Goal: Task Accomplishment & Management: Manage account settings

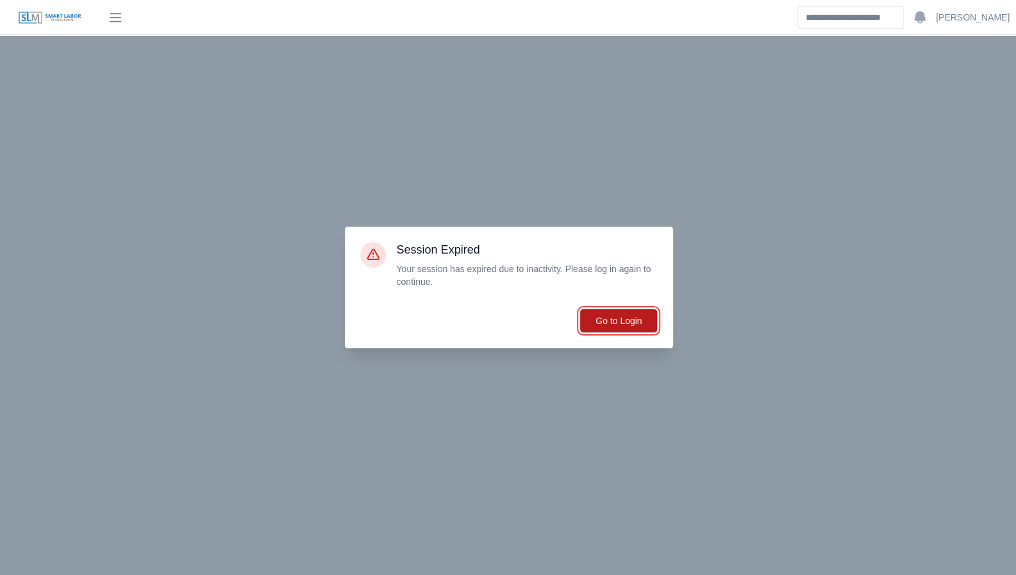
click at [620, 316] on button "Go to Login" at bounding box center [618, 321] width 78 height 24
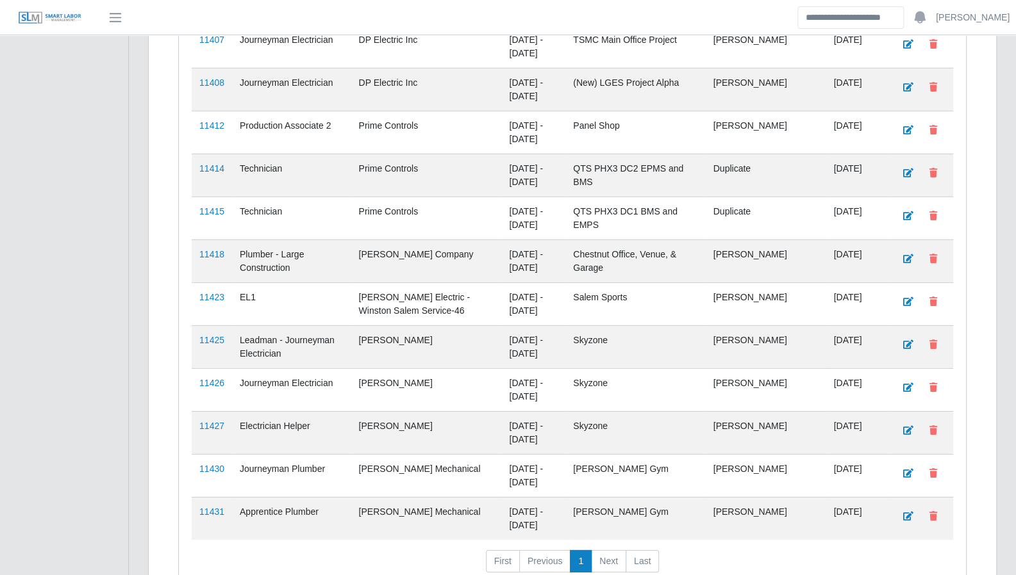
scroll to position [2320, 0]
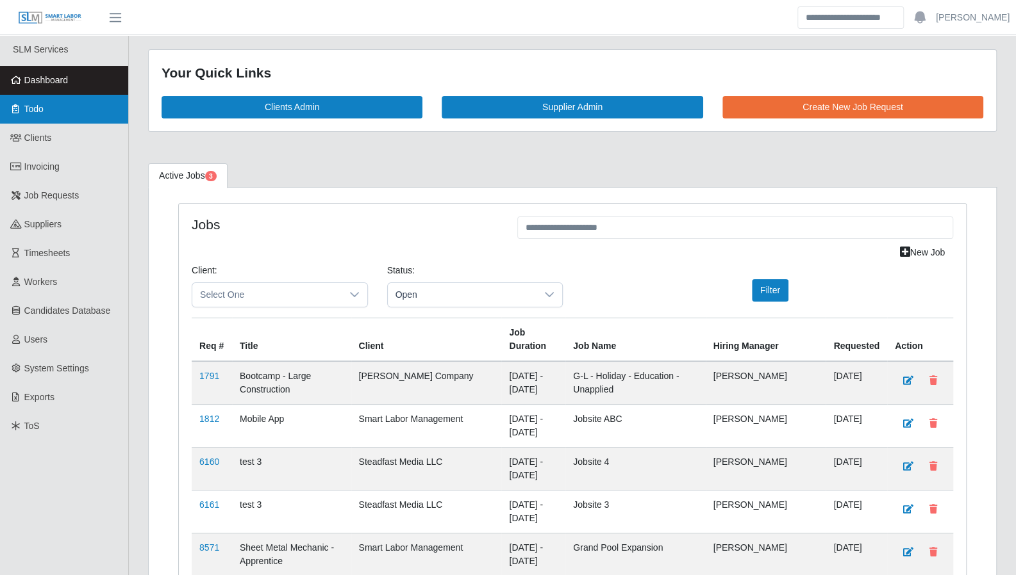
click at [49, 115] on link "Todo" at bounding box center [64, 109] width 128 height 29
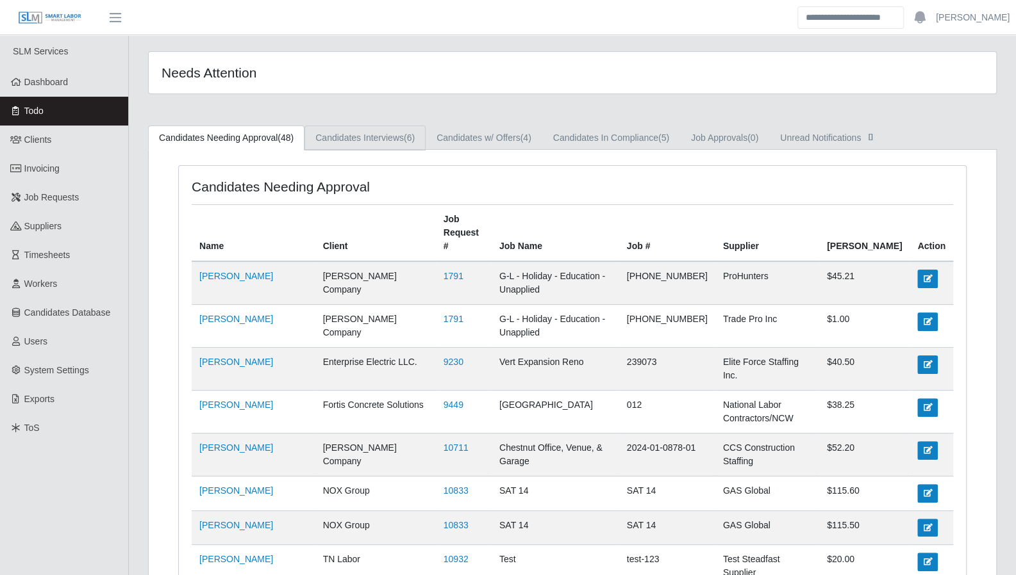
click at [381, 131] on link "Candidates Interviews (6)" at bounding box center [364, 138] width 121 height 25
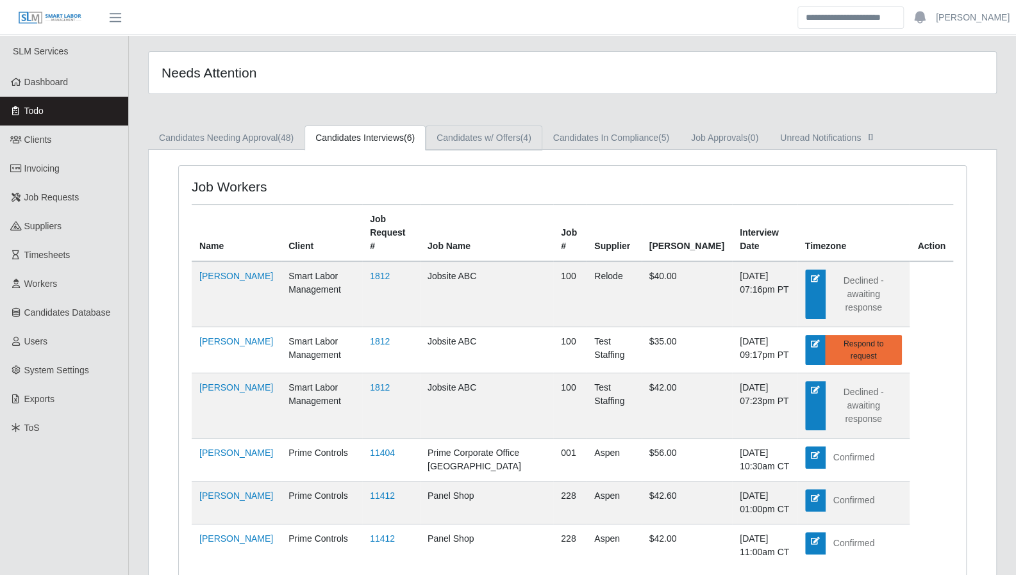
click at [469, 136] on link "Candidates w/ Offers (4)" at bounding box center [484, 138] width 117 height 25
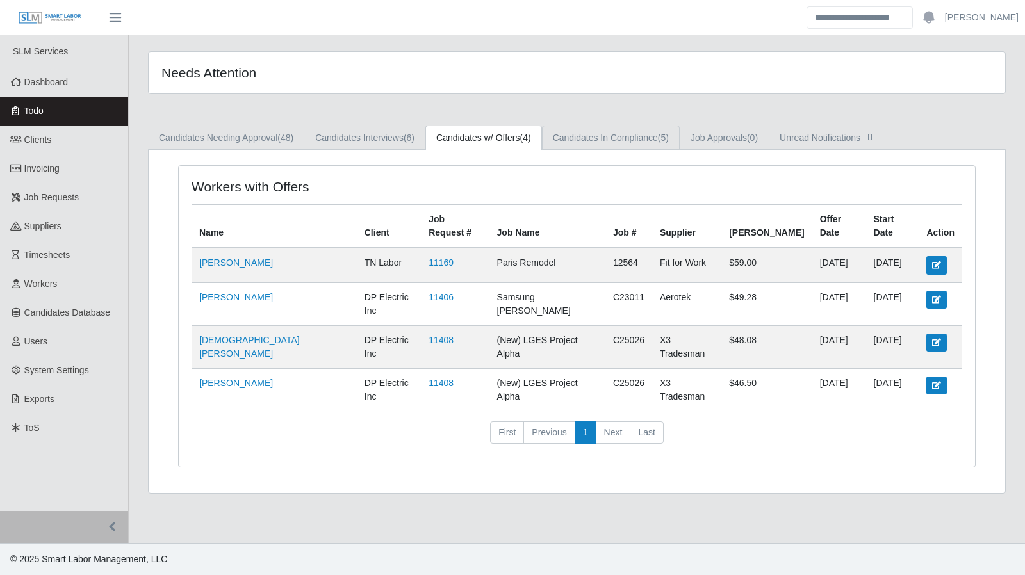
click at [597, 144] on link "Candidates In Compliance (5)" at bounding box center [611, 138] width 138 height 25
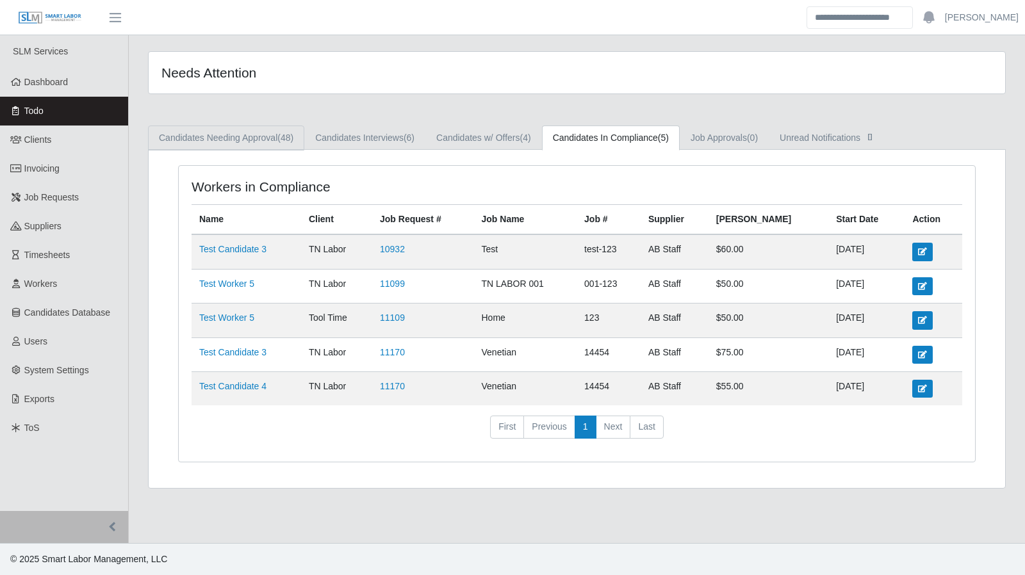
click at [199, 137] on link "Candidates Needing Approval (48)" at bounding box center [226, 138] width 156 height 25
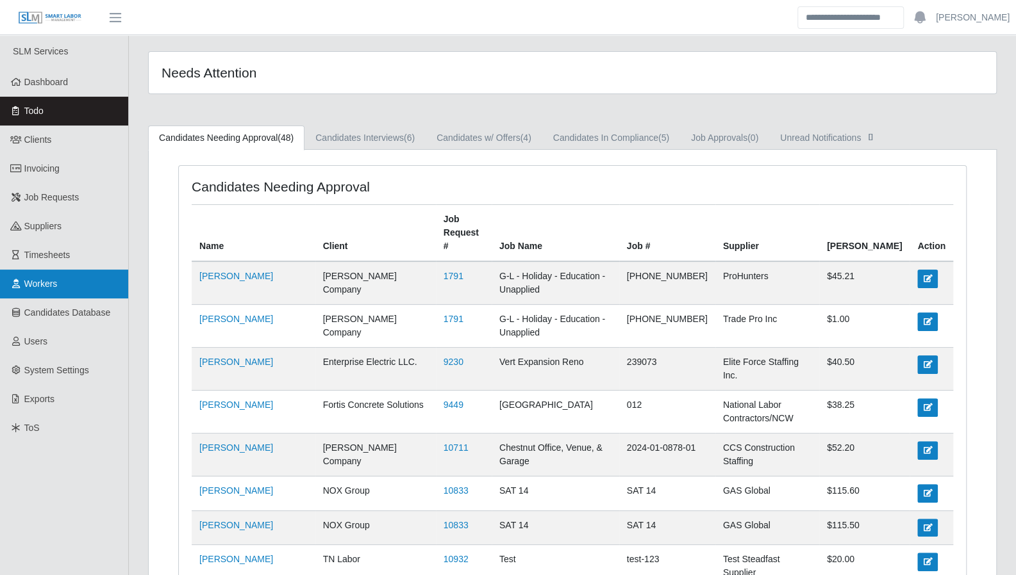
click at [82, 278] on link "Workers" at bounding box center [64, 284] width 128 height 29
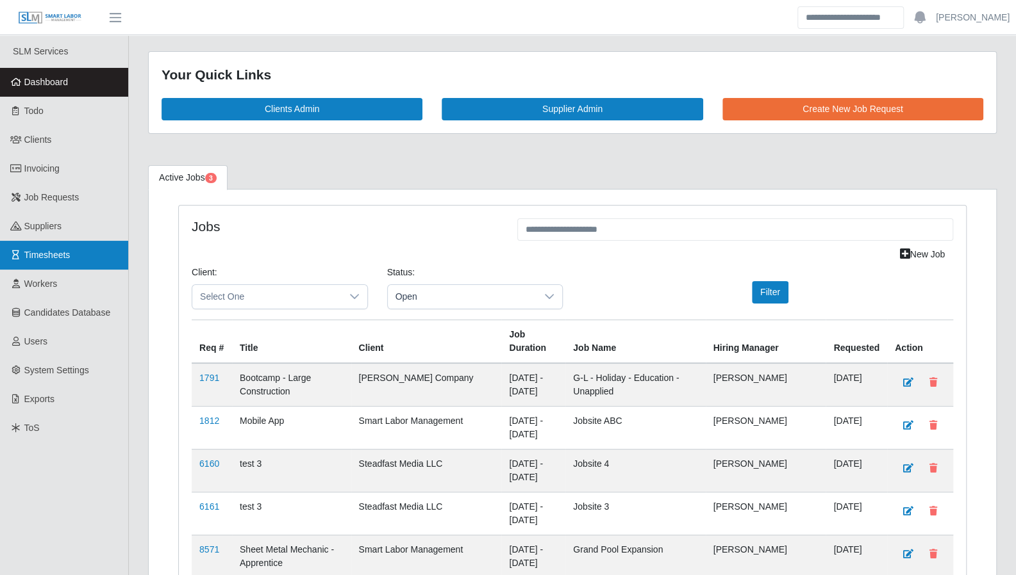
click at [76, 263] on link "Timesheets" at bounding box center [64, 255] width 128 height 29
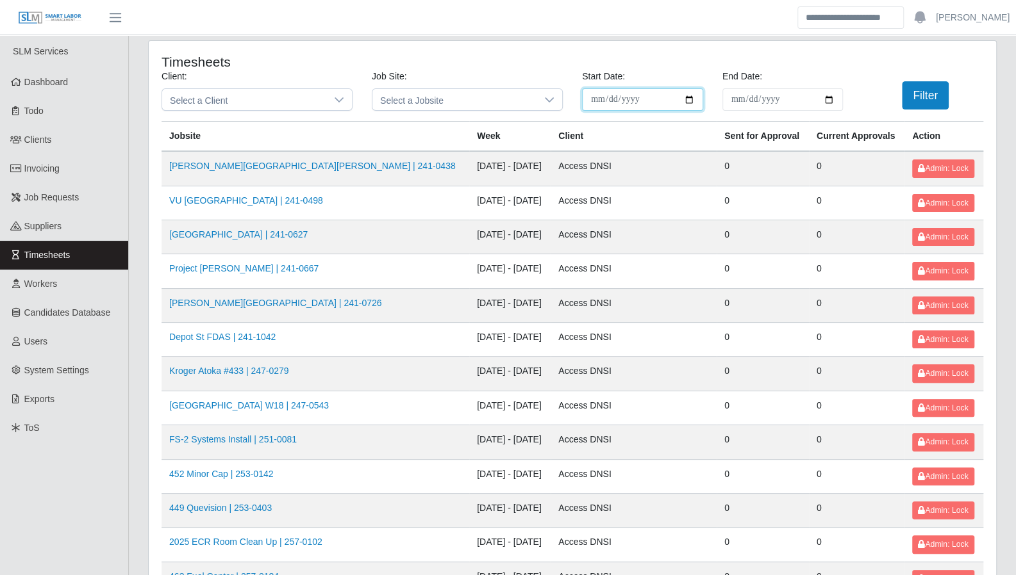
click at [687, 98] on input "**********" at bounding box center [642, 99] width 121 height 22
type input "**********"
click at [833, 99] on input "End Date:" at bounding box center [782, 99] width 121 height 22
type input "**********"
click at [911, 102] on button "Filter" at bounding box center [925, 95] width 47 height 28
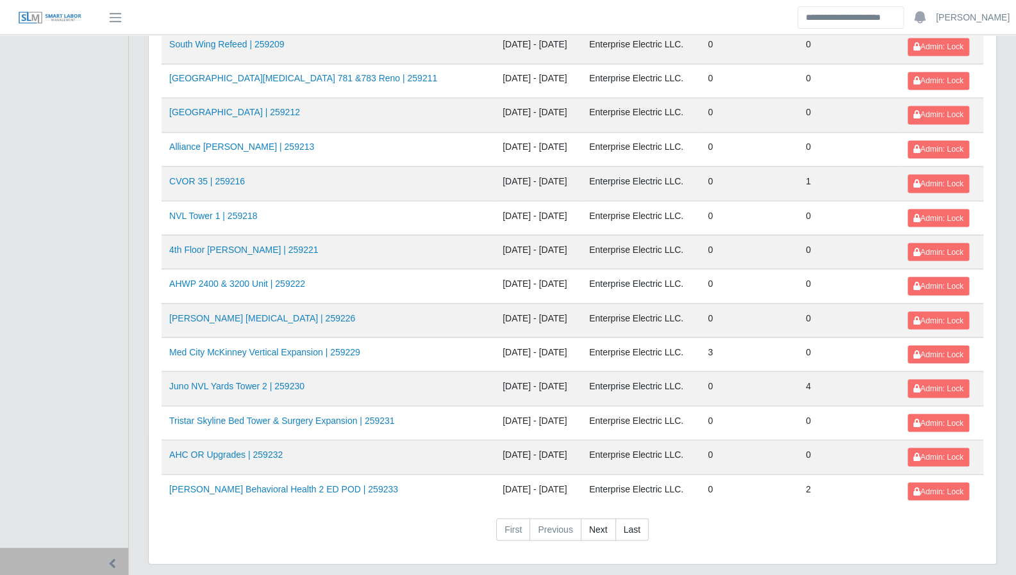
scroll to position [1357, 0]
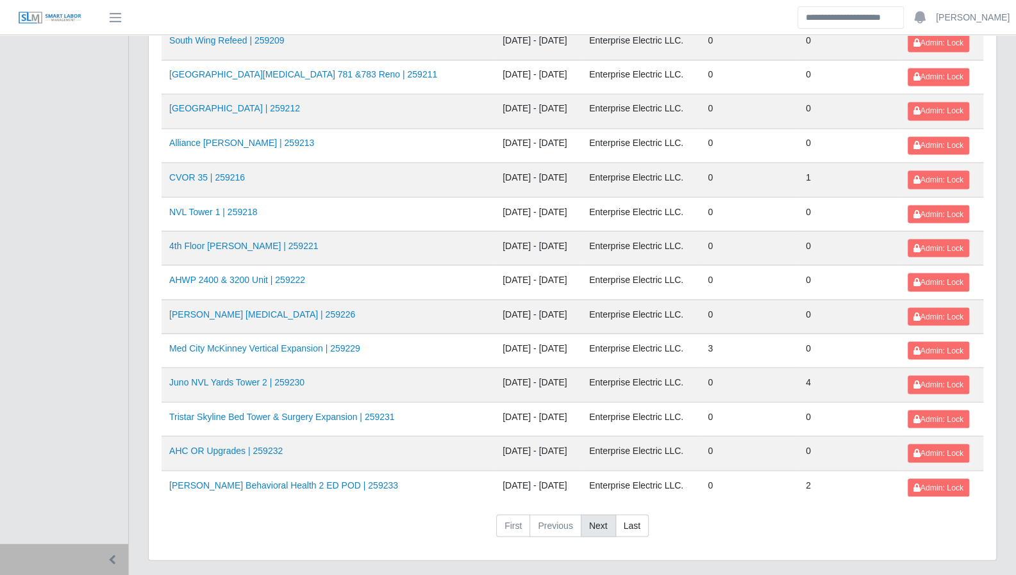
click at [602, 515] on link "Next" at bounding box center [598, 526] width 35 height 23
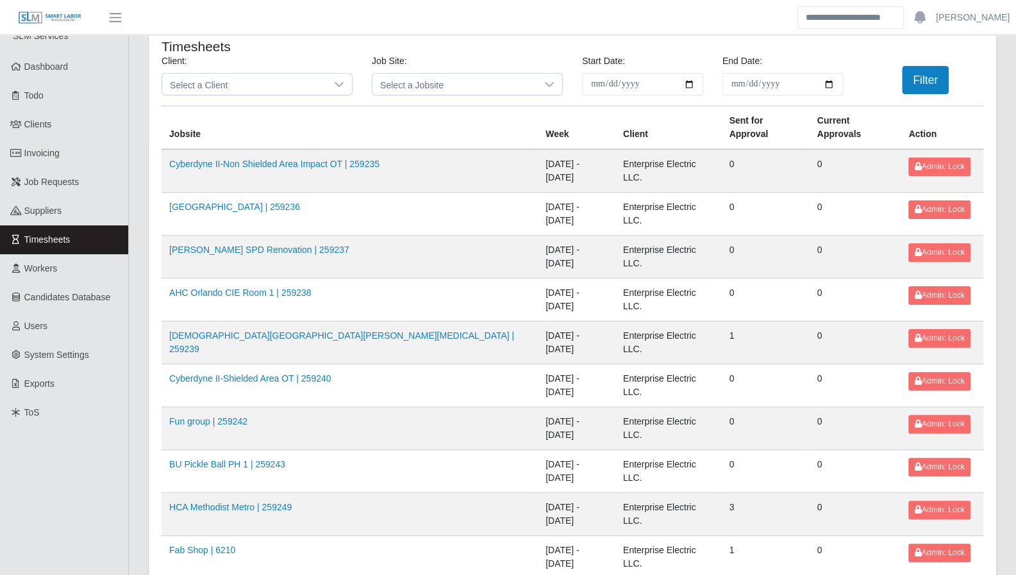
scroll to position [0, 0]
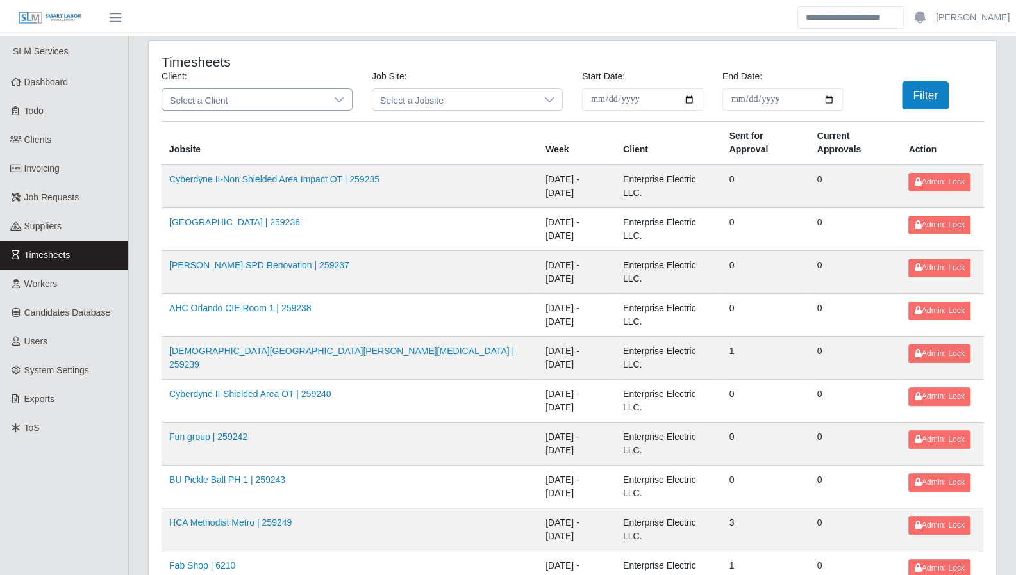
click at [343, 99] on icon at bounding box center [339, 100] width 10 height 10
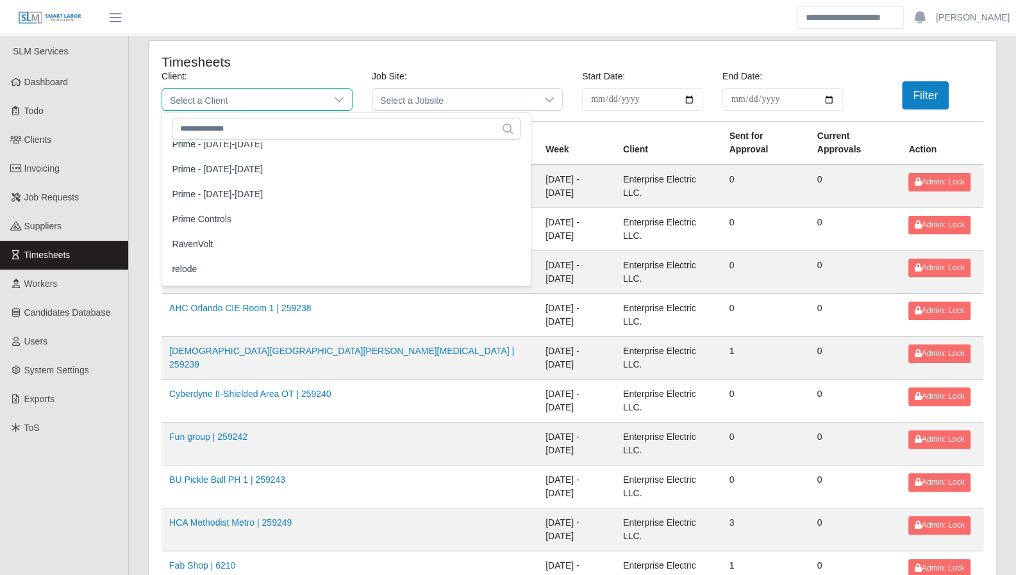
scroll to position [1153, 0]
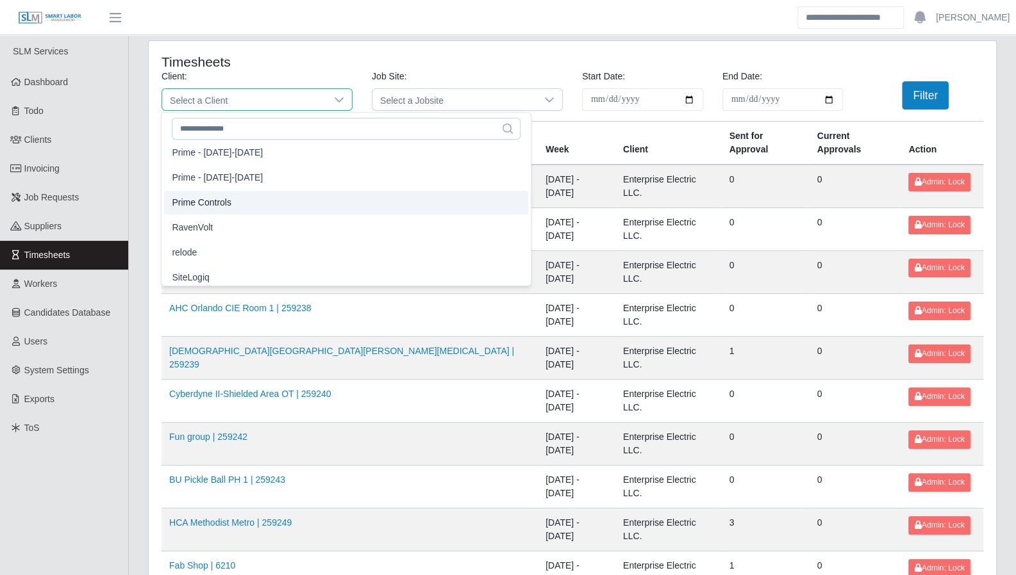
click at [245, 198] on li "Prime Controls" at bounding box center [346, 203] width 364 height 24
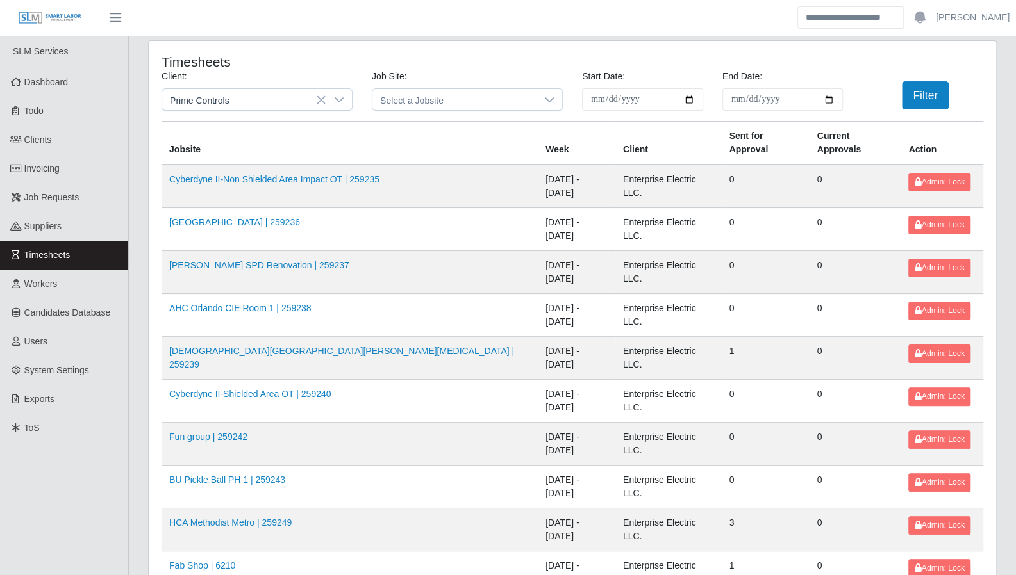
click at [923, 100] on button "Filter" at bounding box center [925, 95] width 47 height 28
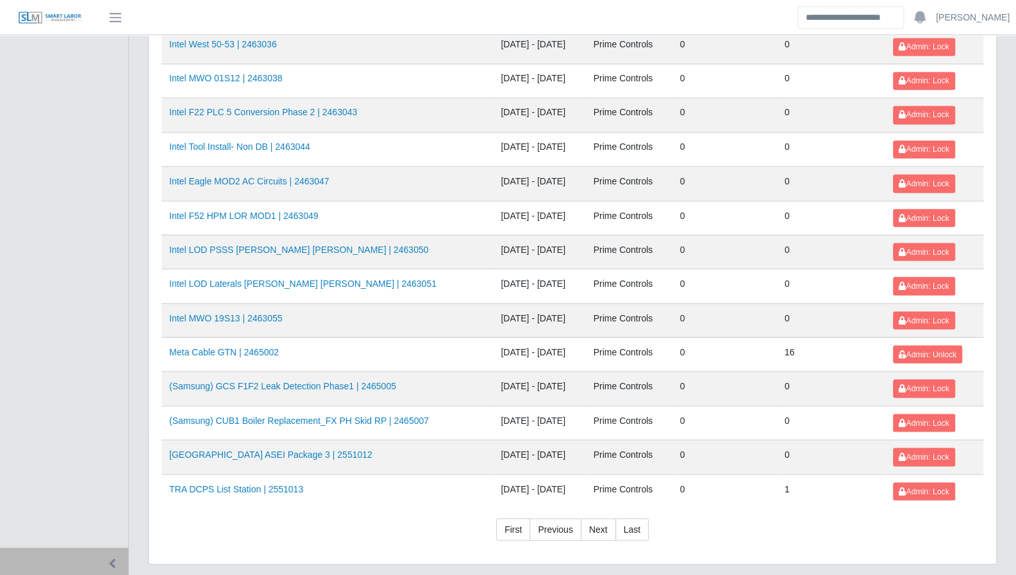
scroll to position [1357, 0]
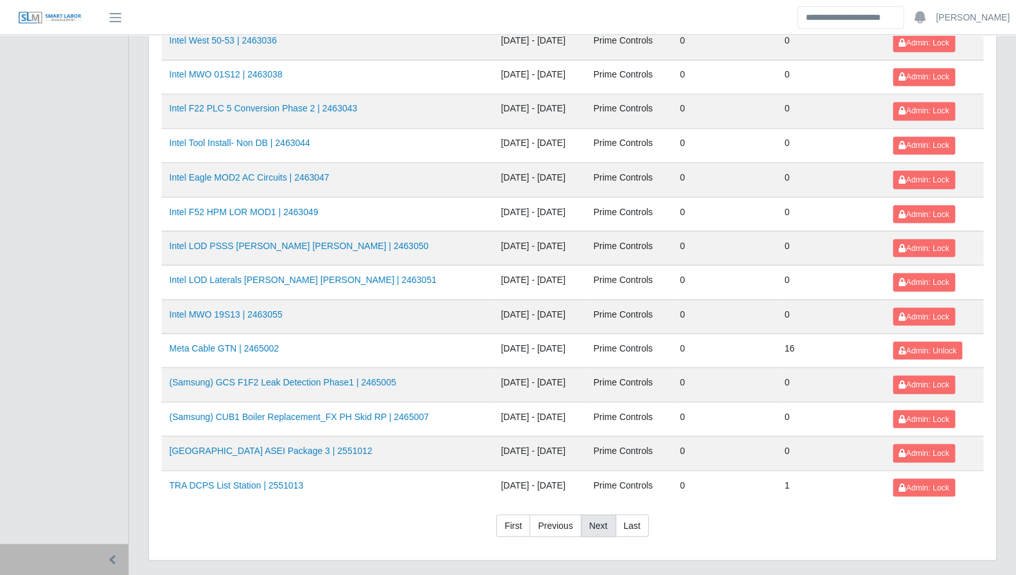
click at [597, 515] on link "Next" at bounding box center [598, 526] width 35 height 23
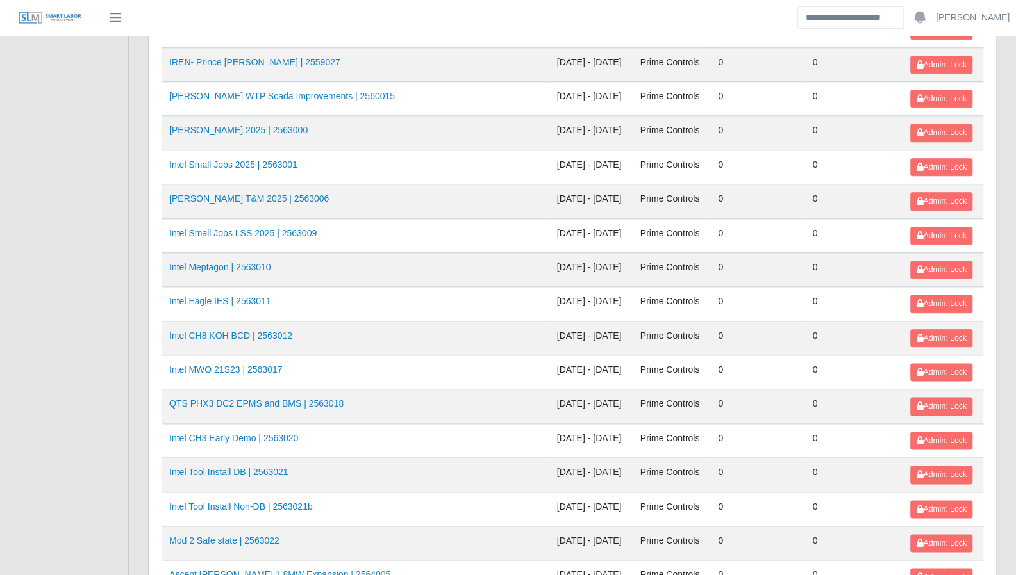
scroll to position [1021, 0]
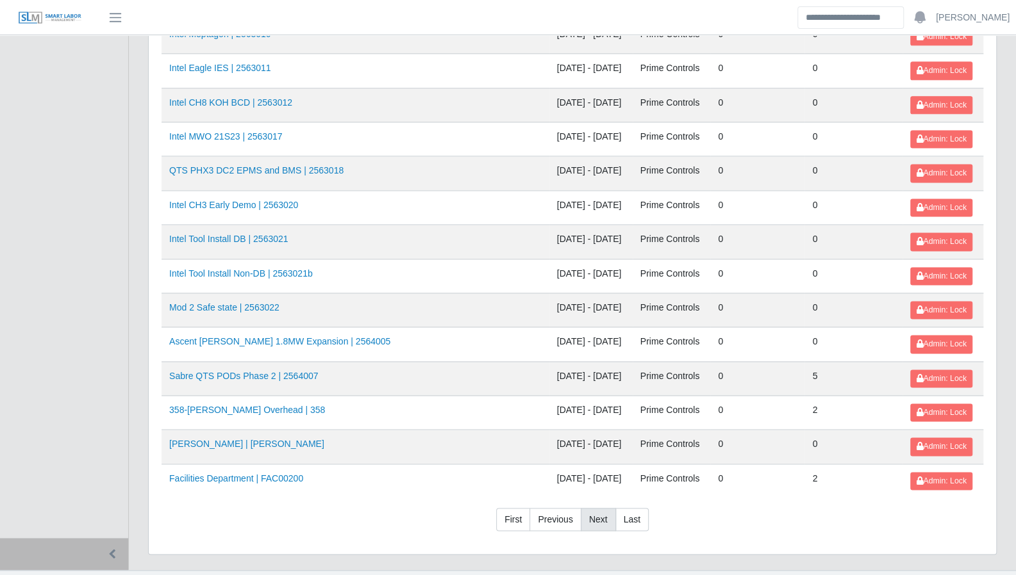
click at [600, 508] on link "Next" at bounding box center [598, 519] width 35 height 23
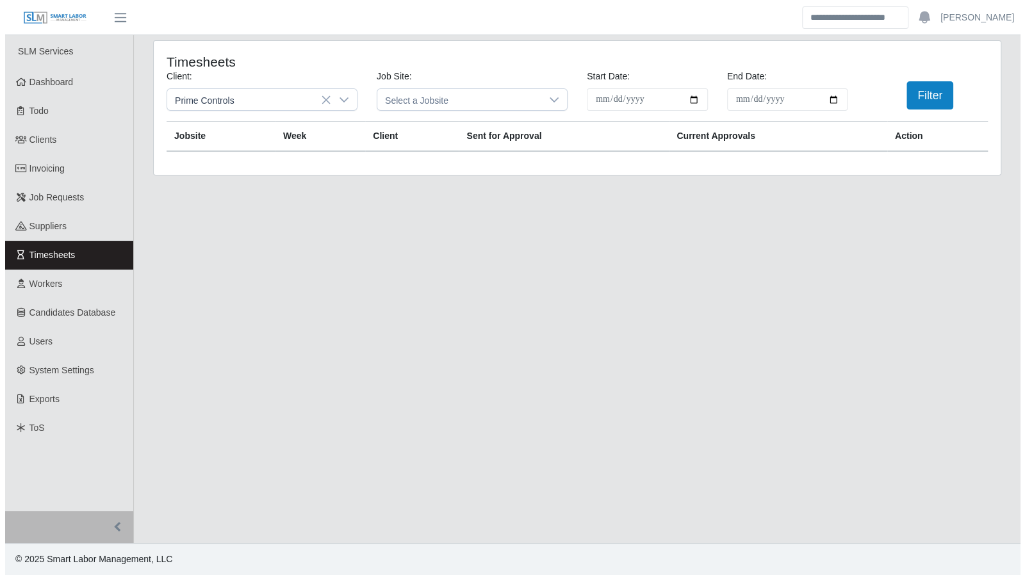
scroll to position [0, 0]
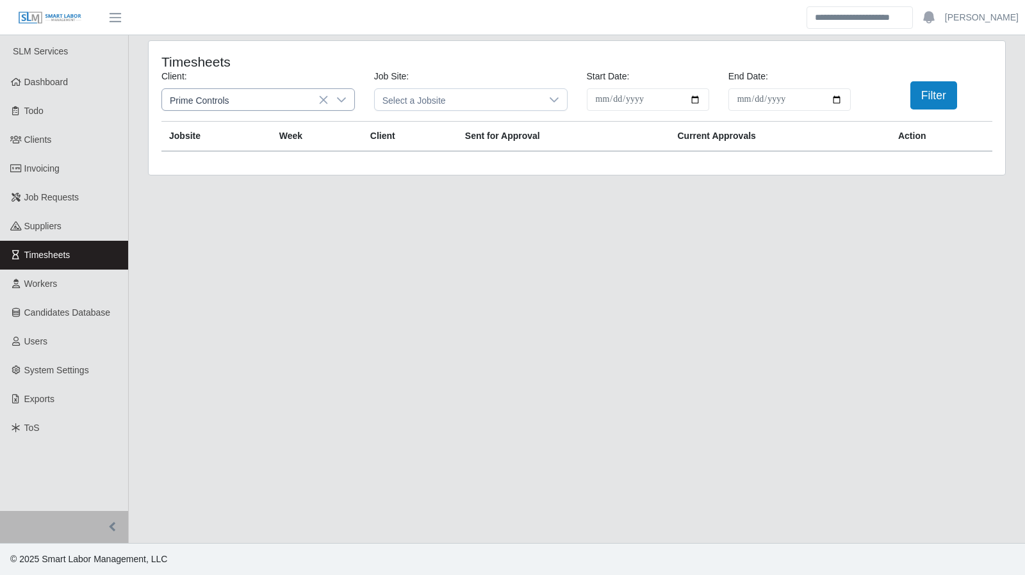
click at [342, 98] on icon at bounding box center [341, 100] width 10 height 10
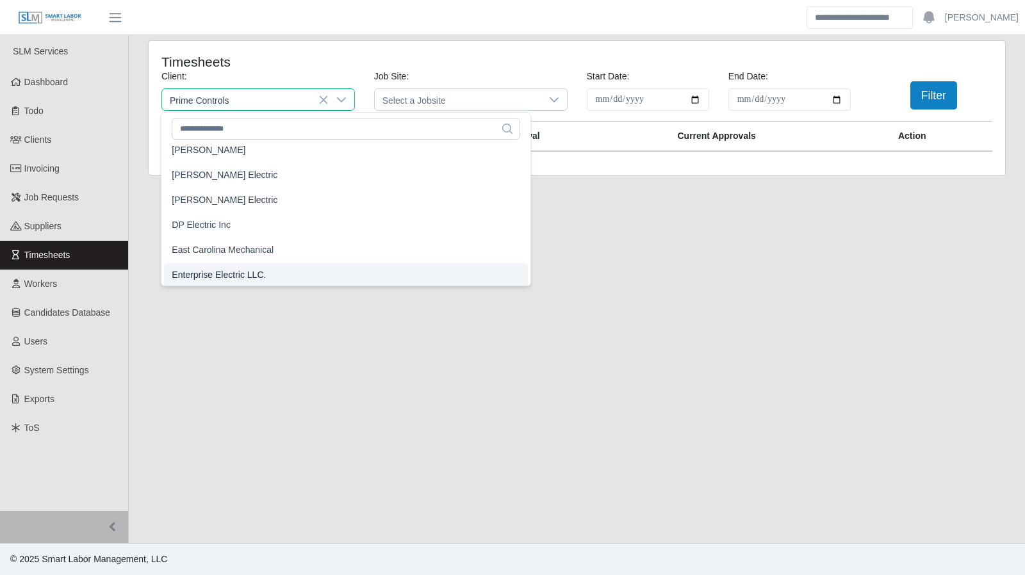
scroll to position [458, 0]
click at [261, 269] on li "Enterprise Electric LLC." at bounding box center [346, 274] width 364 height 24
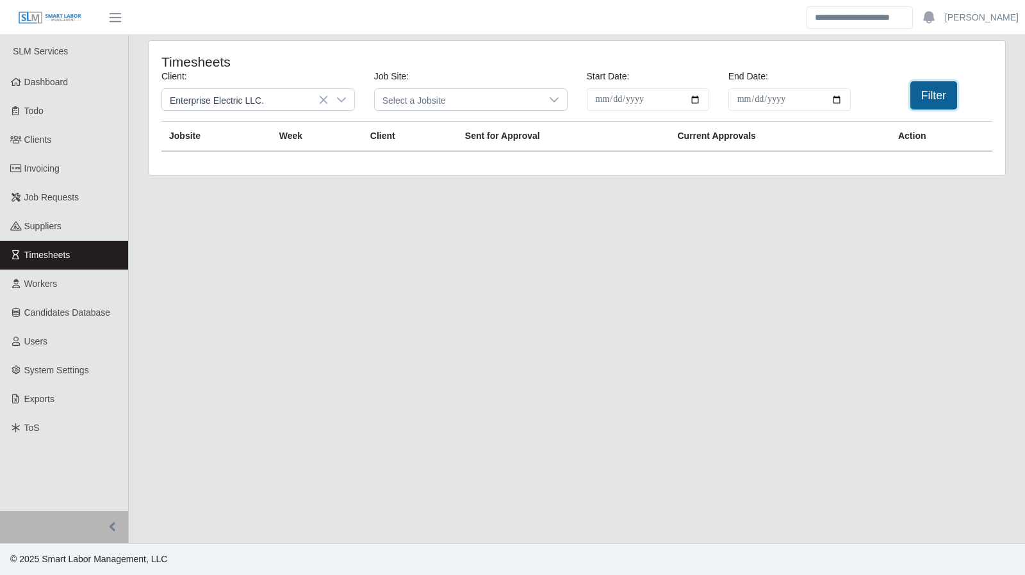
click at [918, 89] on button "Filter" at bounding box center [934, 95] width 47 height 28
click at [947, 87] on button "Filter" at bounding box center [934, 95] width 47 height 28
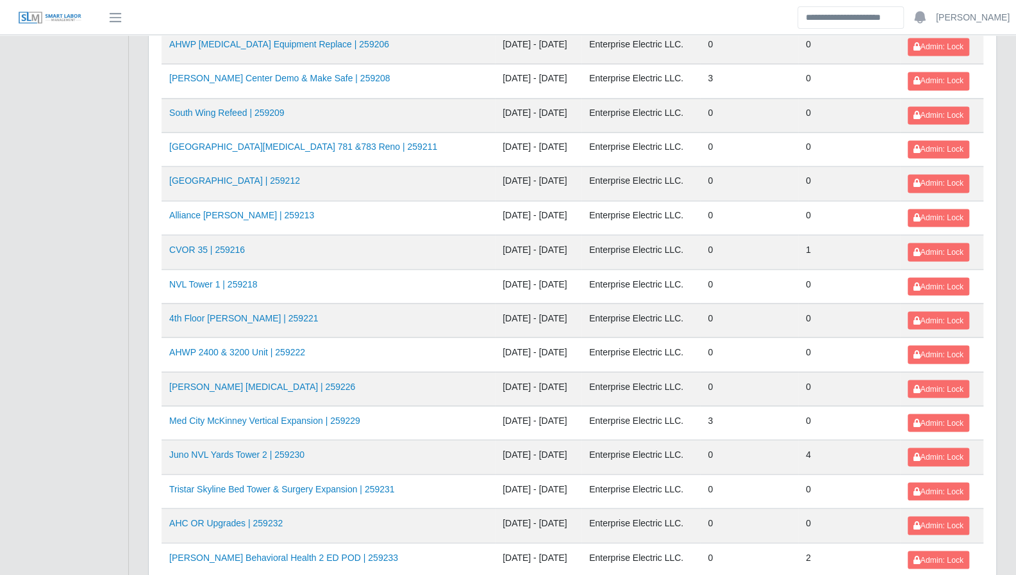
scroll to position [1287, 0]
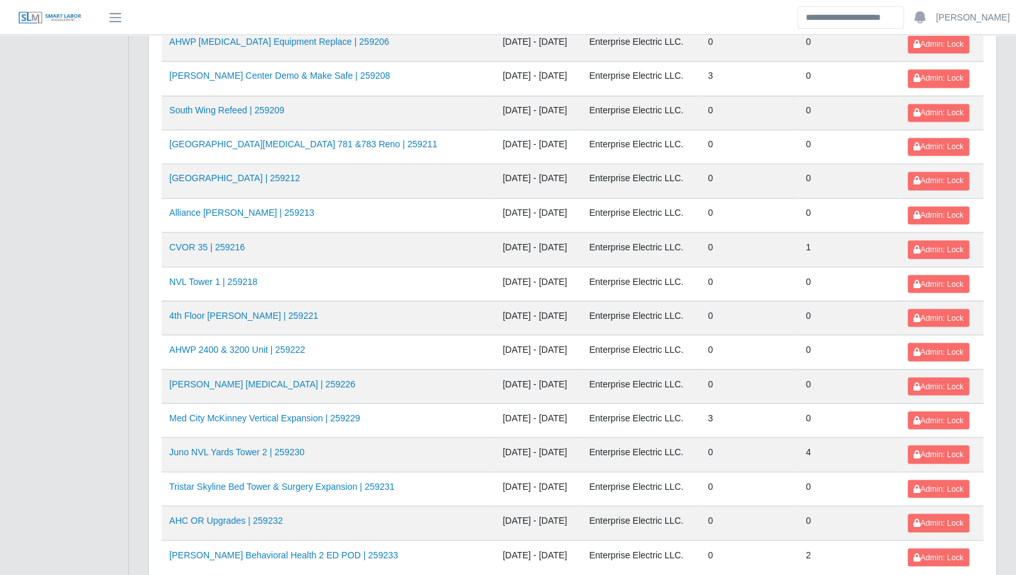
drag, startPoint x: 584, startPoint y: 562, endPoint x: 483, endPoint y: 481, distance: 130.0
click at [495, 506] on td "[DATE] - [DATE]" at bounding box center [538, 523] width 87 height 34
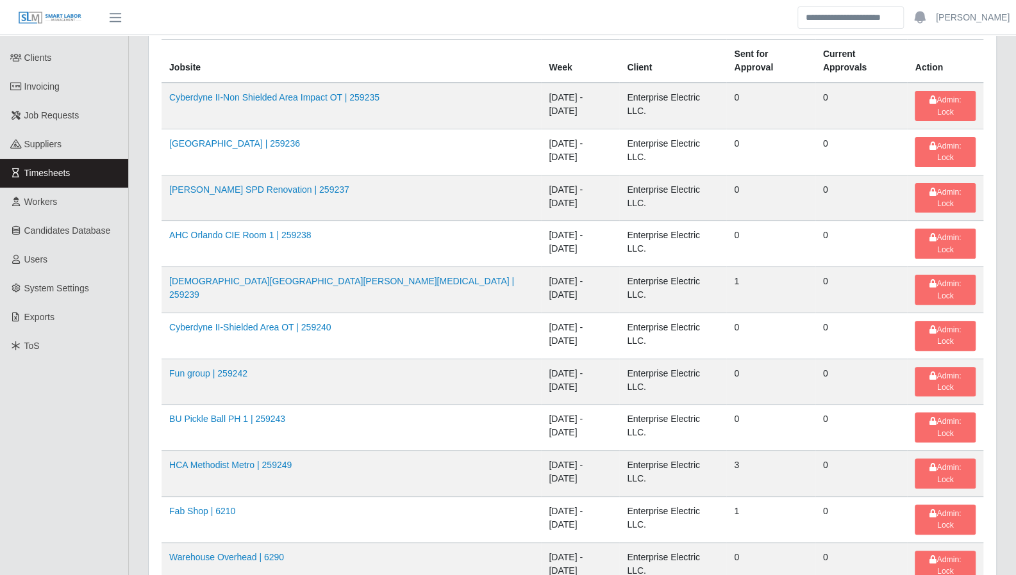
scroll to position [0, 0]
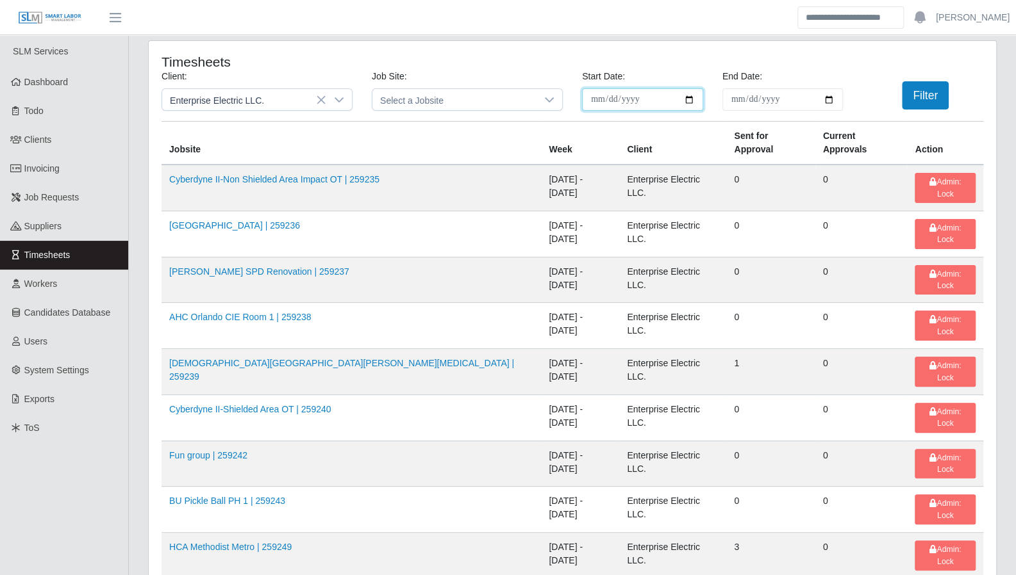
click at [695, 106] on input "**********" at bounding box center [642, 99] width 121 height 22
click at [686, 98] on input "**********" at bounding box center [642, 99] width 121 height 22
type input "**********"
click at [831, 97] on input "**********" at bounding box center [782, 99] width 121 height 22
type input "**********"
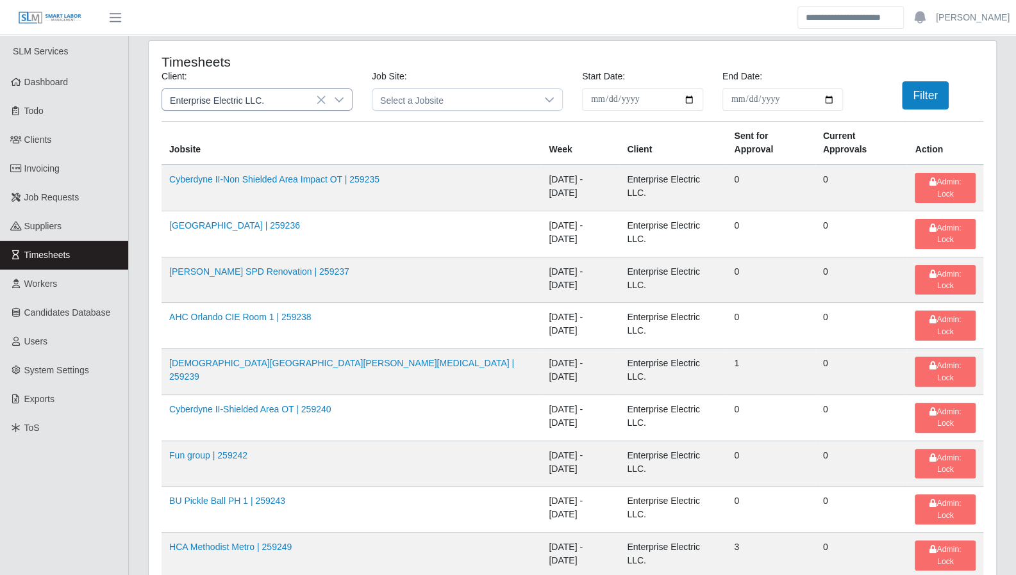
click at [351, 100] on div at bounding box center [339, 99] width 26 height 21
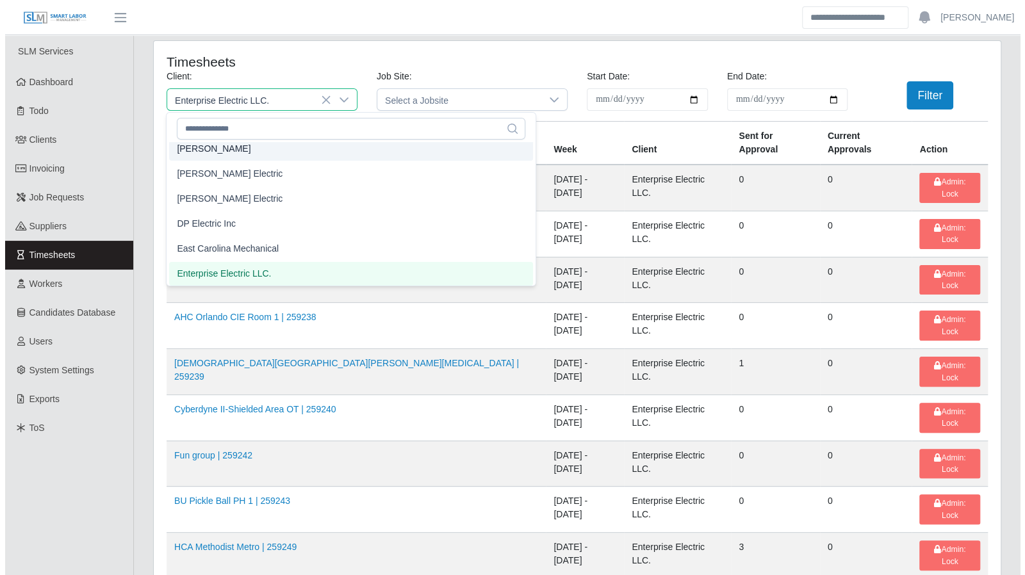
scroll to position [452, 0]
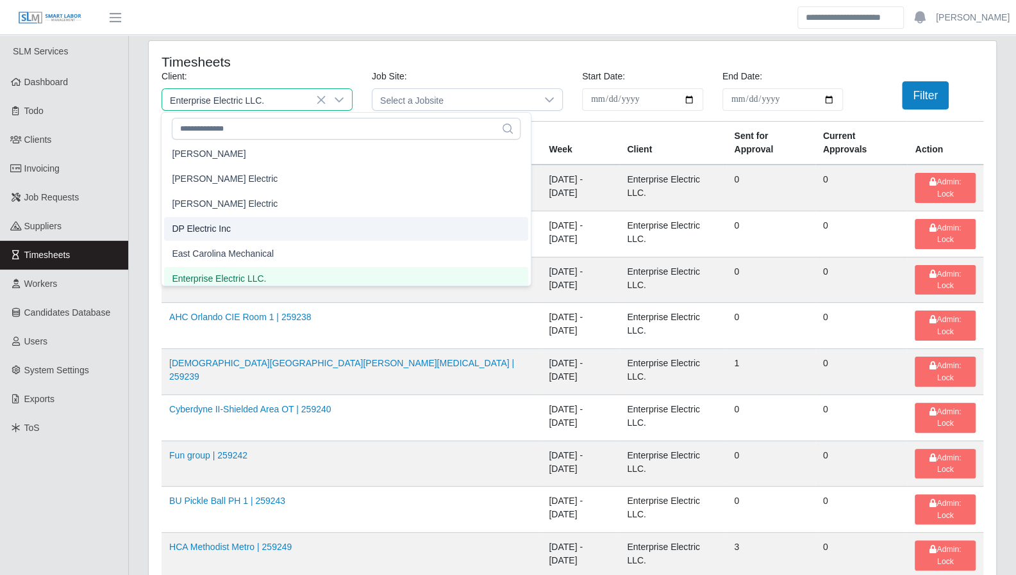
click at [244, 228] on li "DP Electric Inc" at bounding box center [346, 229] width 364 height 24
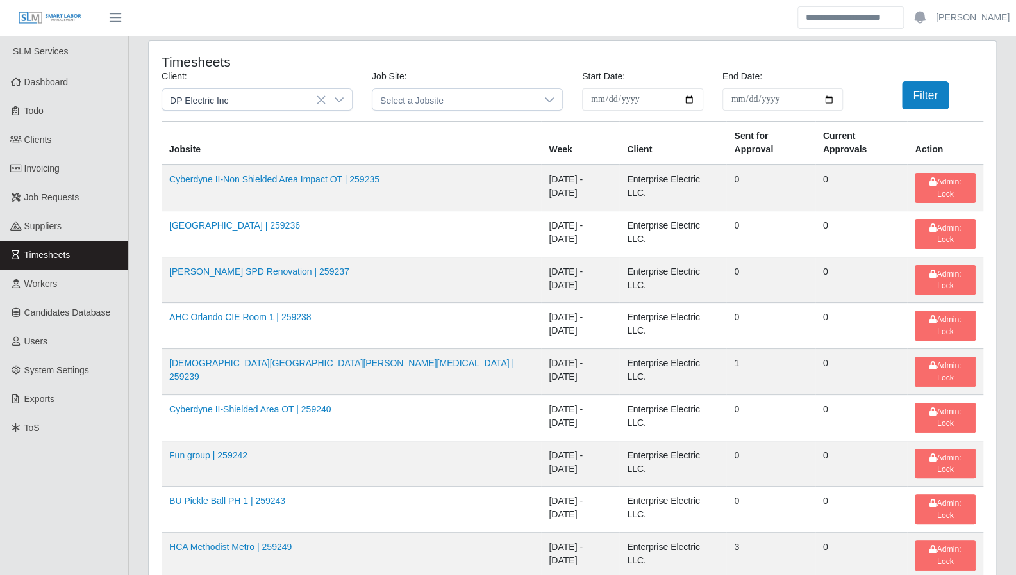
click at [906, 101] on button "Filter" at bounding box center [925, 95] width 47 height 28
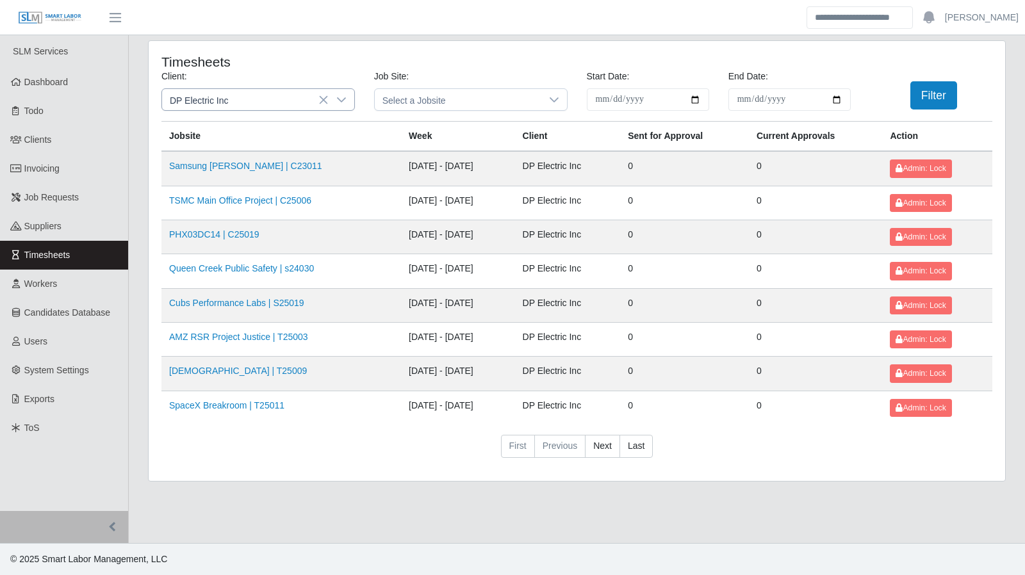
click at [341, 97] on icon at bounding box center [341, 100] width 10 height 10
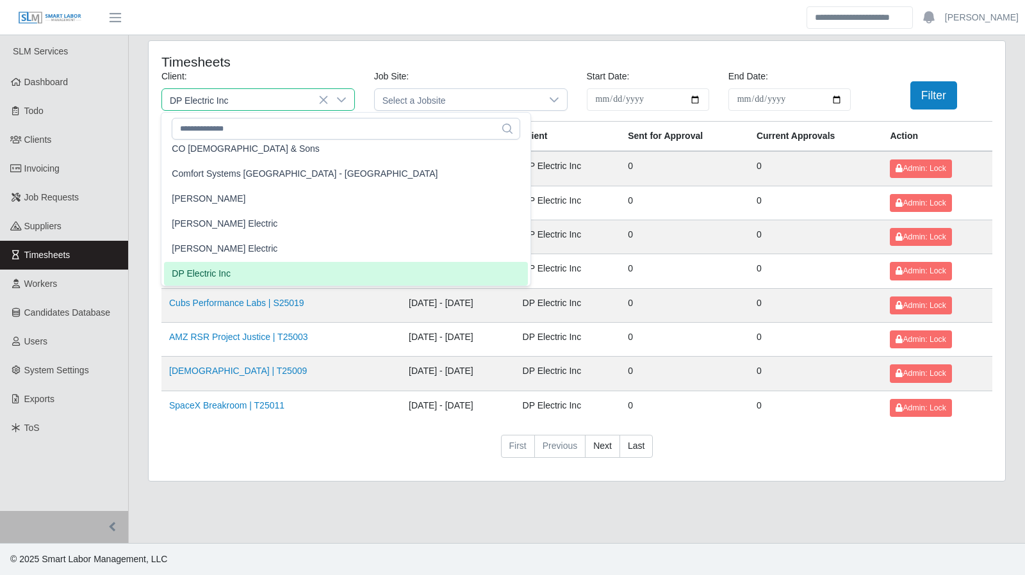
scroll to position [402, 0]
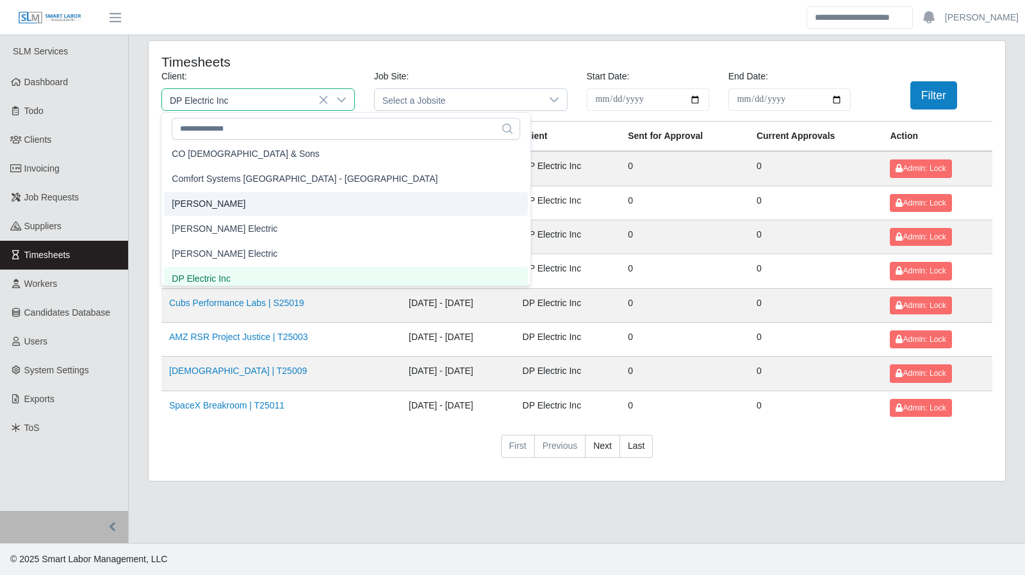
click at [283, 202] on li "[PERSON_NAME]" at bounding box center [346, 204] width 364 height 24
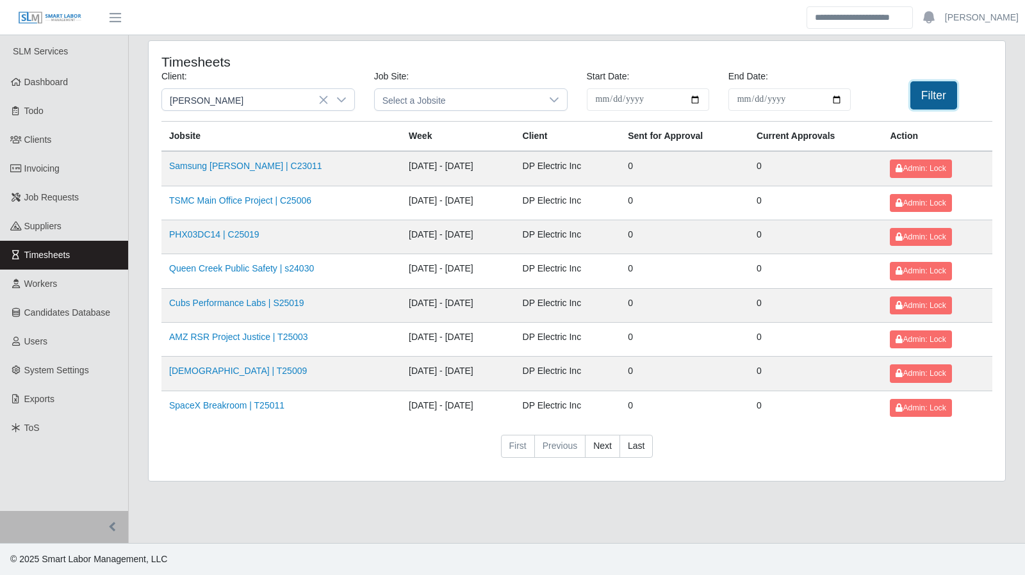
click at [930, 101] on button "Filter" at bounding box center [934, 95] width 47 height 28
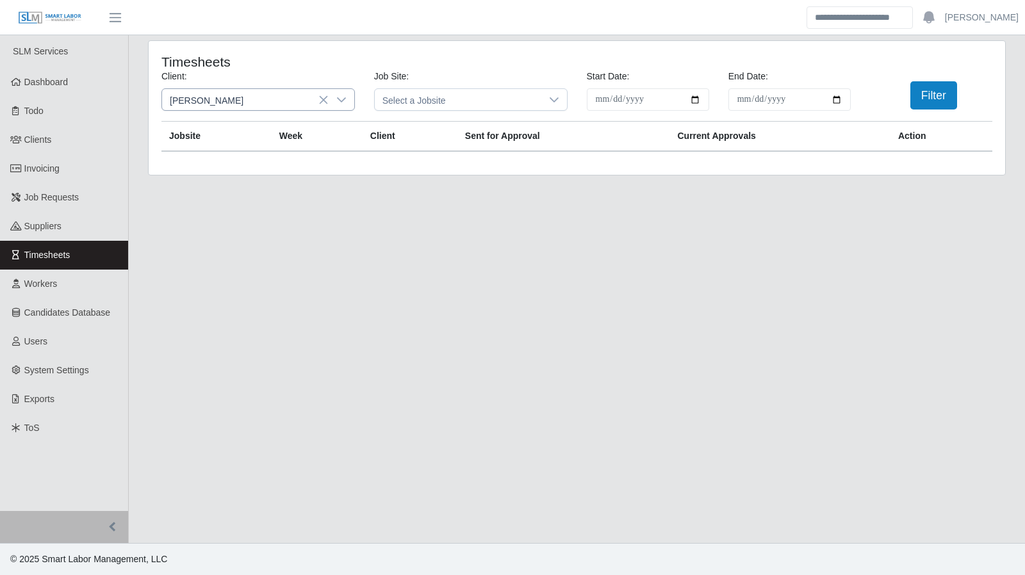
click at [341, 101] on icon at bounding box center [341, 99] width 9 height 5
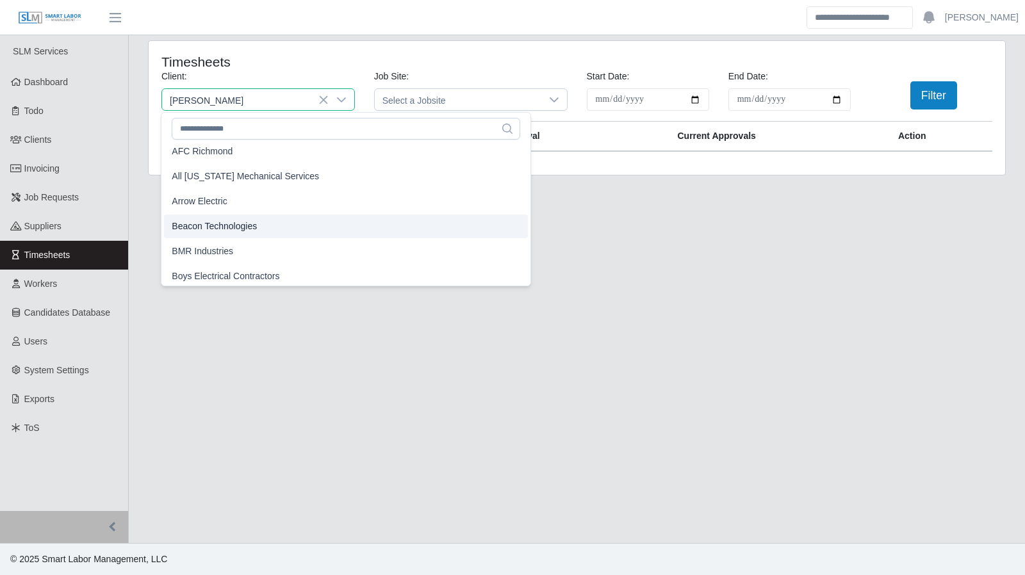
scroll to position [56, 0]
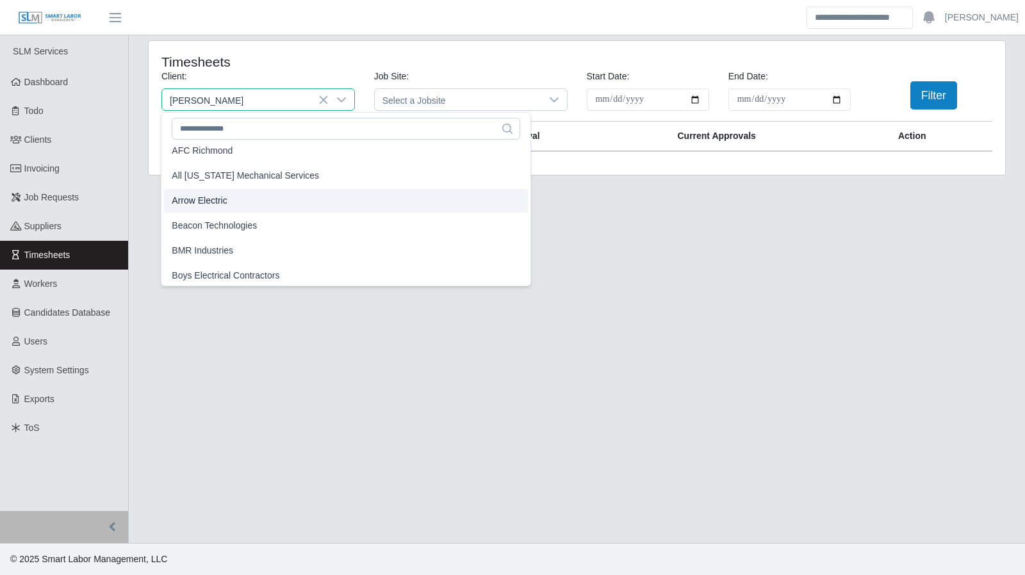
click at [230, 208] on li "Arrow Electric" at bounding box center [346, 201] width 364 height 24
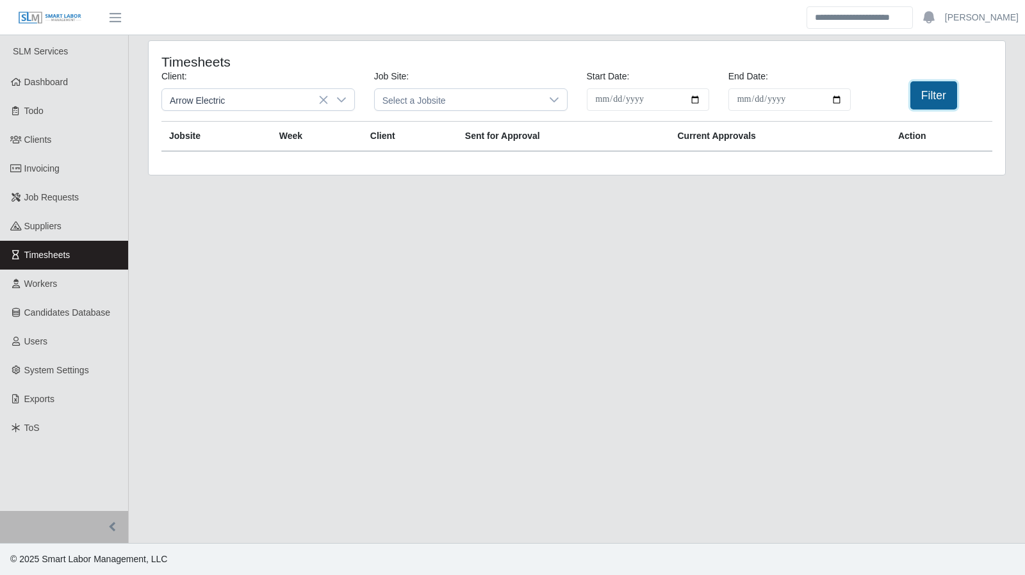
click at [928, 101] on button "Filter" at bounding box center [934, 95] width 47 height 28
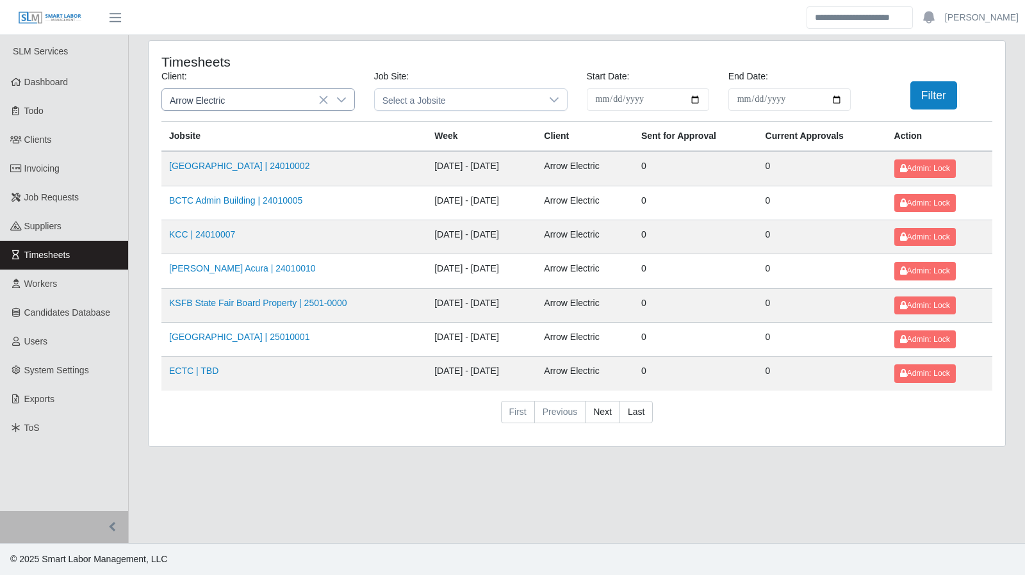
click at [337, 100] on icon at bounding box center [341, 100] width 10 height 10
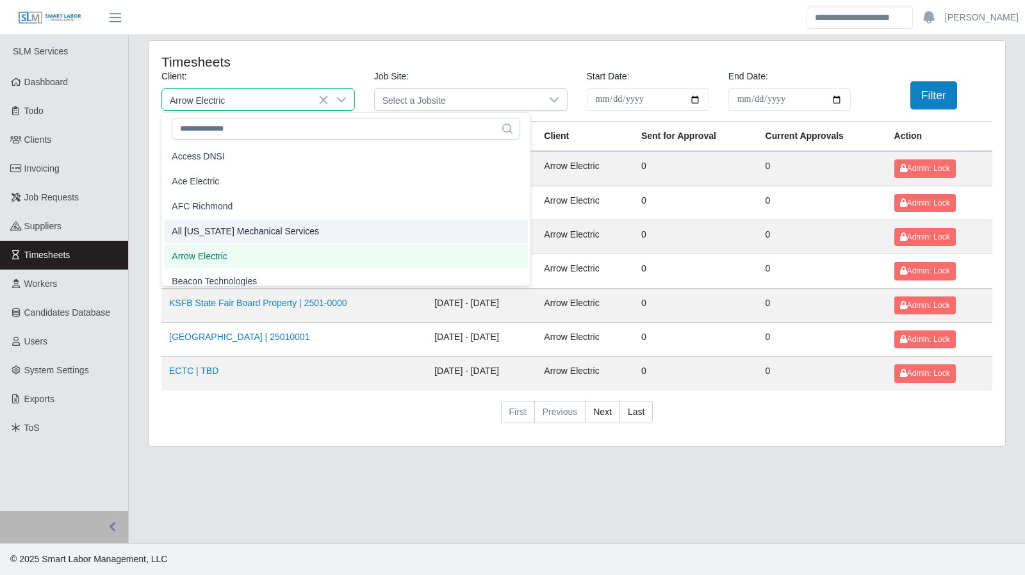
click at [300, 235] on li "All [US_STATE] Mechanical Services" at bounding box center [346, 232] width 364 height 24
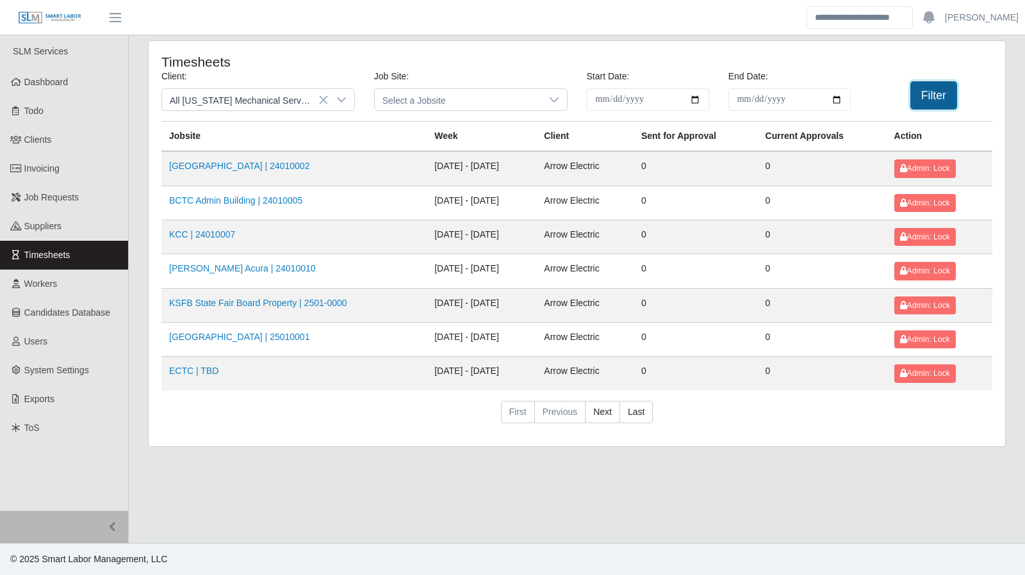
click at [945, 104] on button "Filter" at bounding box center [934, 95] width 47 height 28
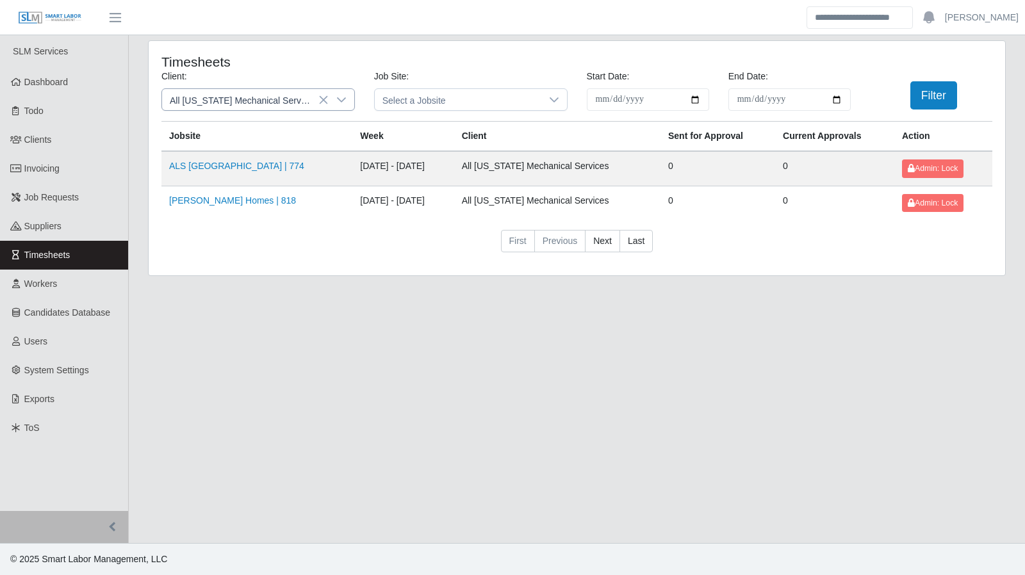
click at [347, 93] on div at bounding box center [342, 99] width 26 height 21
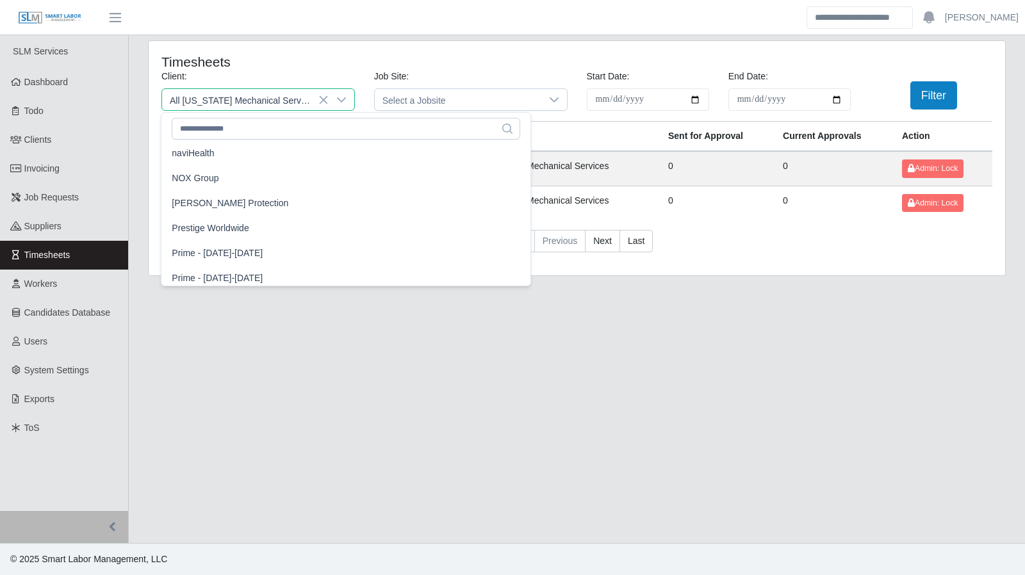
scroll to position [1045, 0]
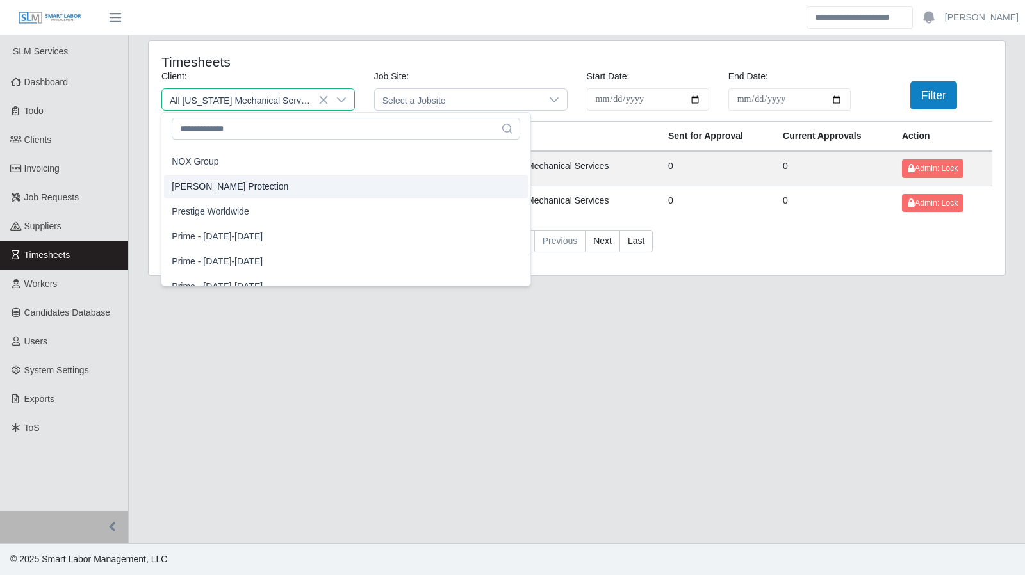
click at [253, 189] on li "[PERSON_NAME] Protection" at bounding box center [346, 187] width 364 height 24
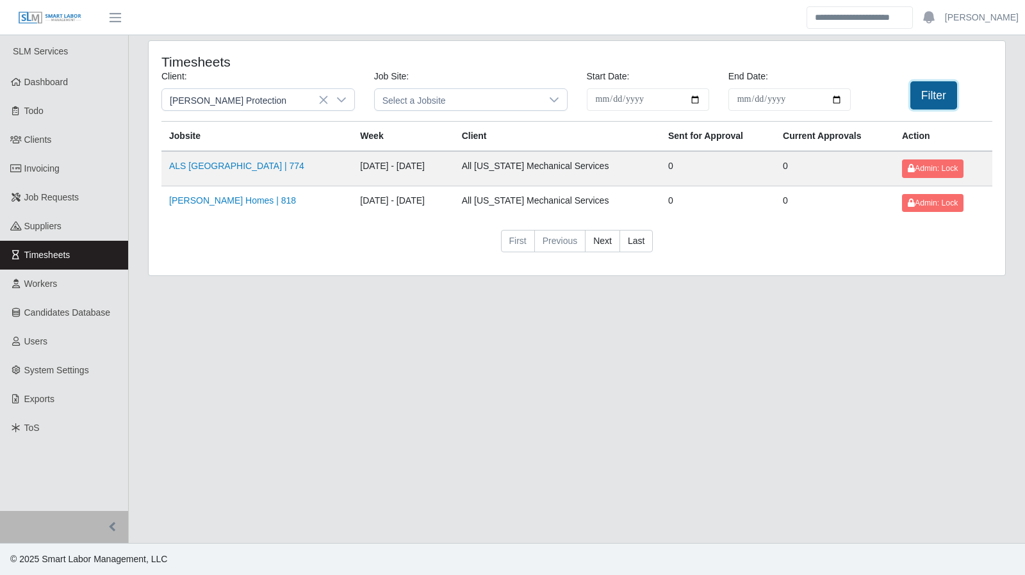
click at [943, 102] on button "Filter" at bounding box center [934, 95] width 47 height 28
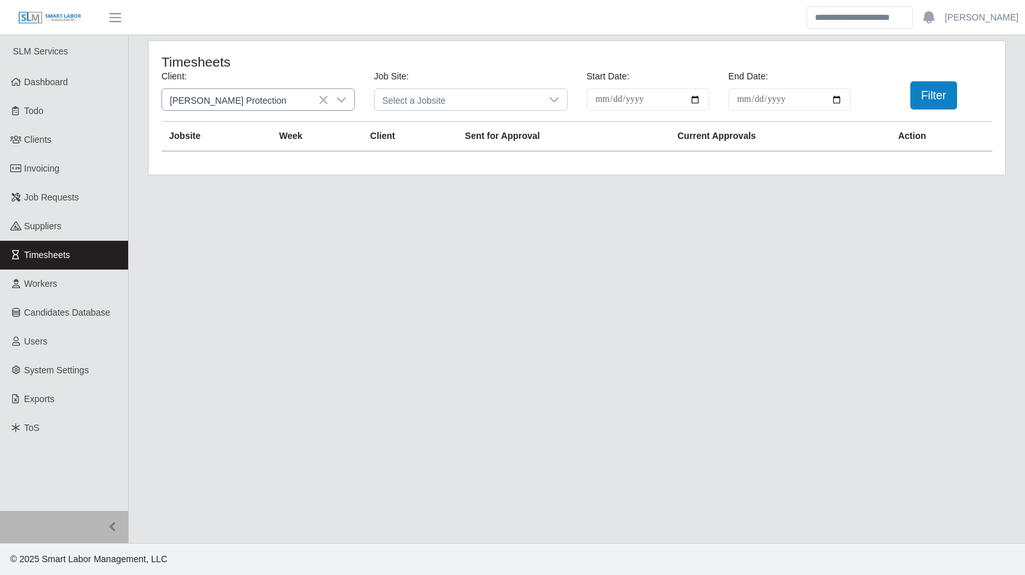
click at [335, 97] on div at bounding box center [342, 99] width 26 height 21
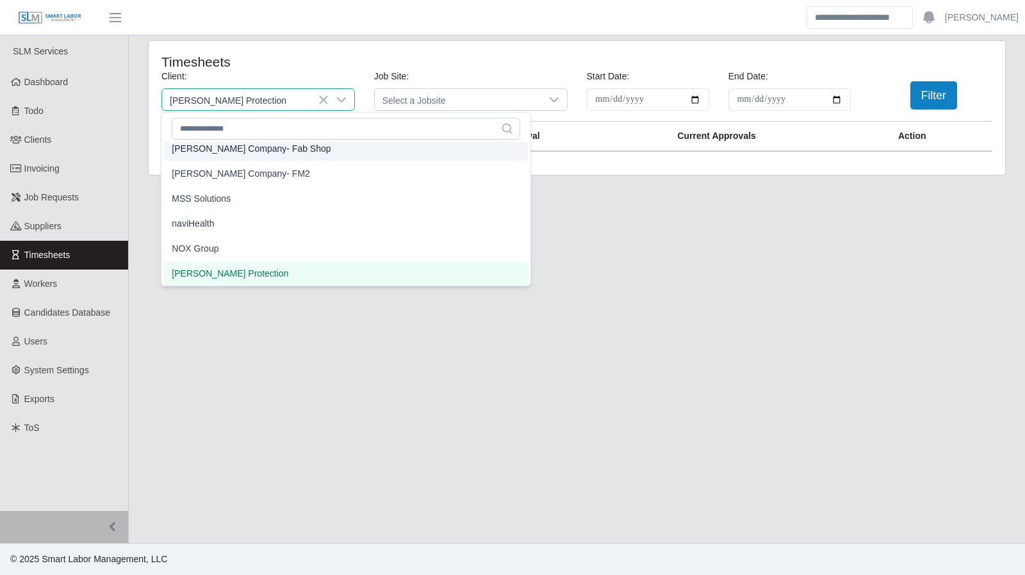
scroll to position [952, 0]
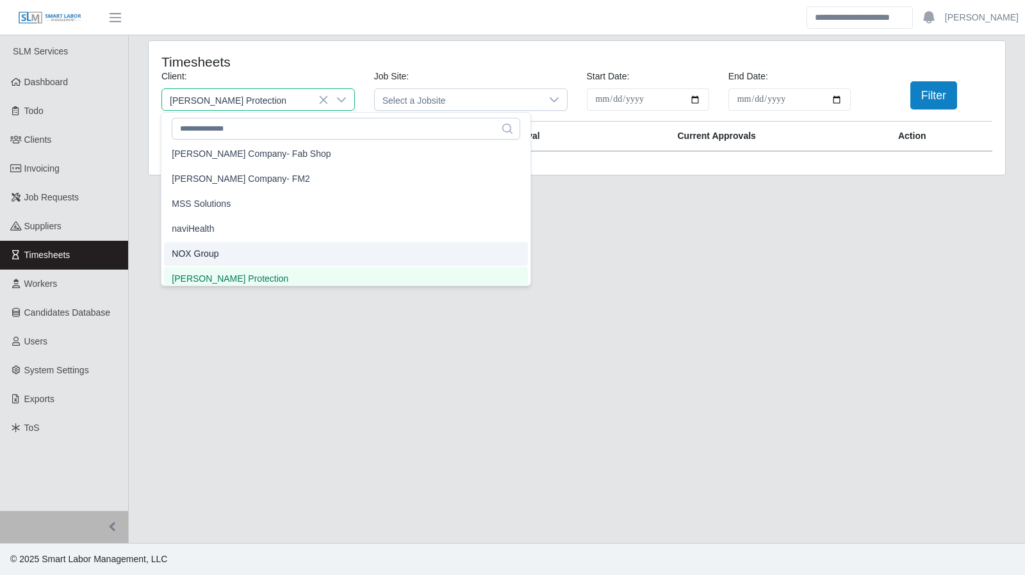
click at [257, 251] on li "NOX Group" at bounding box center [346, 254] width 364 height 24
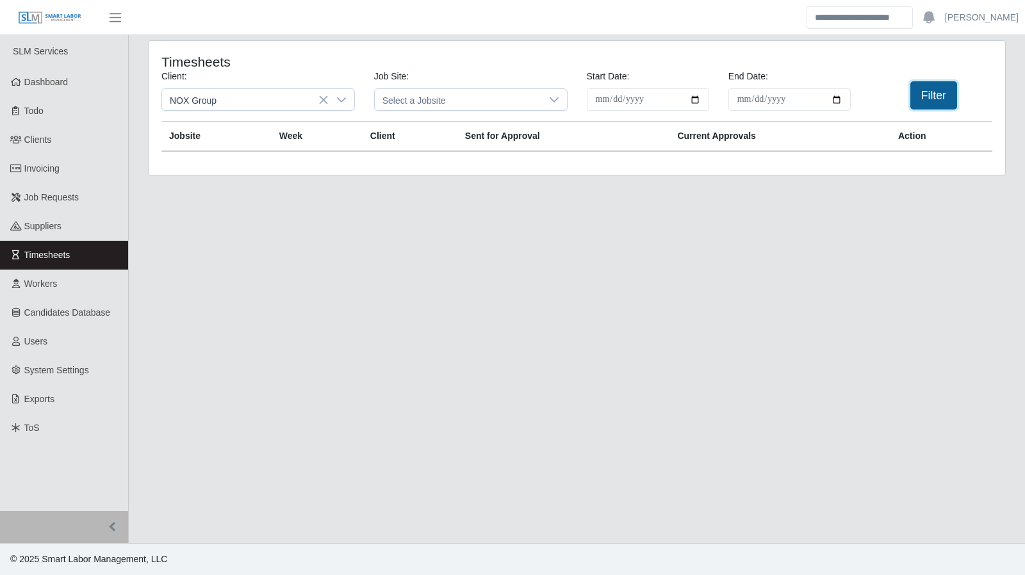
click at [928, 100] on button "Filter" at bounding box center [934, 95] width 47 height 28
click at [65, 222] on link "Suppliers" at bounding box center [64, 226] width 128 height 29
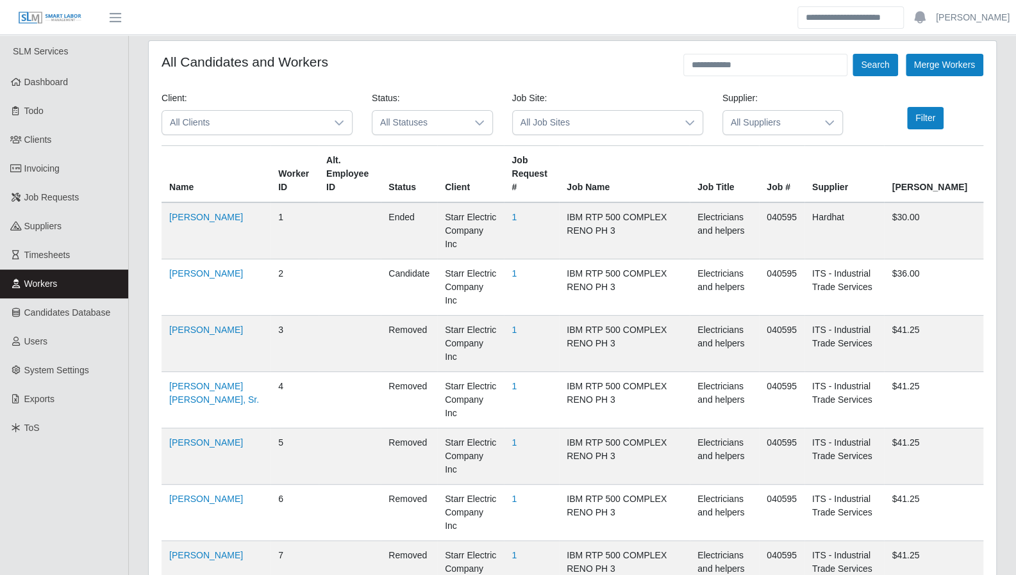
click at [340, 124] on icon at bounding box center [339, 123] width 10 height 10
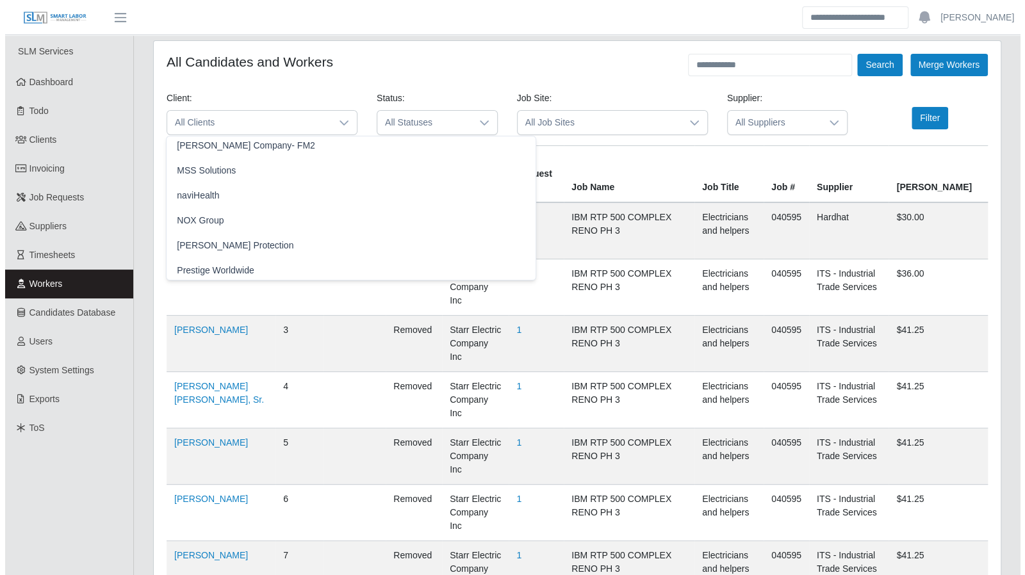
scroll to position [1061, 0]
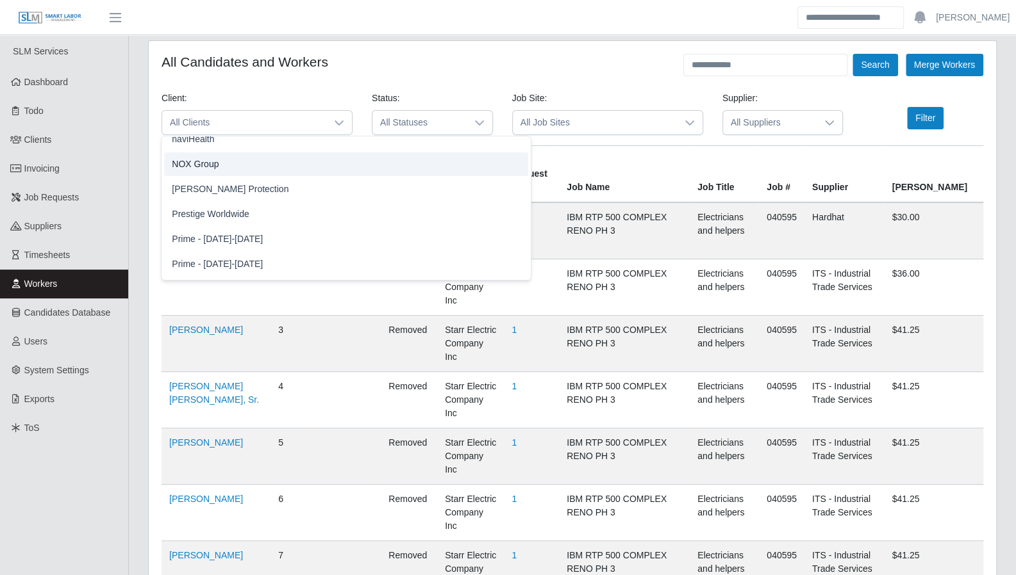
click at [248, 163] on li "NOX Group" at bounding box center [346, 165] width 364 height 24
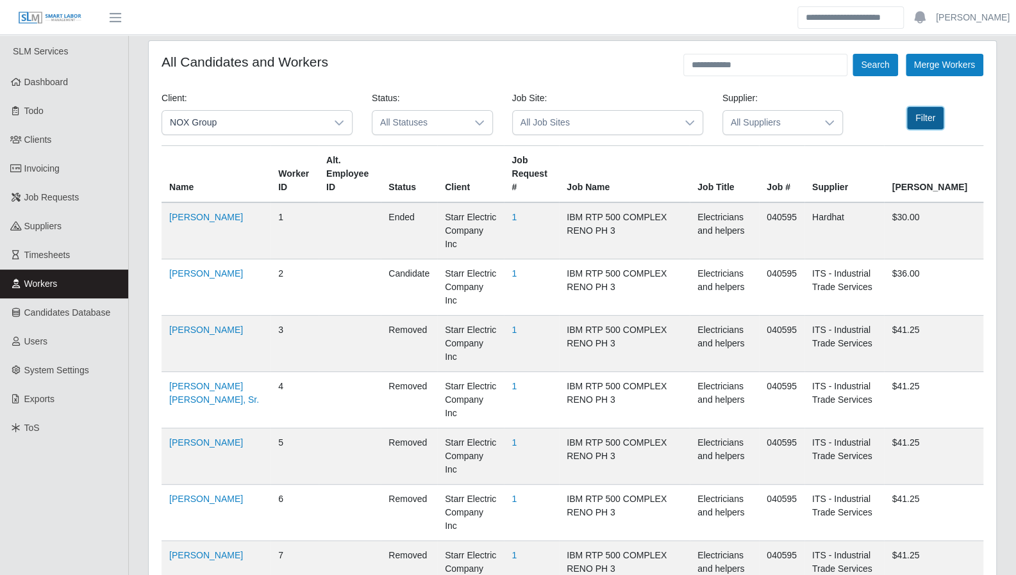
click at [914, 119] on button "Filter" at bounding box center [925, 118] width 37 height 22
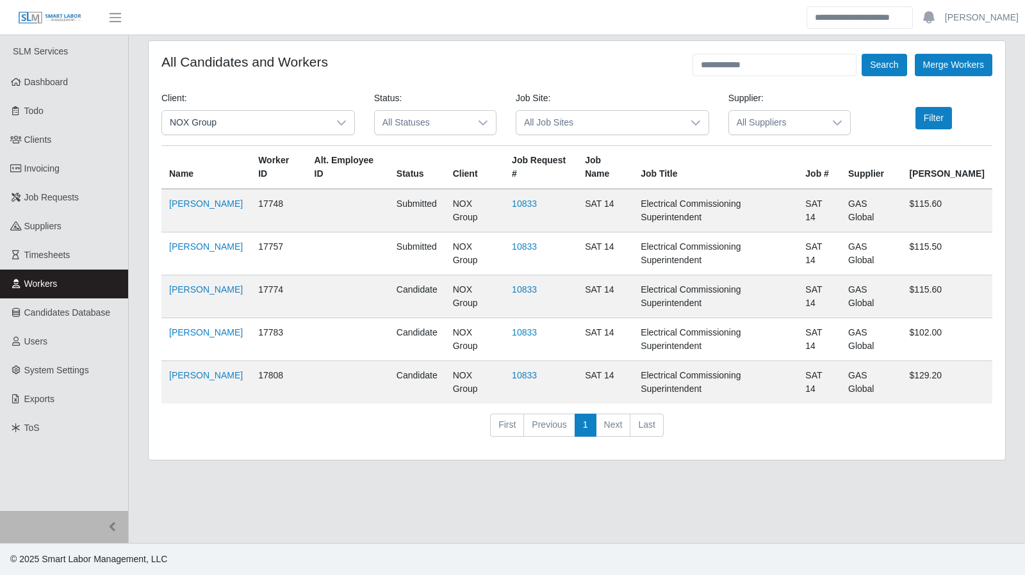
click at [340, 120] on icon at bounding box center [341, 123] width 10 height 10
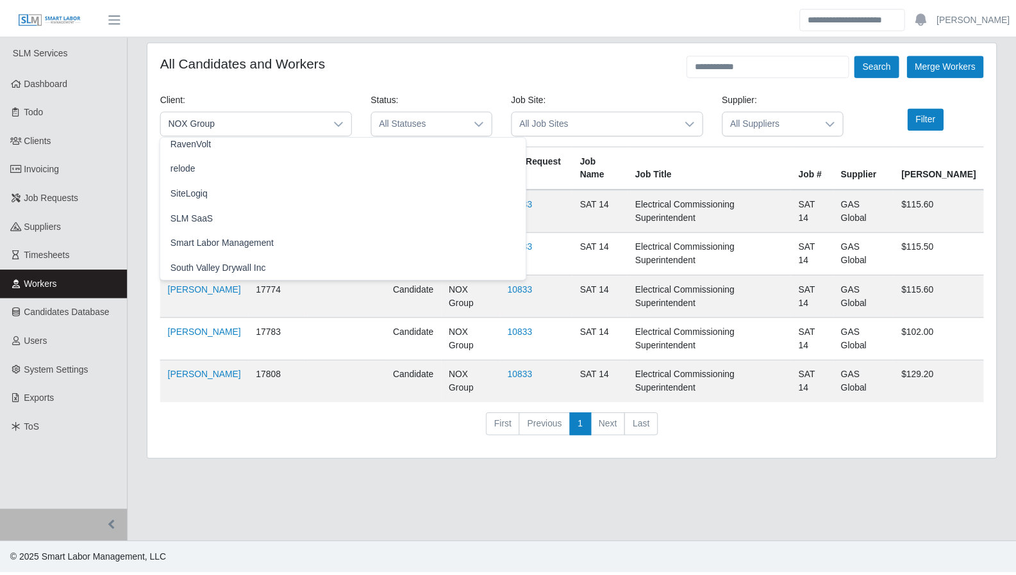
scroll to position [1318, 0]
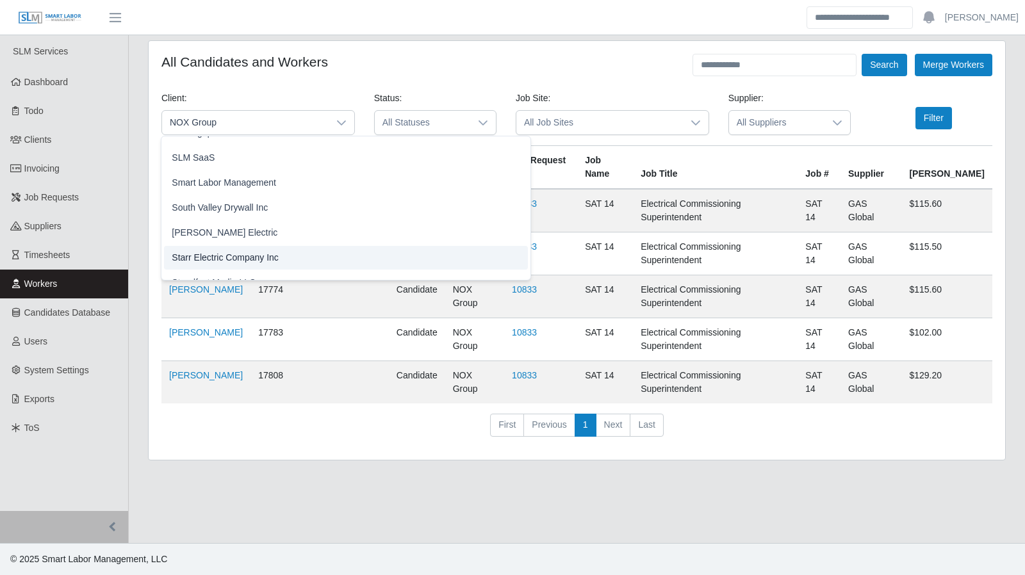
click at [286, 261] on li "Starr Electric Company Inc" at bounding box center [346, 258] width 364 height 24
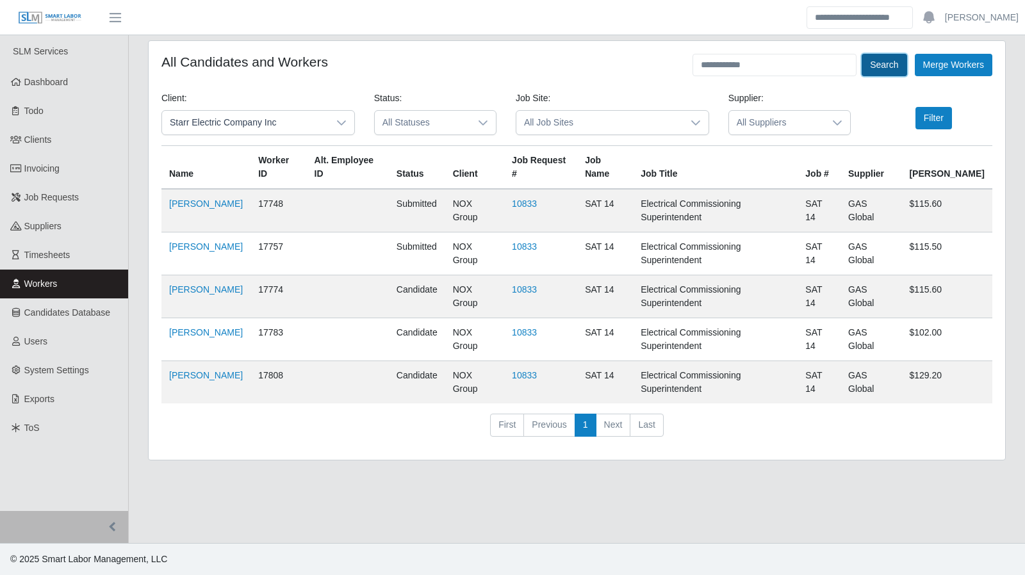
click at [875, 67] on button "Search" at bounding box center [884, 65] width 45 height 22
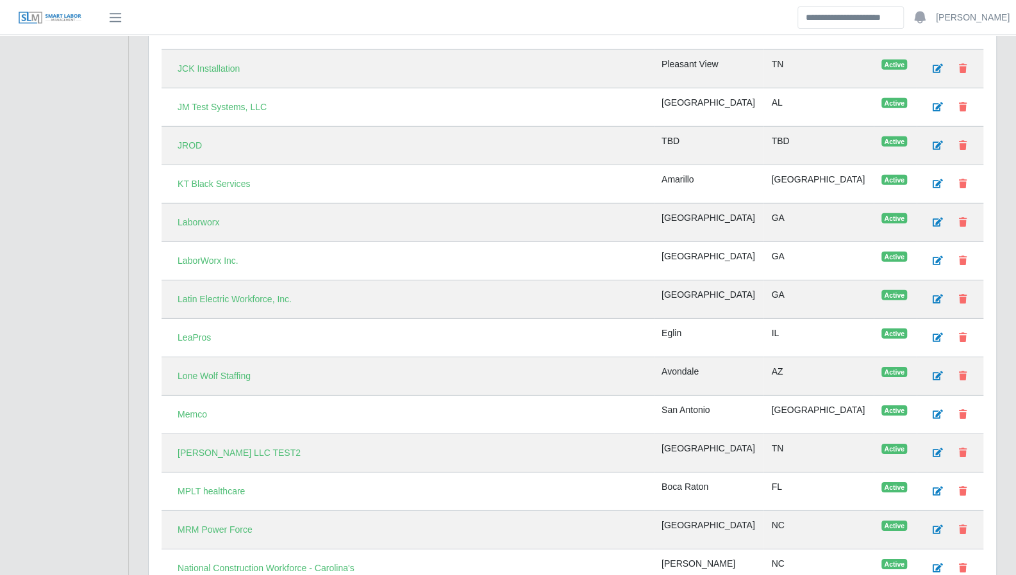
scroll to position [2334, 0]
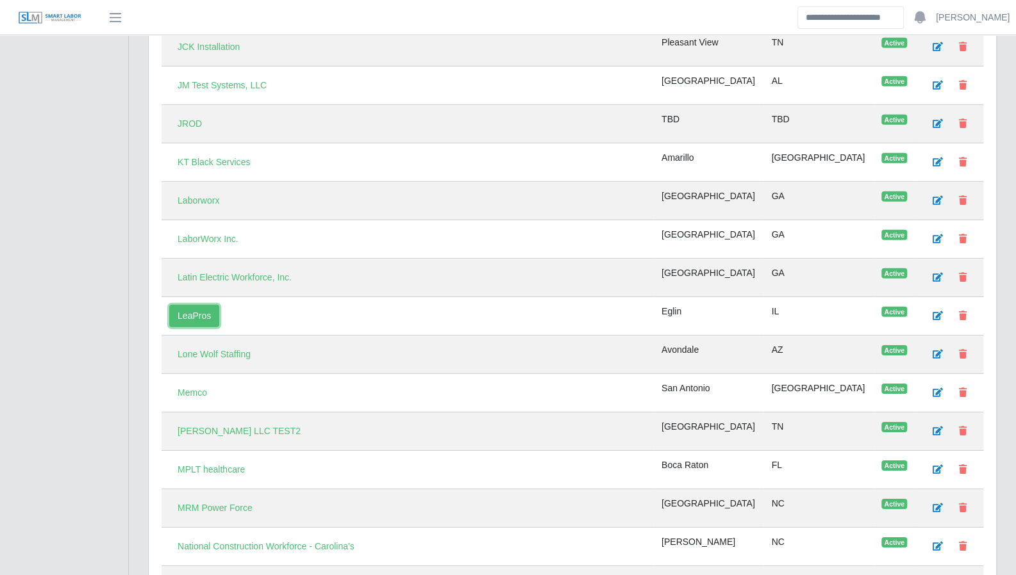
click at [200, 305] on link "LeaPros" at bounding box center [194, 316] width 50 height 22
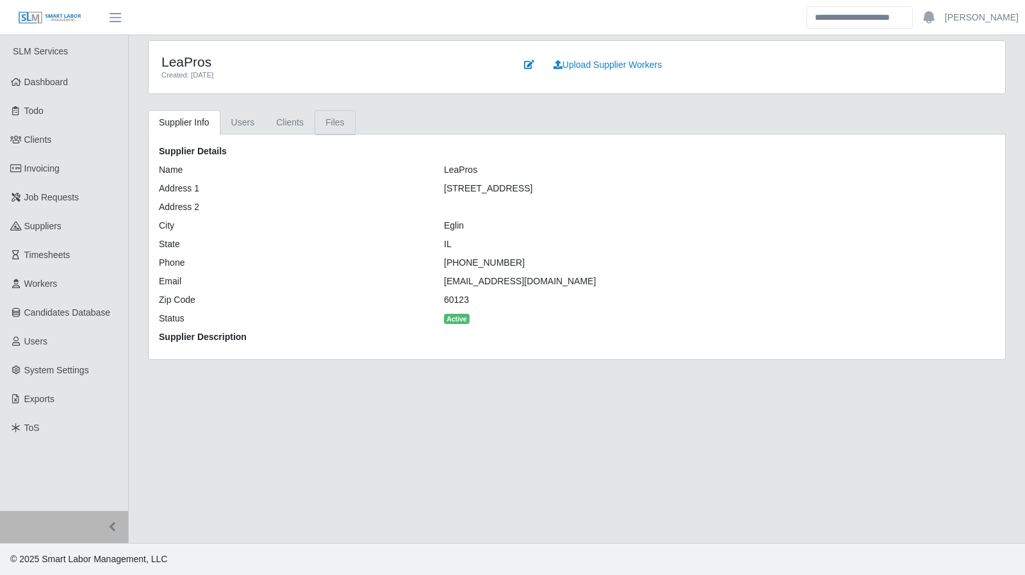
click at [319, 126] on link "Files" at bounding box center [335, 122] width 41 height 25
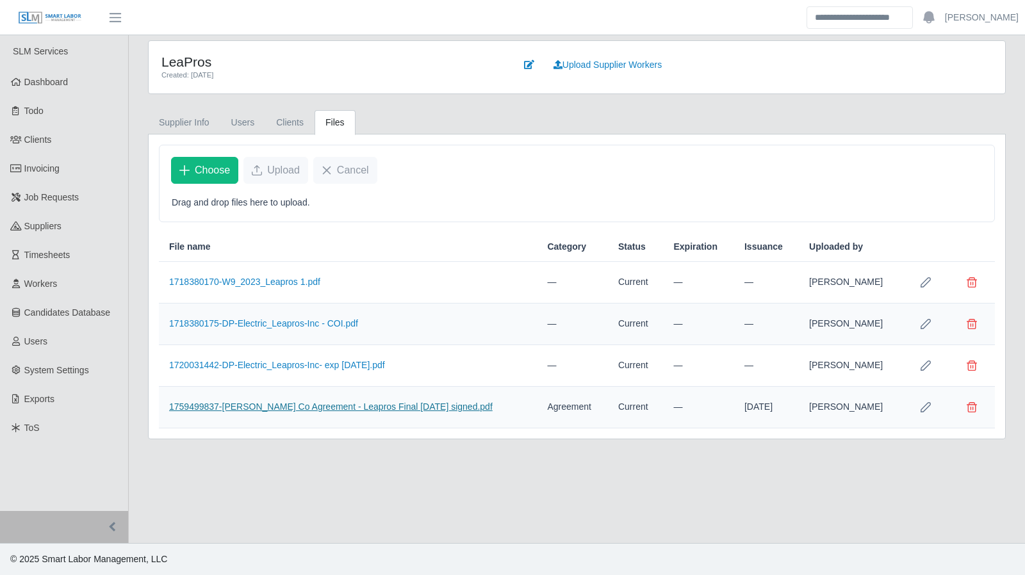
click at [276, 408] on link "1759499837-[PERSON_NAME] Co Agreement - Leapros Final [DATE] signed.pdf" at bounding box center [331, 407] width 324 height 10
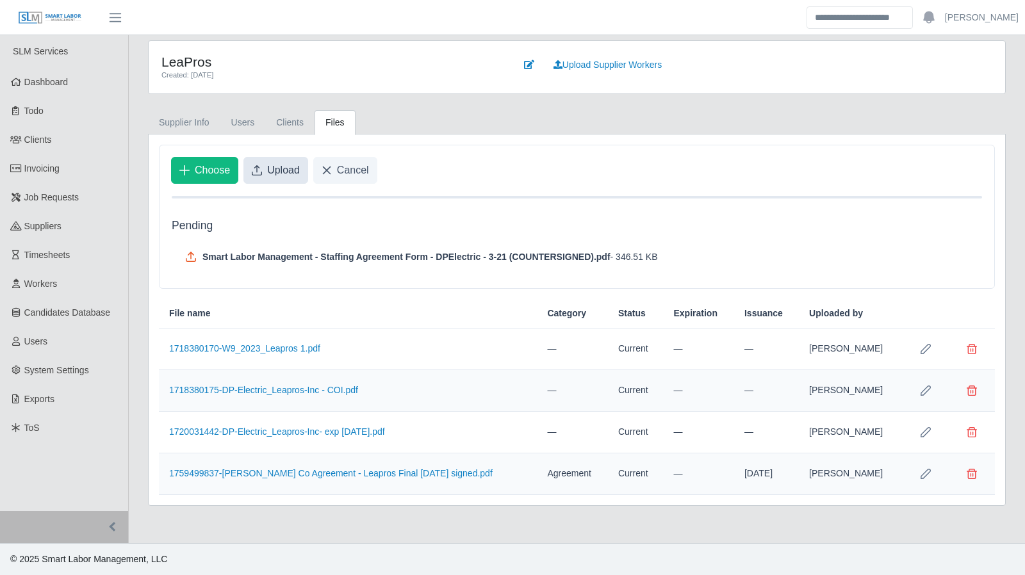
click at [299, 179] on button "Upload" at bounding box center [276, 170] width 65 height 27
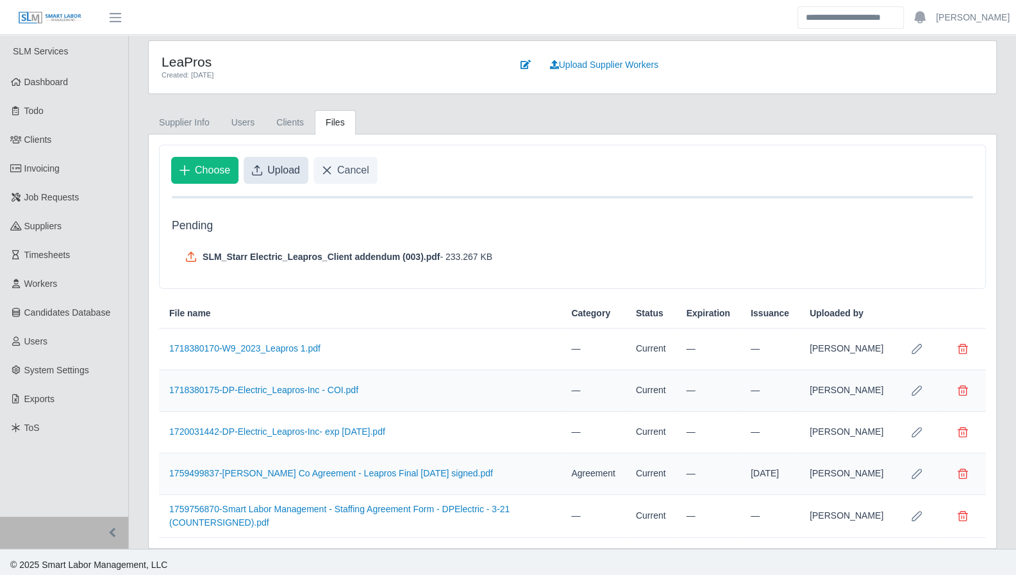
click at [273, 167] on span "Upload" at bounding box center [283, 170] width 33 height 15
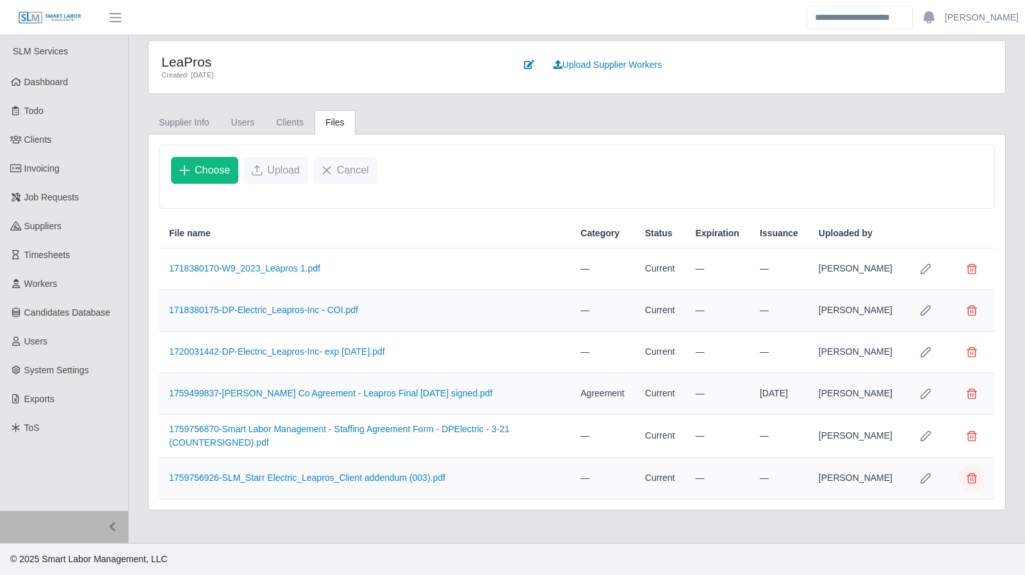
click at [972, 484] on span "Delete file" at bounding box center [972, 479] width 10 height 10
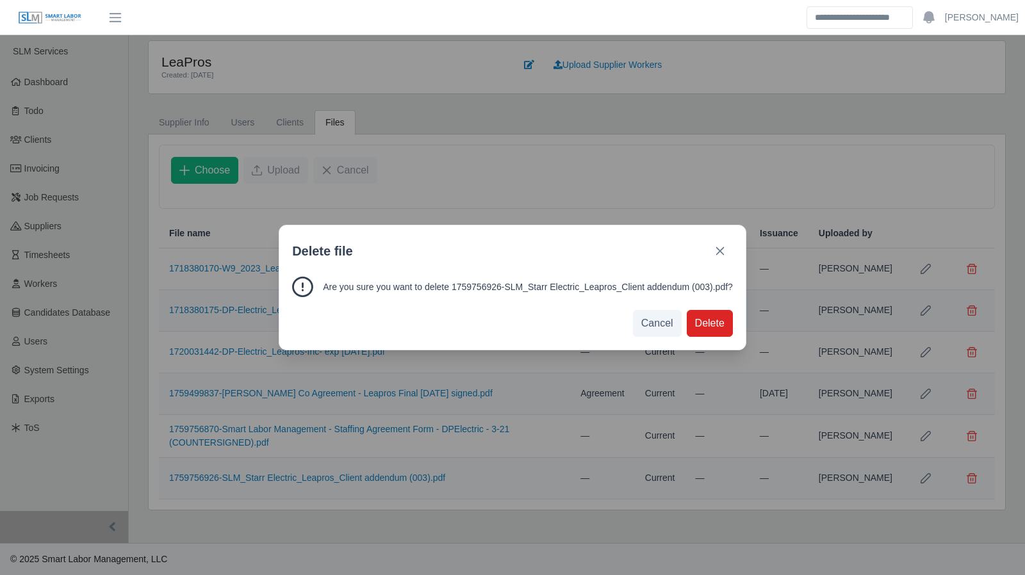
click at [695, 318] on span "Delete" at bounding box center [709, 323] width 29 height 15
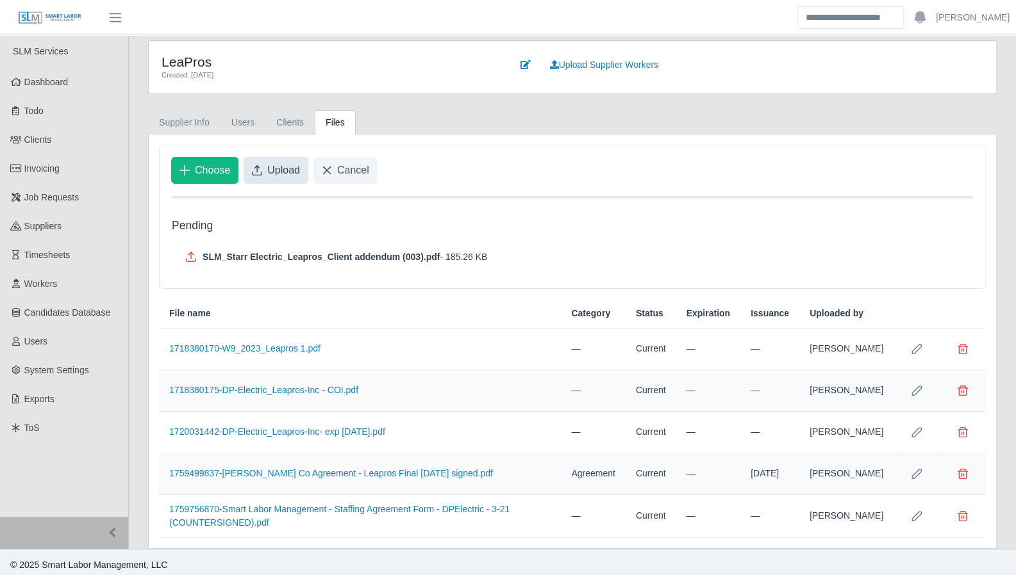
click at [275, 163] on span "Upload" at bounding box center [283, 170] width 33 height 15
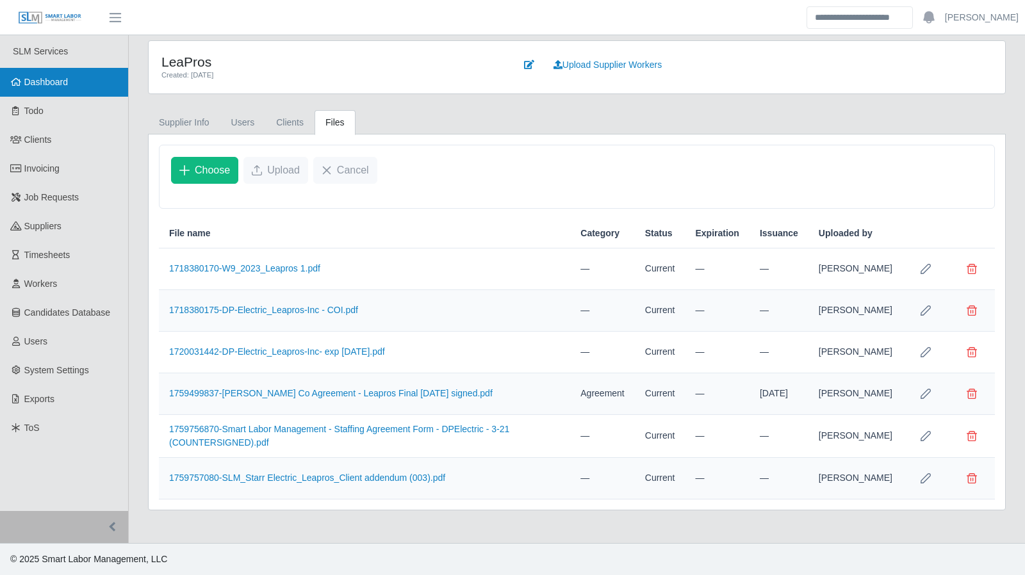
click at [34, 92] on link "Dashboard" at bounding box center [64, 82] width 128 height 29
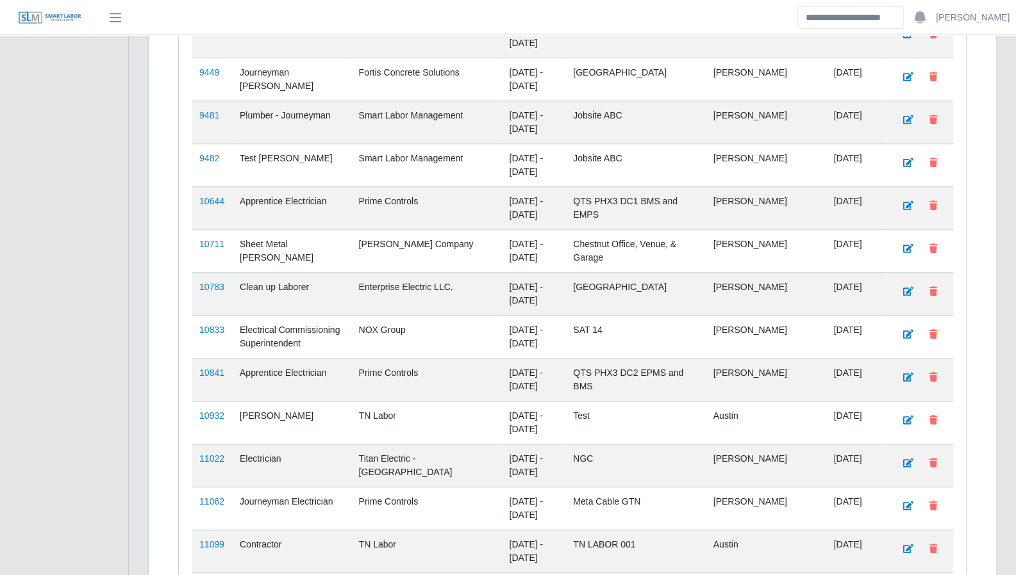
scroll to position [581, 0]
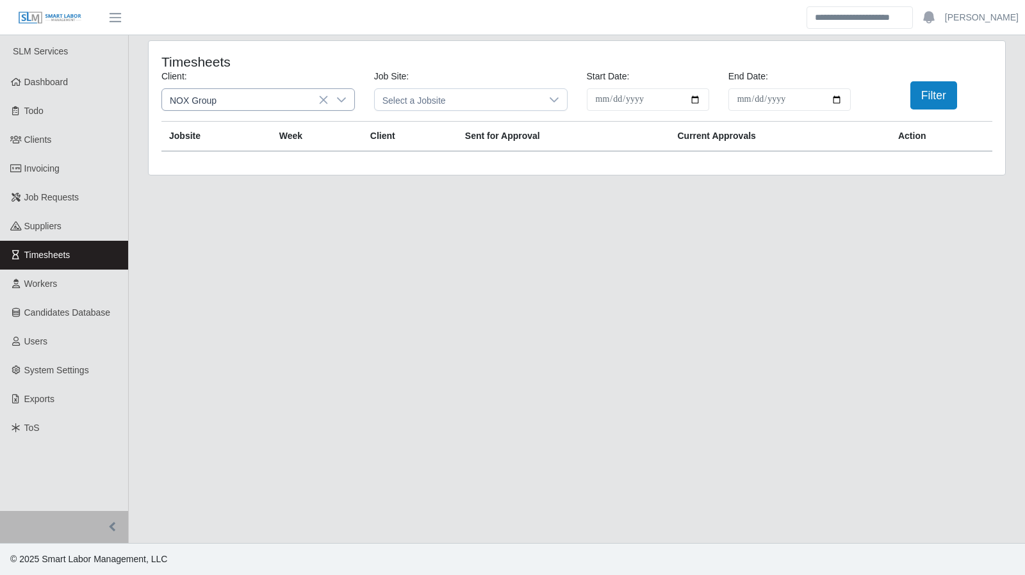
click at [342, 97] on icon at bounding box center [341, 100] width 10 height 10
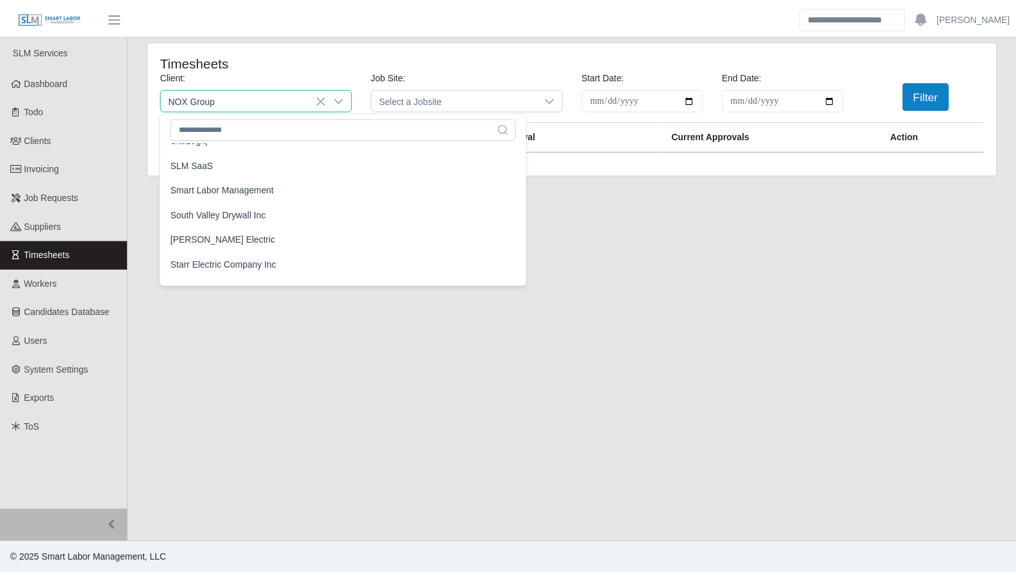
scroll to position [1294, 0]
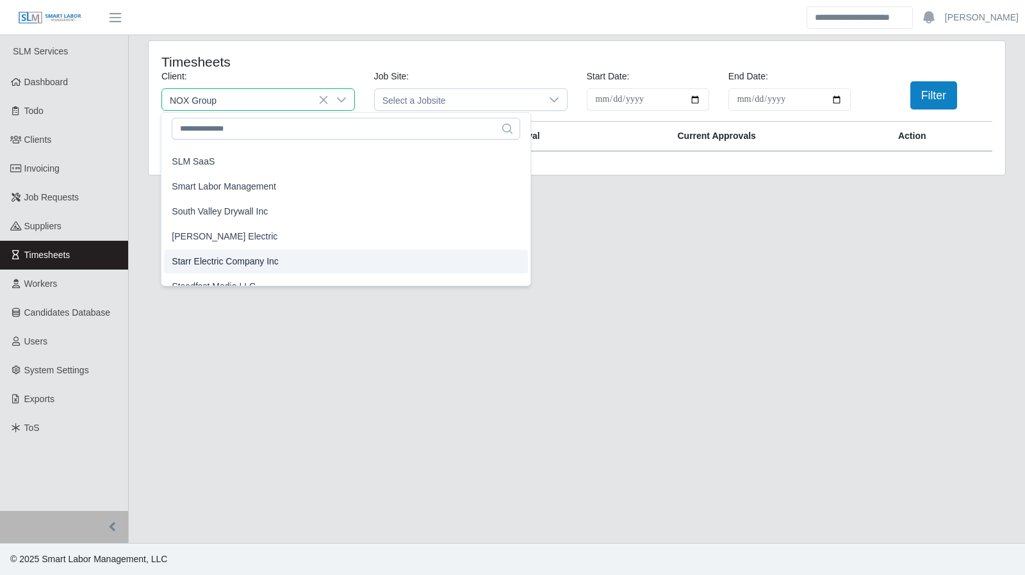
click at [252, 263] on span "Starr Electric Company Inc" at bounding box center [225, 261] width 107 height 13
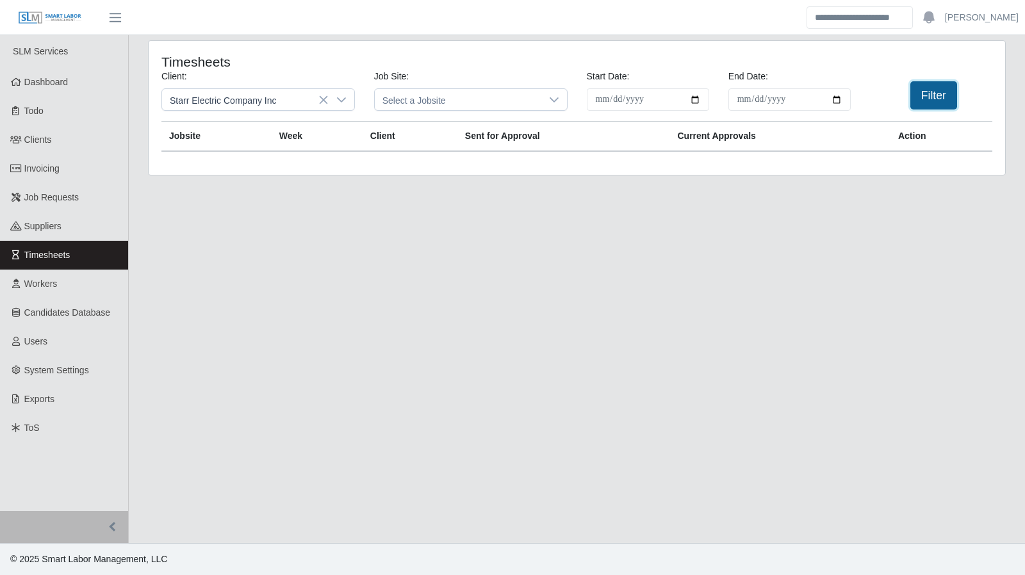
click at [936, 95] on button "Filter" at bounding box center [934, 95] width 47 height 28
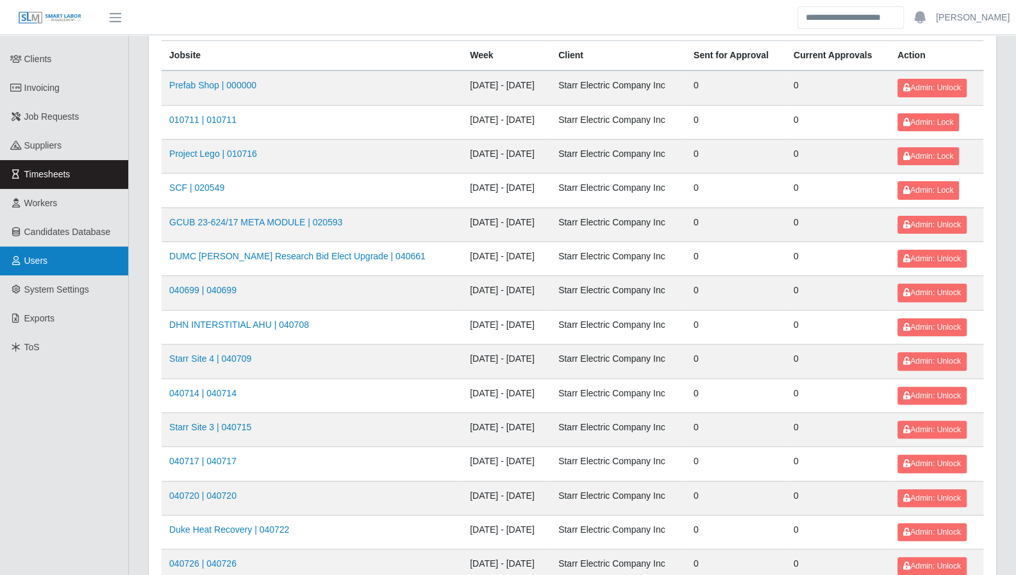
scroll to position [77, 0]
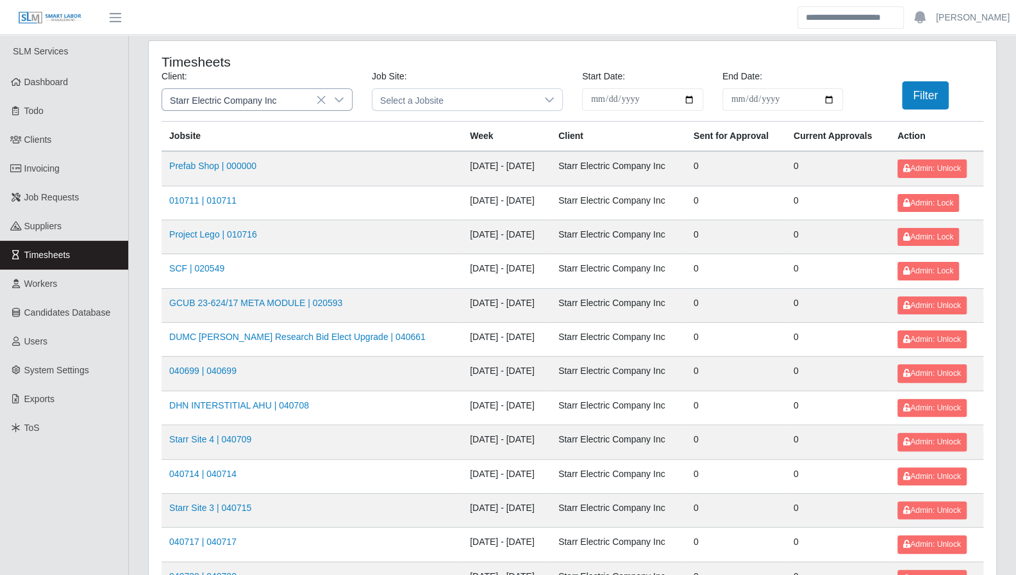
click at [349, 102] on div at bounding box center [339, 99] width 26 height 21
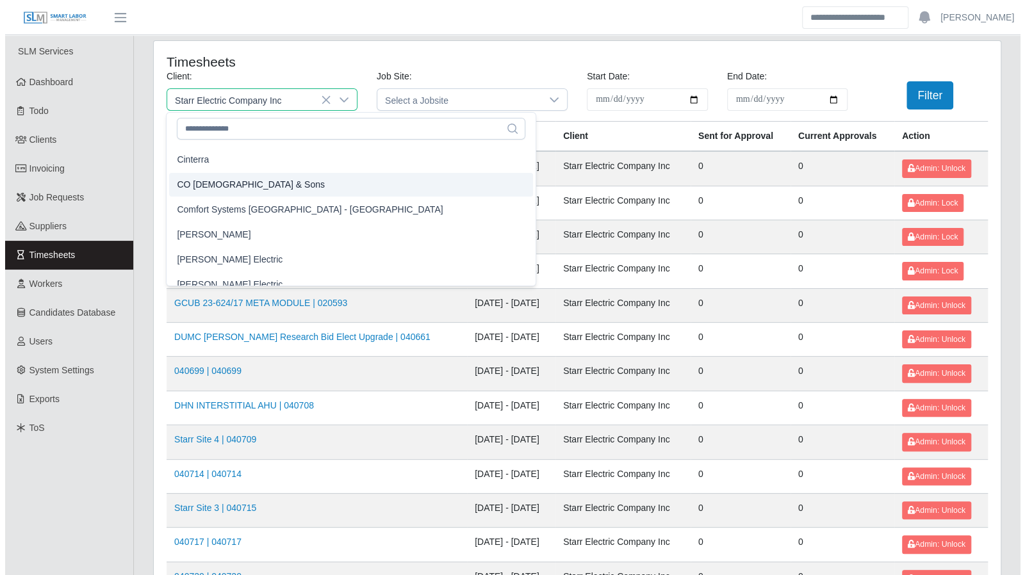
scroll to position [409, 0]
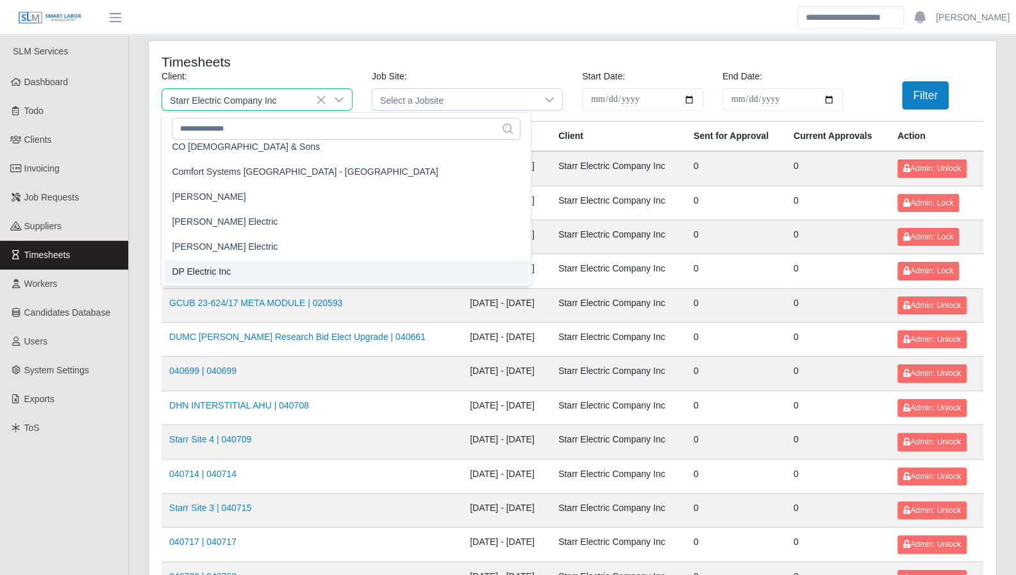
click at [238, 263] on li "DP Electric Inc" at bounding box center [346, 272] width 364 height 24
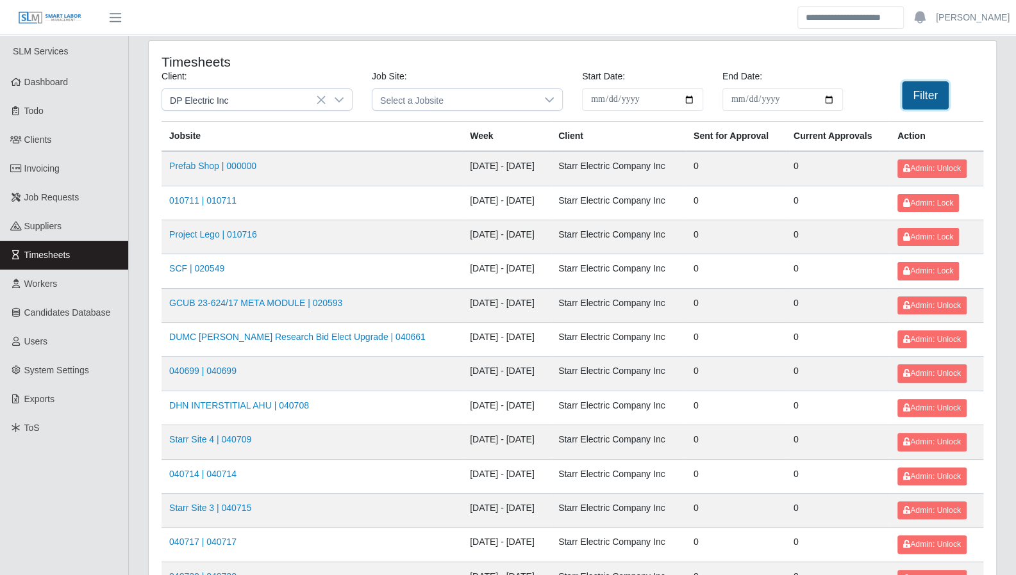
click at [928, 93] on button "Filter" at bounding box center [925, 95] width 47 height 28
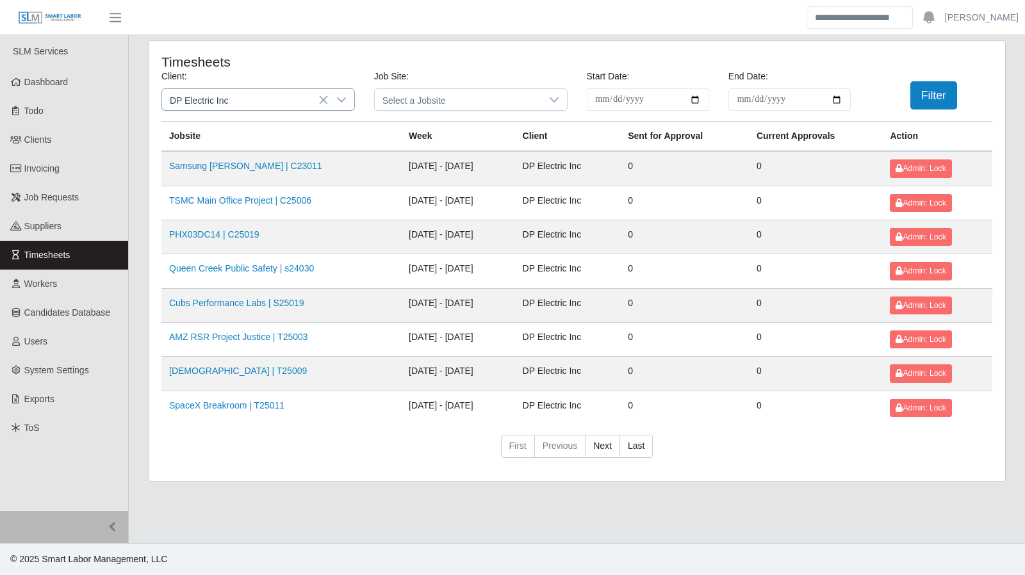
click at [354, 101] on div at bounding box center [342, 99] width 26 height 21
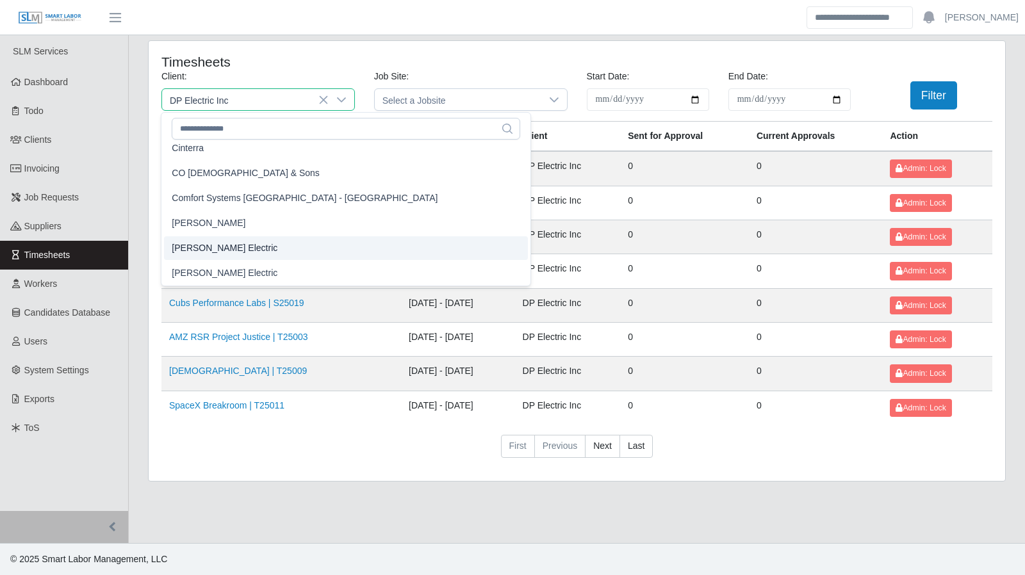
scroll to position [381, 0]
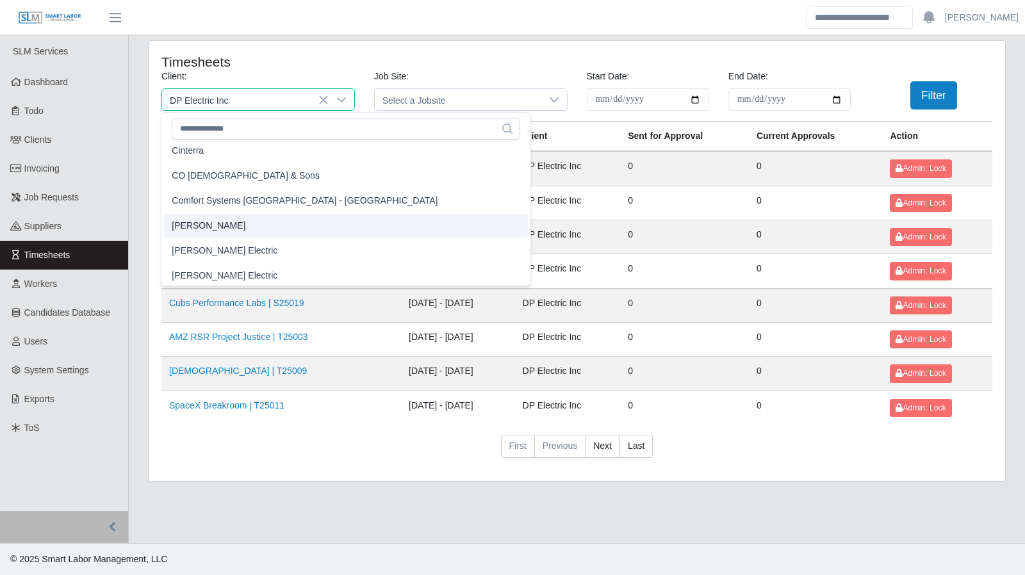
click at [248, 227] on li "CS Erickson" at bounding box center [346, 226] width 364 height 24
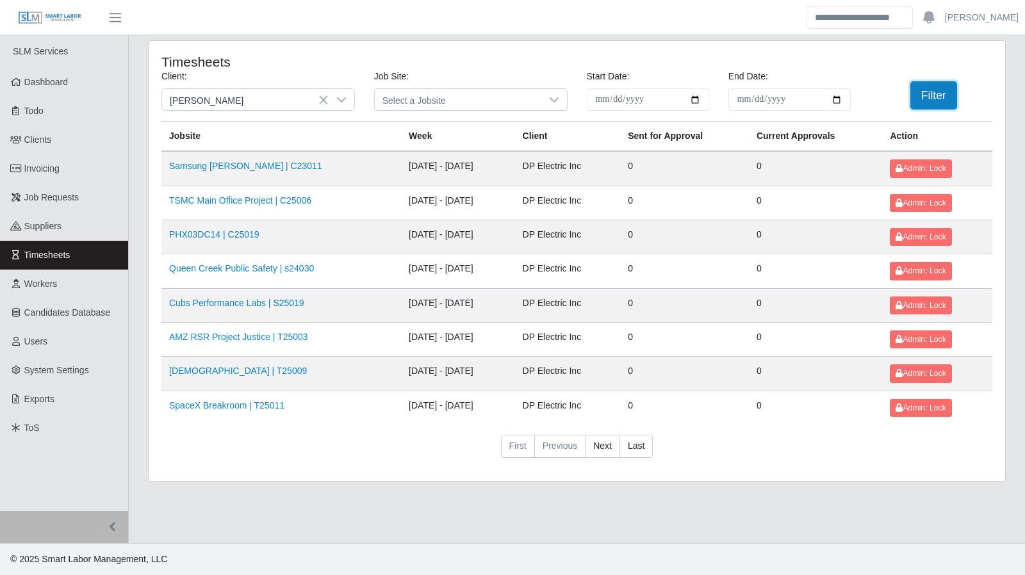
drag, startPoint x: 914, startPoint y: 85, endPoint x: 718, endPoint y: 81, distance: 196.1
click at [914, 85] on button "Filter" at bounding box center [934, 95] width 47 height 28
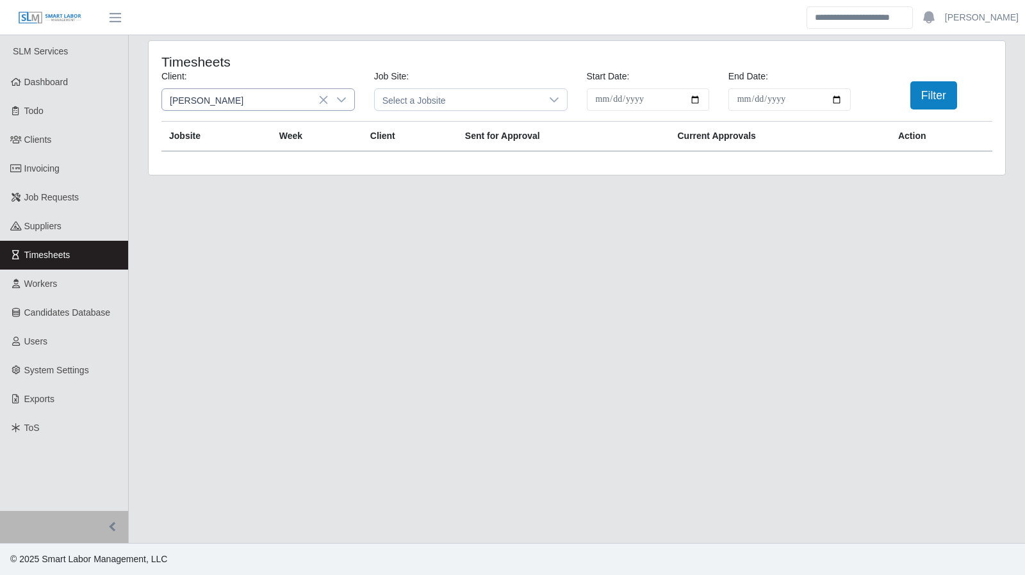
click at [339, 101] on icon at bounding box center [341, 100] width 10 height 10
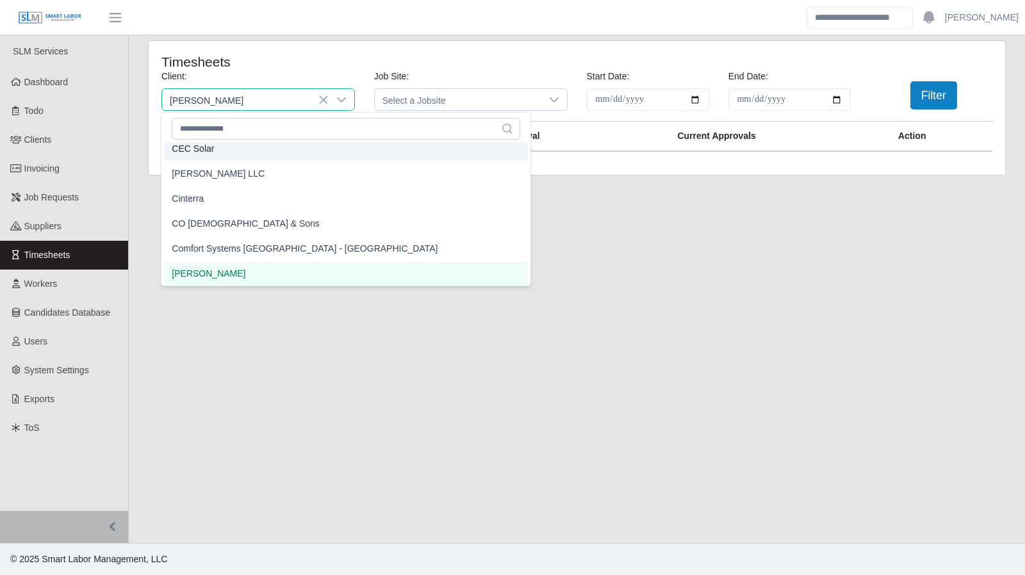
scroll to position [327, 0]
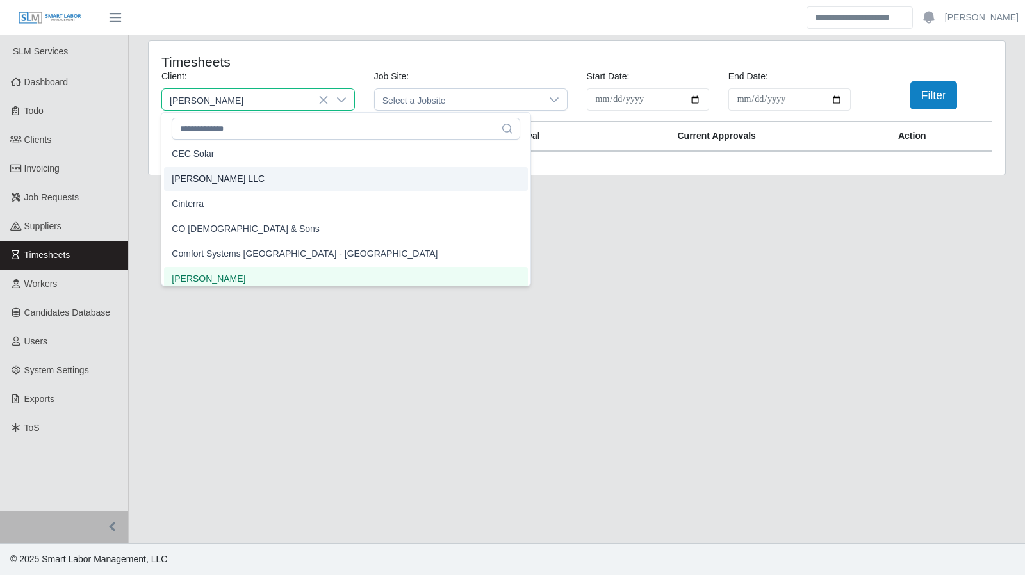
click at [460, 231] on main "**********" at bounding box center [577, 289] width 897 height 508
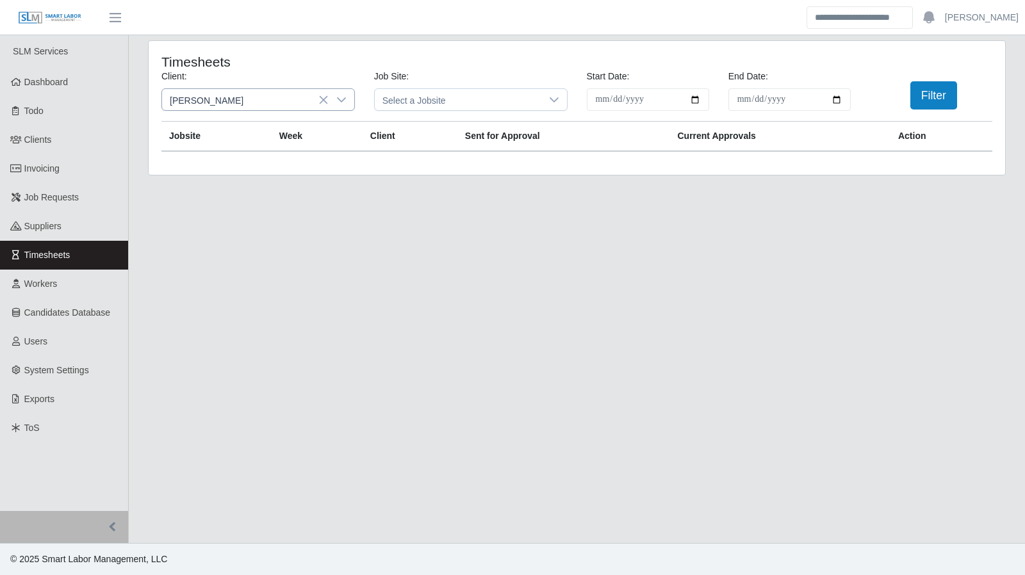
click at [345, 101] on icon at bounding box center [341, 100] width 10 height 10
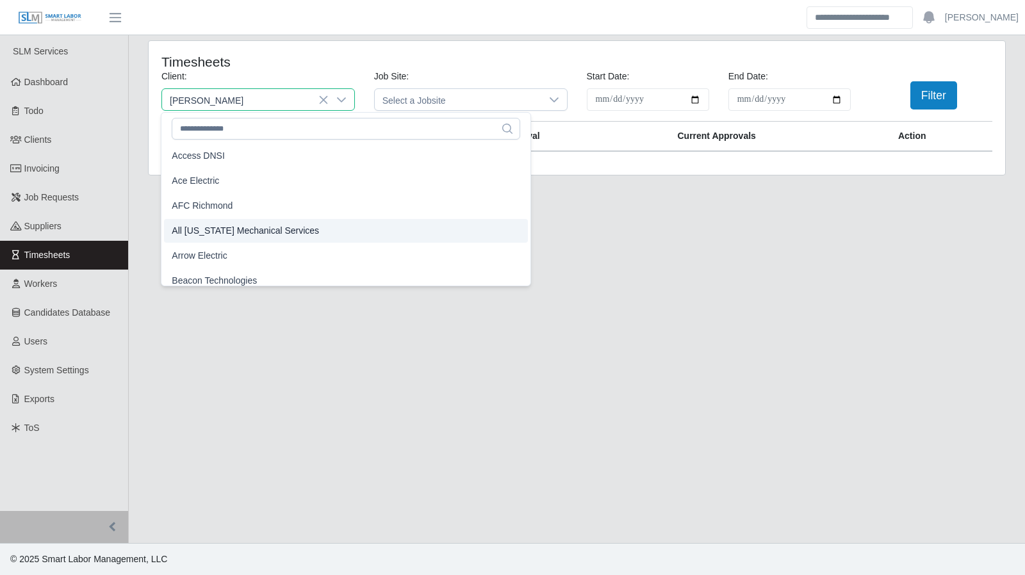
scroll to position [0, 0]
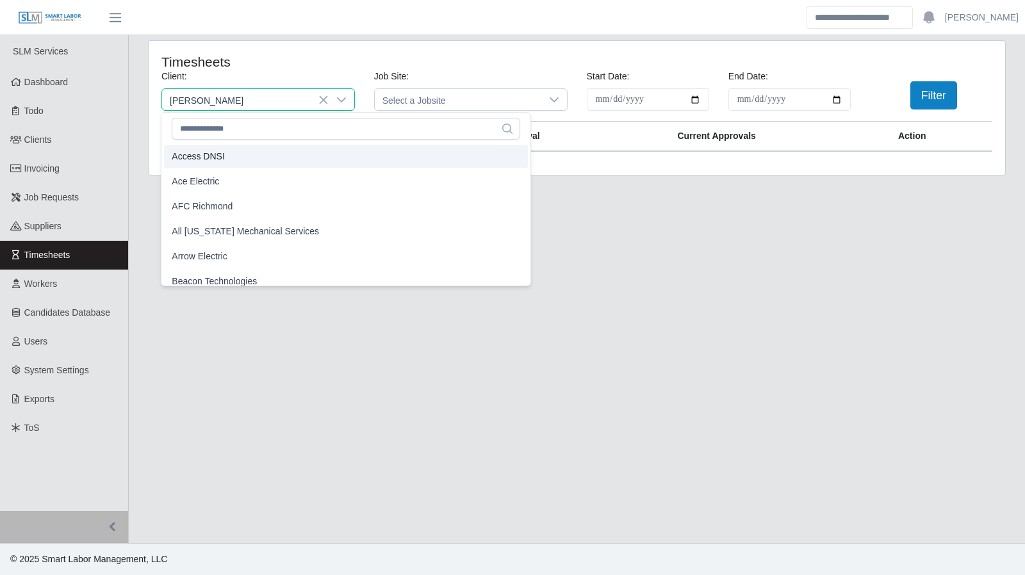
click at [240, 160] on li "Access DNSI" at bounding box center [346, 157] width 364 height 24
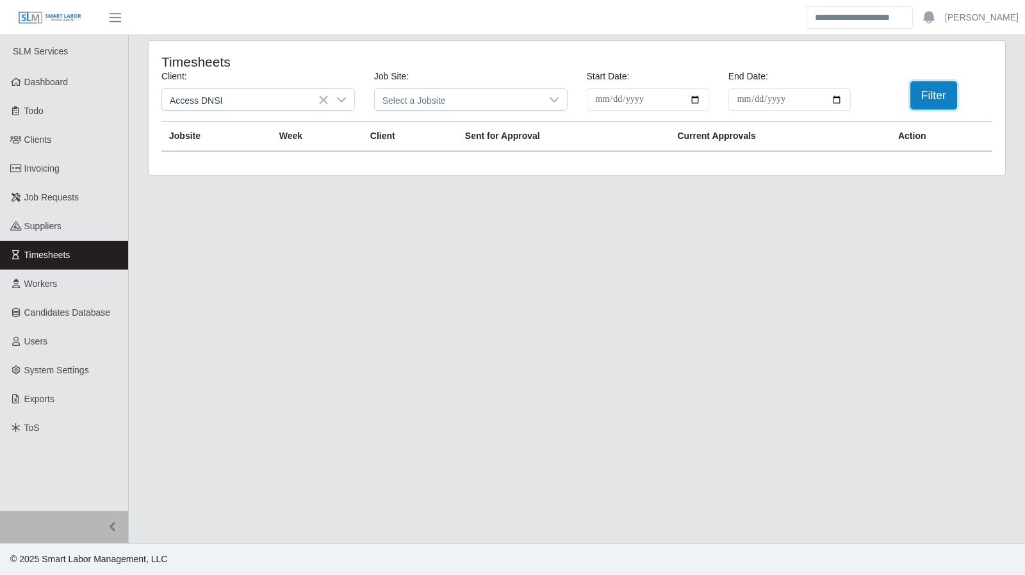
drag, startPoint x: 927, startPoint y: 94, endPoint x: 906, endPoint y: 97, distance: 20.7
click at [924, 94] on button "Filter" at bounding box center [934, 95] width 47 height 28
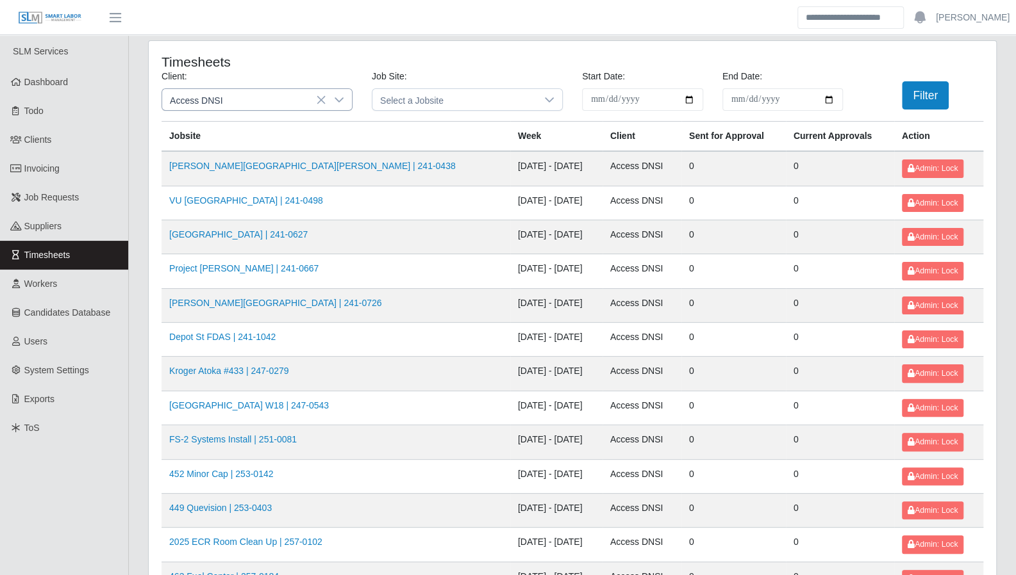
click at [341, 99] on icon at bounding box center [339, 99] width 9 height 5
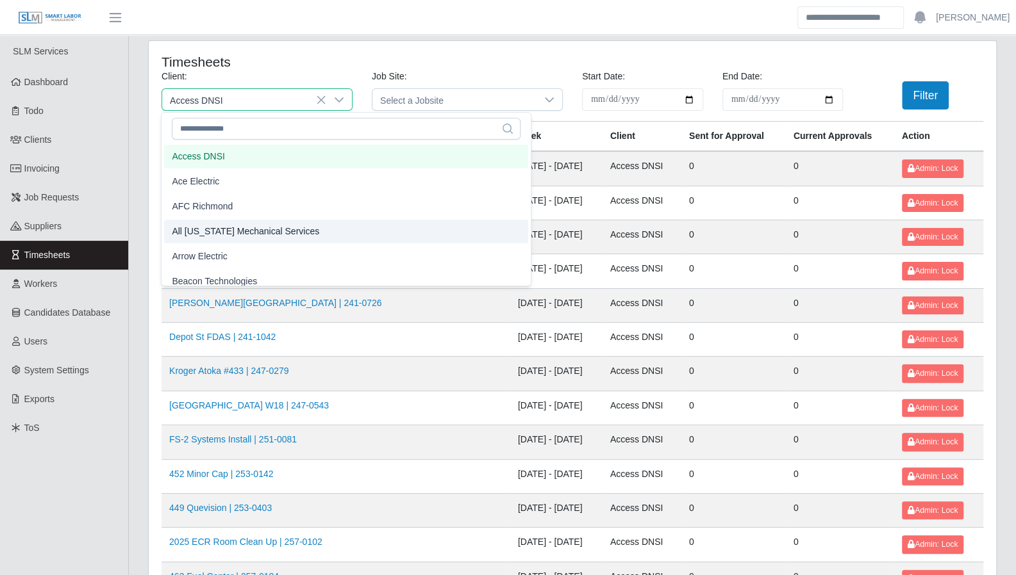
click at [291, 233] on span "All [US_STATE] Mechanical Services" at bounding box center [245, 231] width 147 height 13
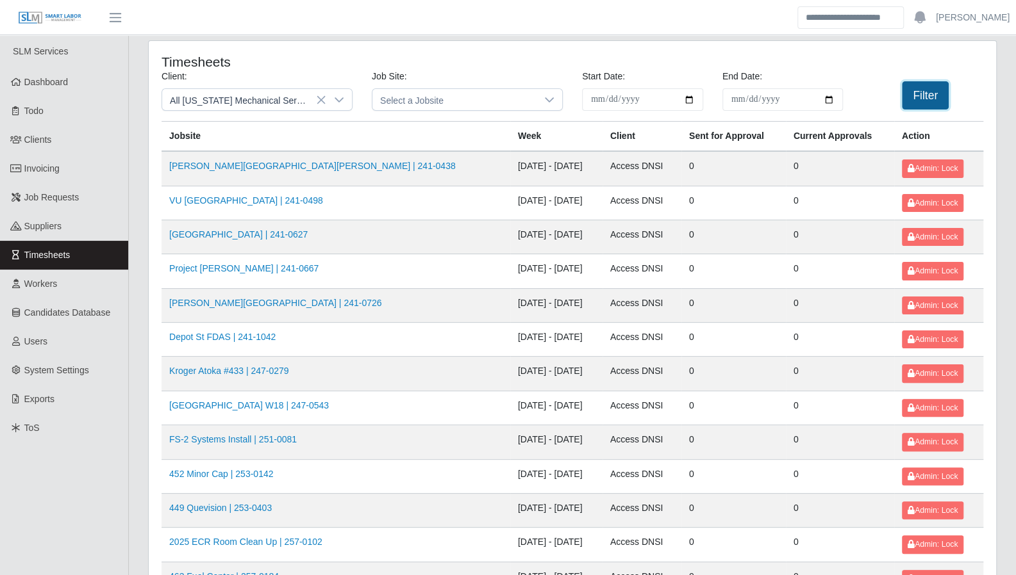
click at [916, 97] on button "Filter" at bounding box center [925, 95] width 47 height 28
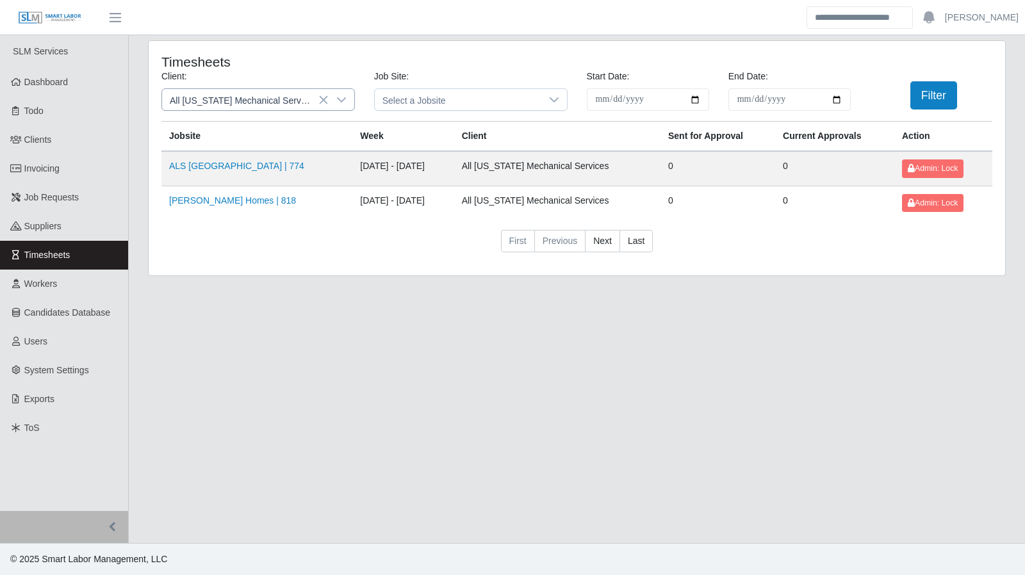
click at [337, 103] on icon at bounding box center [341, 100] width 10 height 10
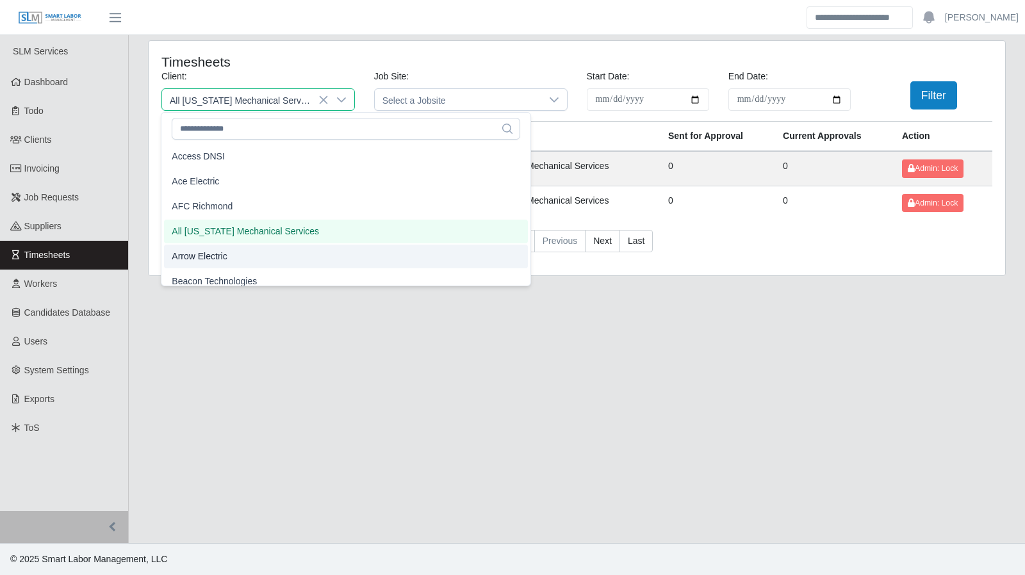
click at [260, 257] on li "Arrow Electric" at bounding box center [346, 257] width 364 height 24
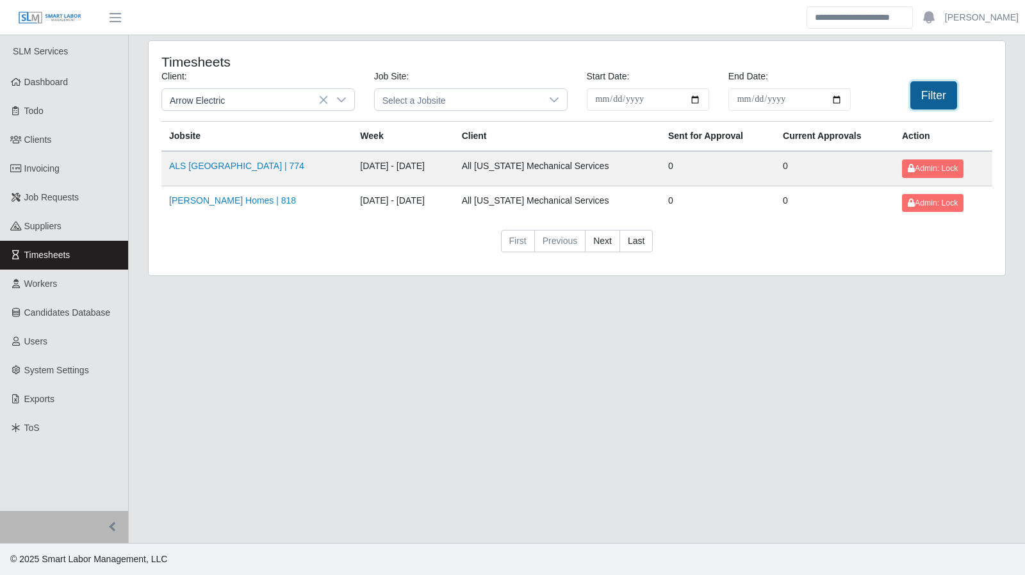
click at [933, 97] on button "Filter" at bounding box center [934, 95] width 47 height 28
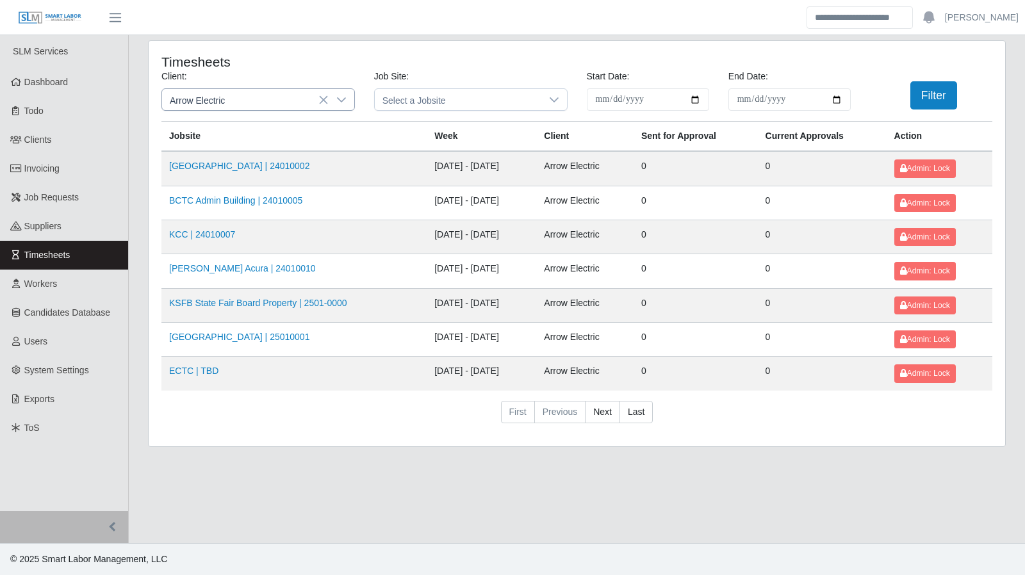
click at [344, 103] on icon at bounding box center [341, 100] width 10 height 10
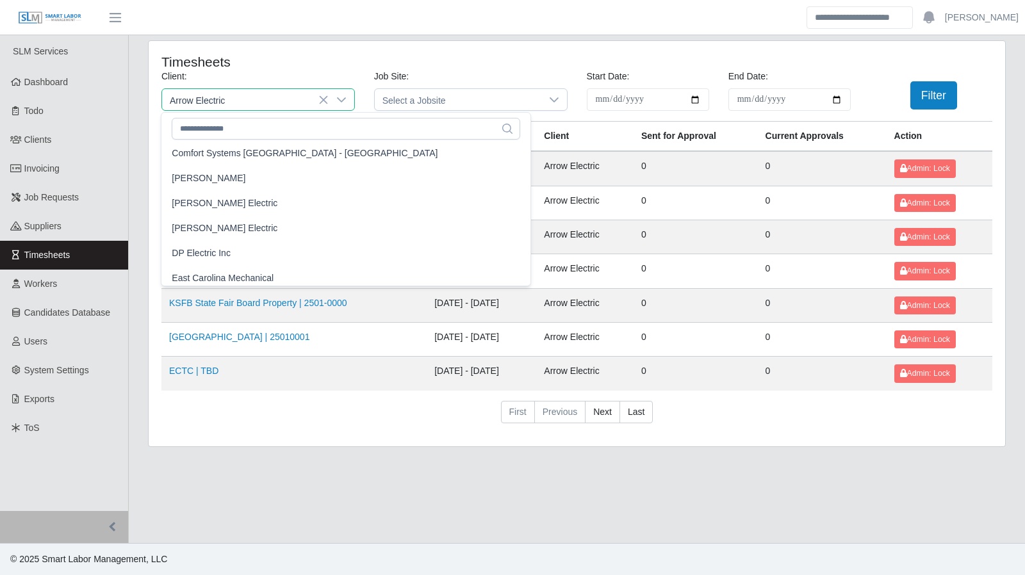
scroll to position [429, 0]
drag, startPoint x: 254, startPoint y: 256, endPoint x: 270, endPoint y: 252, distance: 15.9
click at [256, 254] on li "DP Electric Inc" at bounding box center [346, 252] width 364 height 24
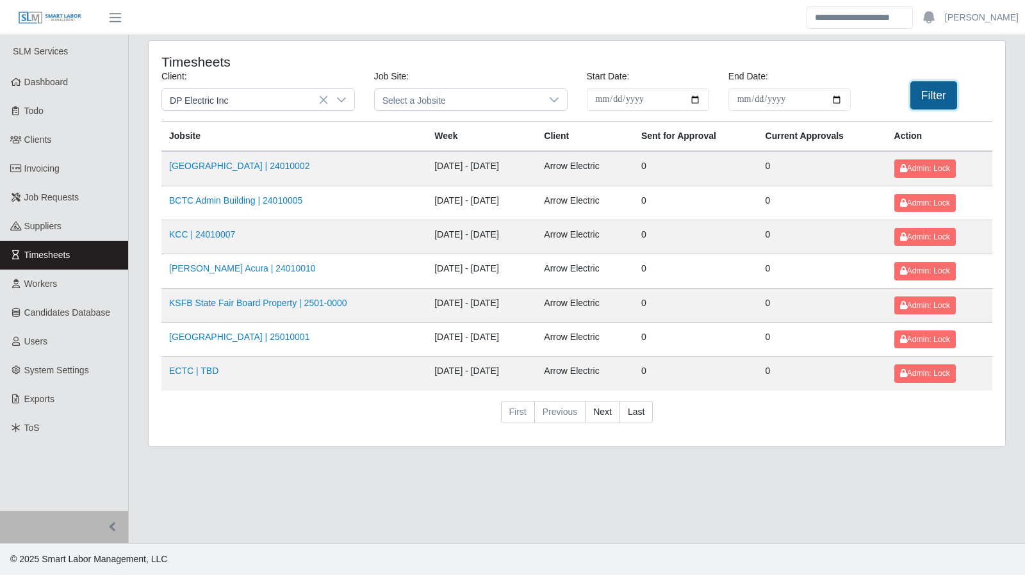
click at [914, 98] on button "Filter" at bounding box center [934, 95] width 47 height 28
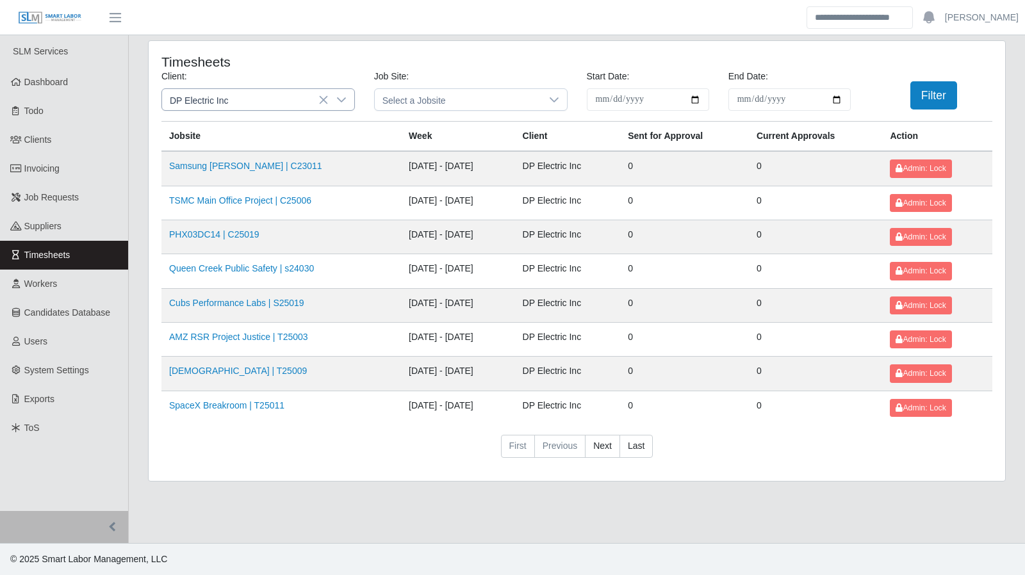
click at [344, 103] on icon at bounding box center [341, 100] width 10 height 10
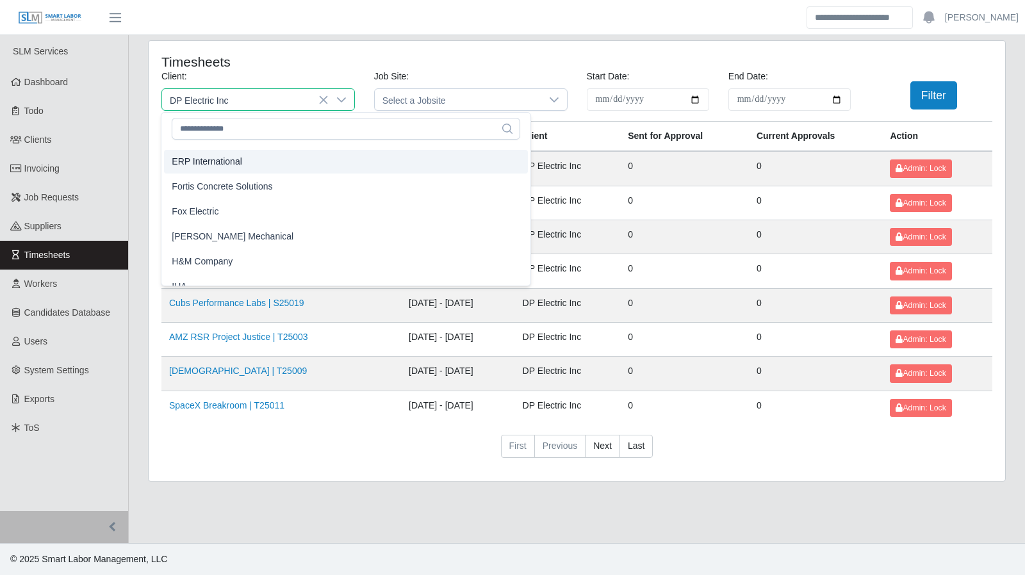
scroll to position [602, 0]
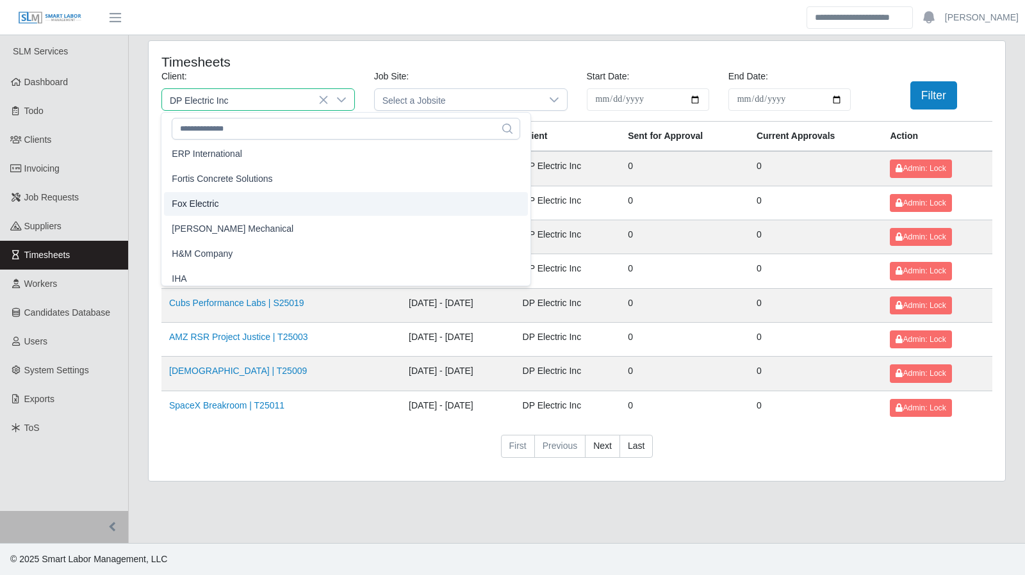
click at [267, 213] on li "Fox Electric" at bounding box center [346, 204] width 364 height 24
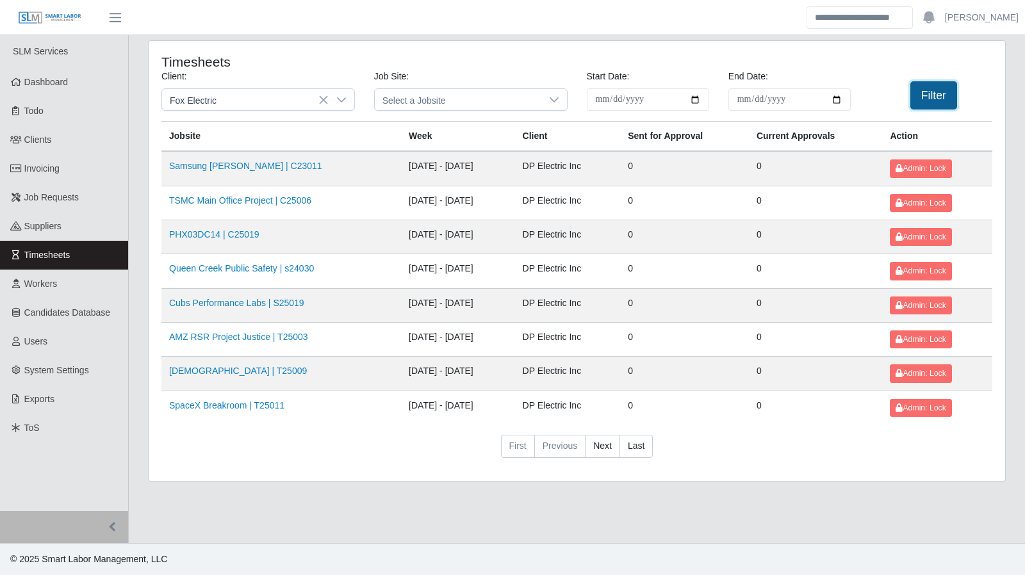
click at [918, 94] on button "Filter" at bounding box center [934, 95] width 47 height 28
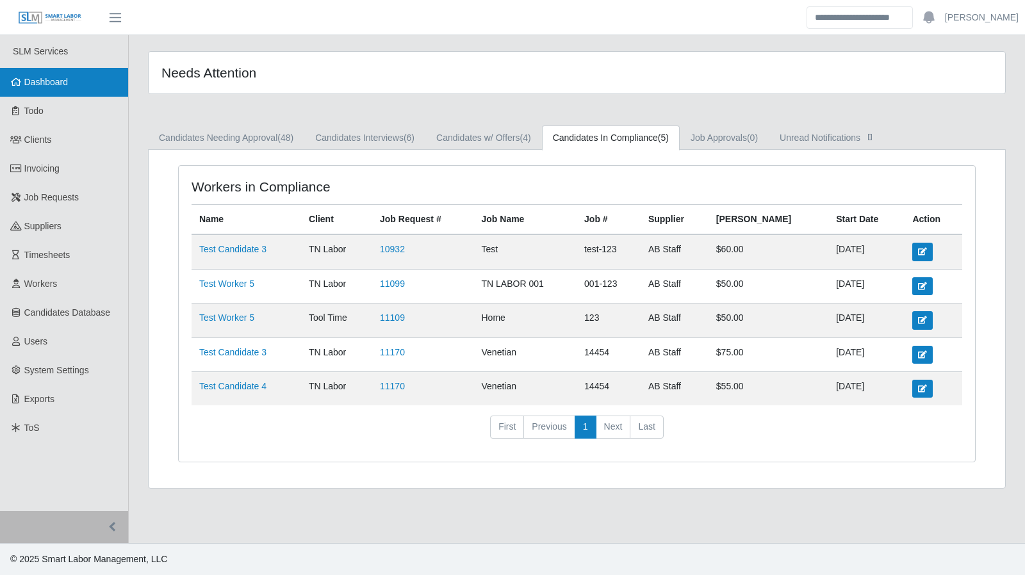
click at [62, 77] on span "Dashboard" at bounding box center [46, 82] width 44 height 10
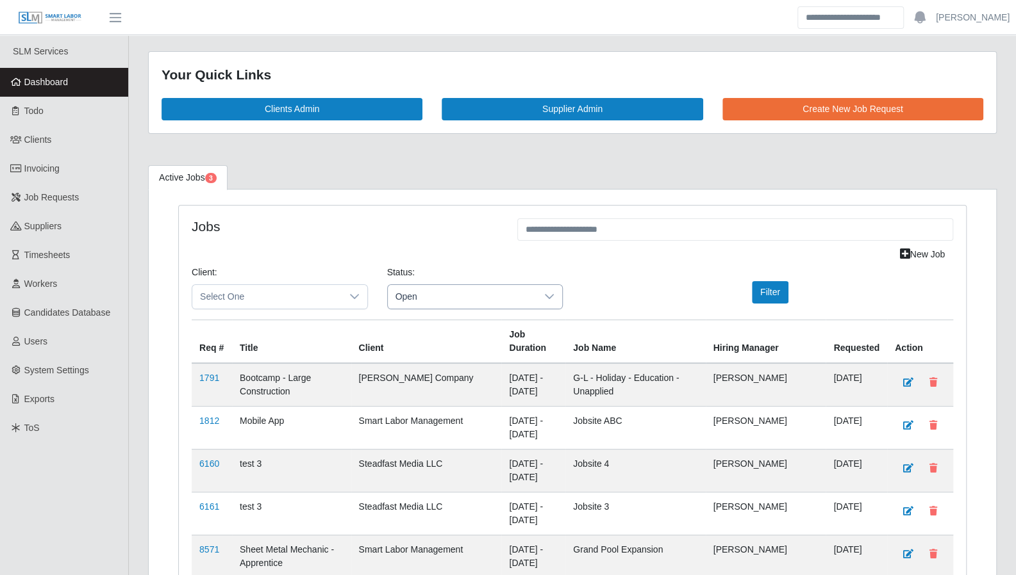
click at [502, 294] on span "Open" at bounding box center [462, 297] width 149 height 24
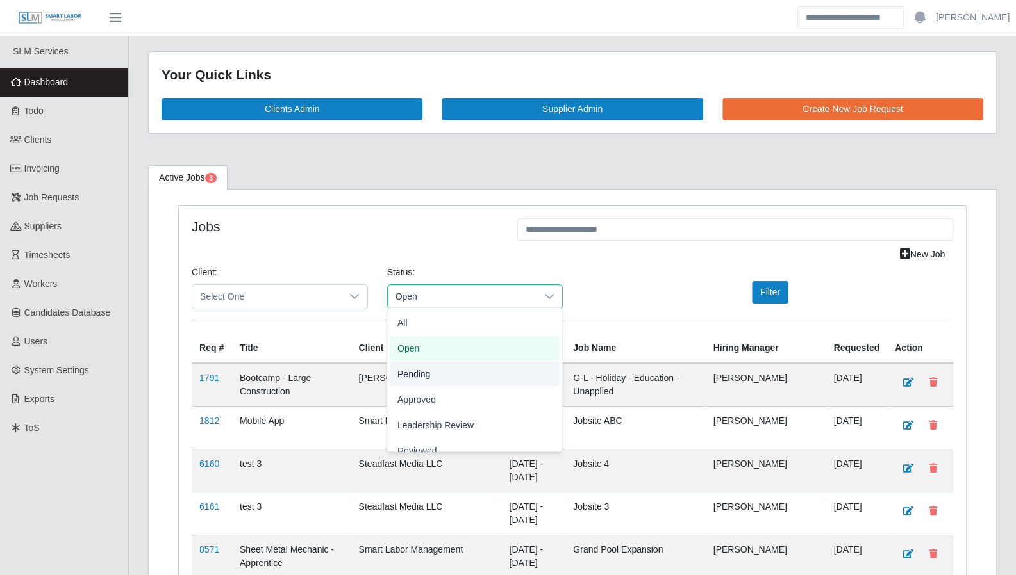
click at [478, 365] on li "Pending" at bounding box center [475, 374] width 170 height 24
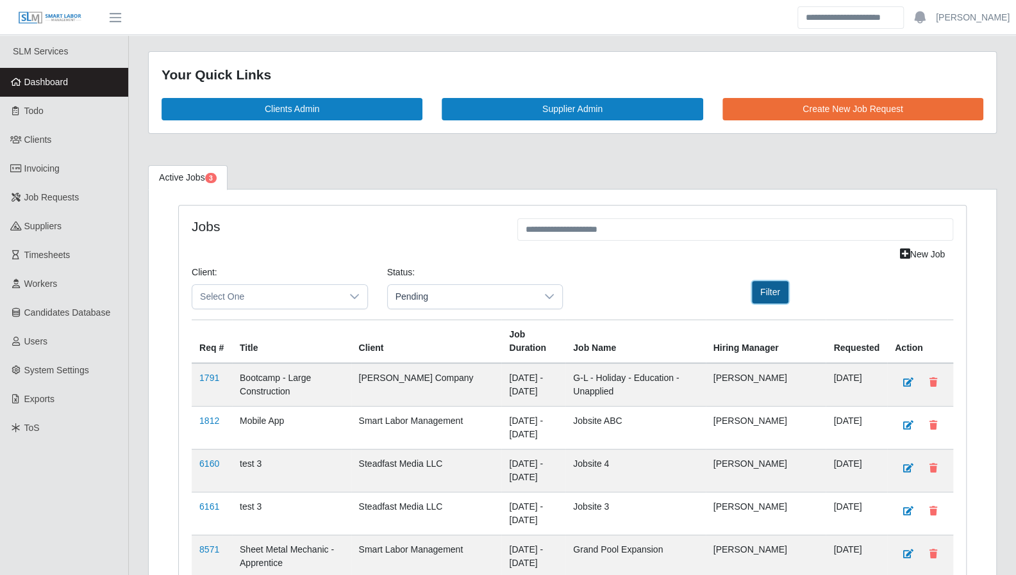
click at [756, 297] on button "Filter" at bounding box center [770, 292] width 37 height 22
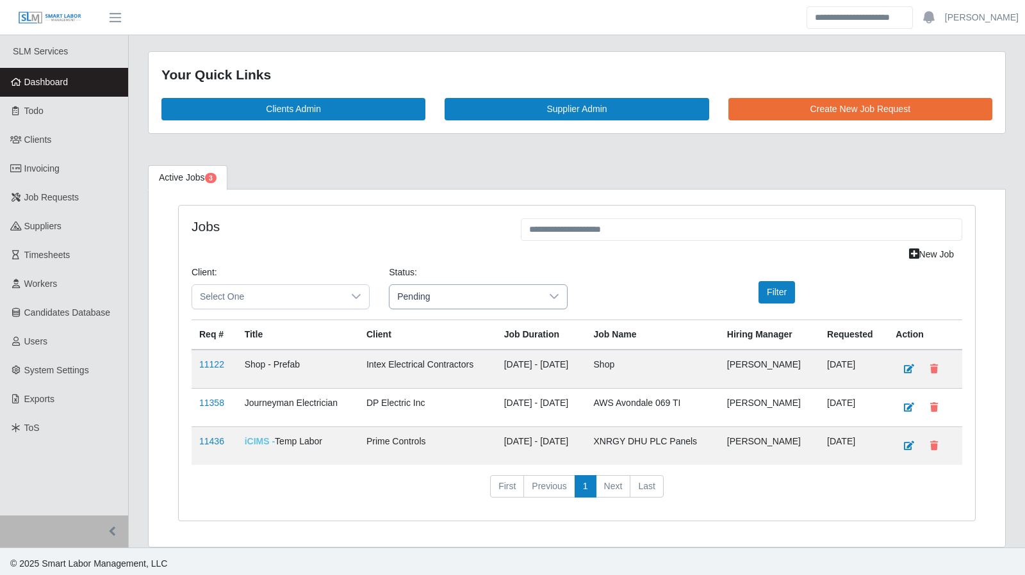
click at [442, 293] on span "Pending" at bounding box center [465, 297] width 151 height 24
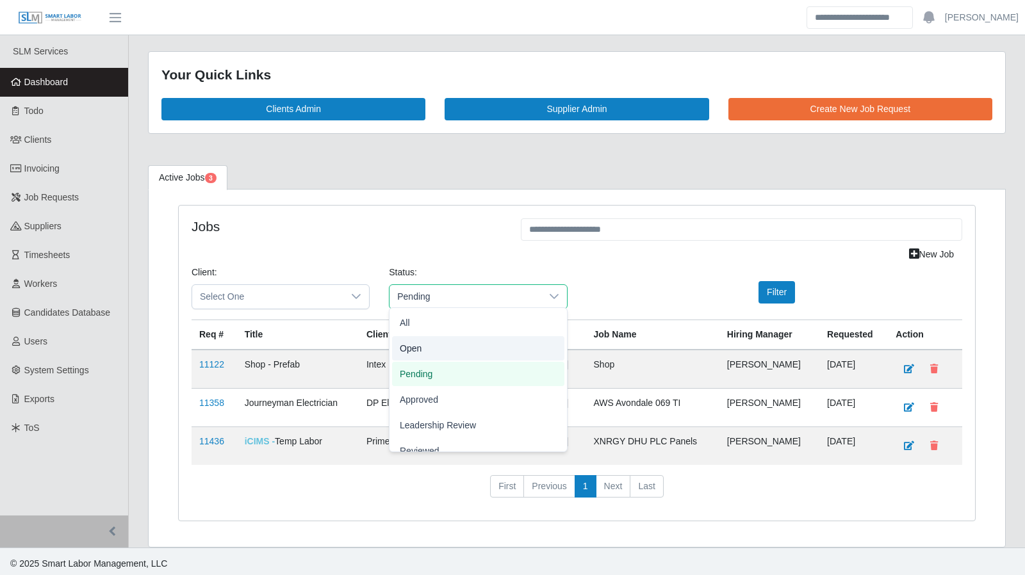
click at [454, 349] on li "Open" at bounding box center [478, 348] width 172 height 24
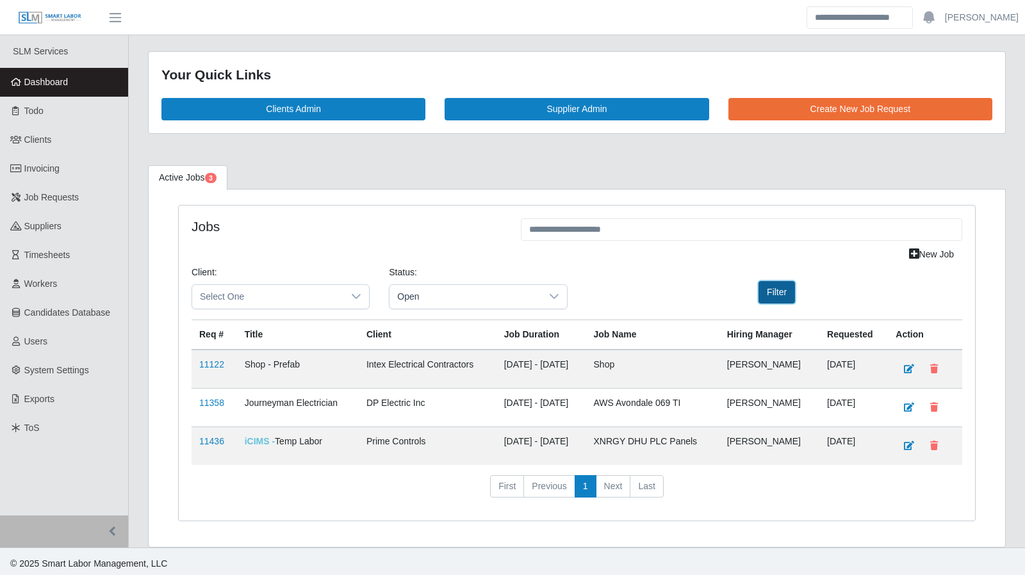
click at [767, 298] on button "Filter" at bounding box center [777, 292] width 37 height 22
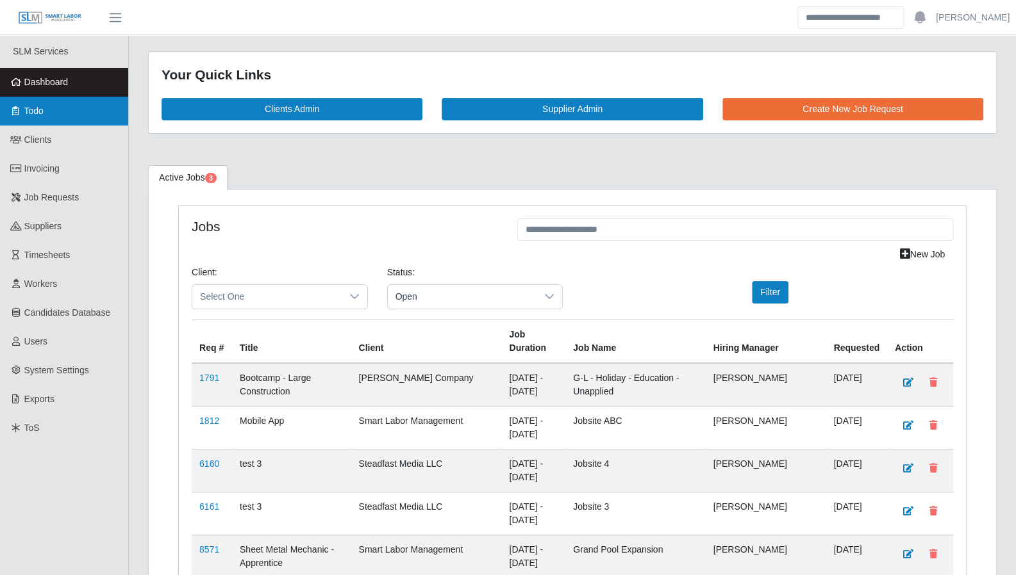
click at [85, 115] on link "Todo" at bounding box center [64, 111] width 128 height 29
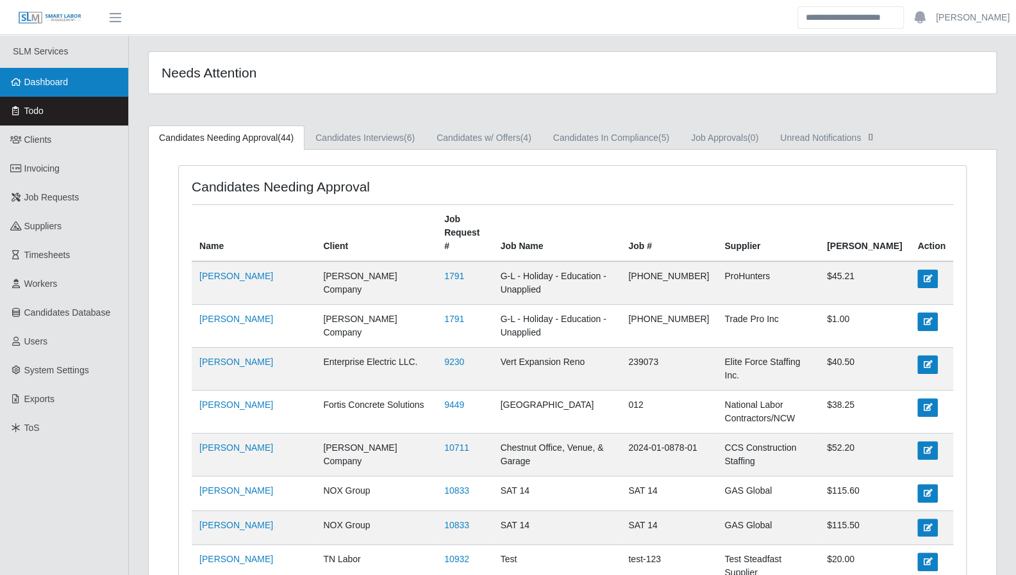
click at [71, 90] on link "Dashboard" at bounding box center [64, 82] width 128 height 29
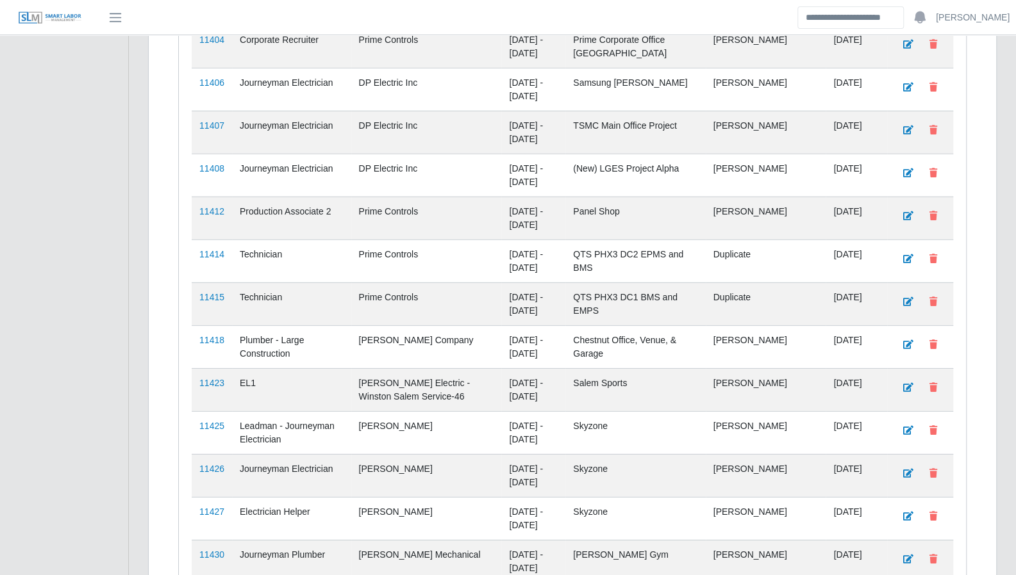
scroll to position [2449, 0]
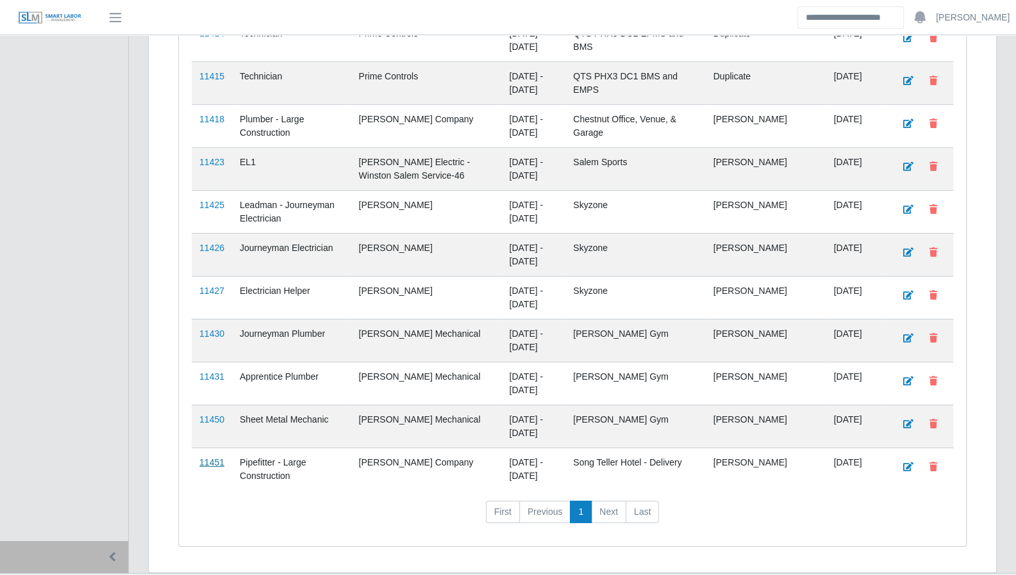
click at [210, 458] on link "11451" at bounding box center [211, 463] width 25 height 10
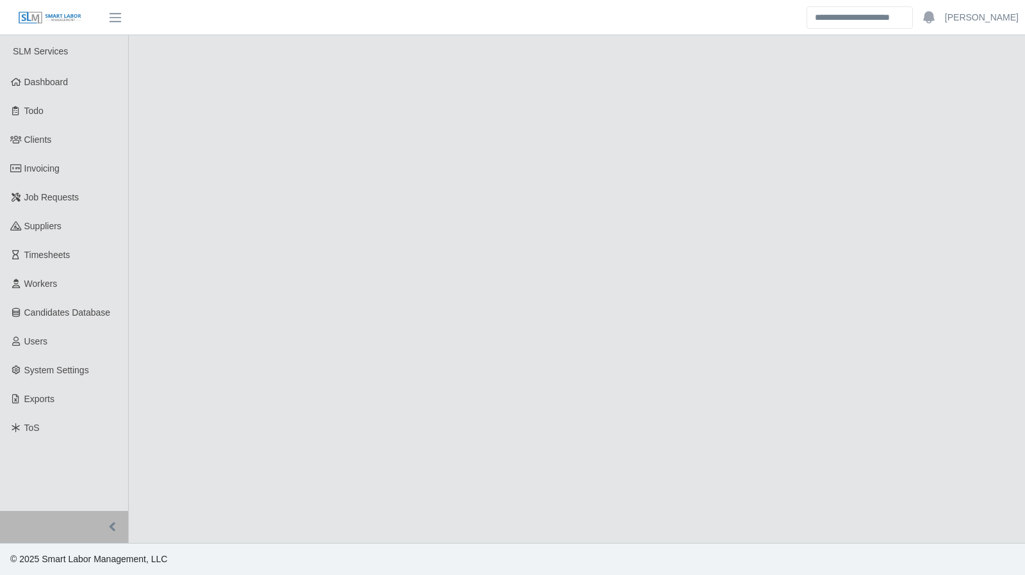
select select "****"
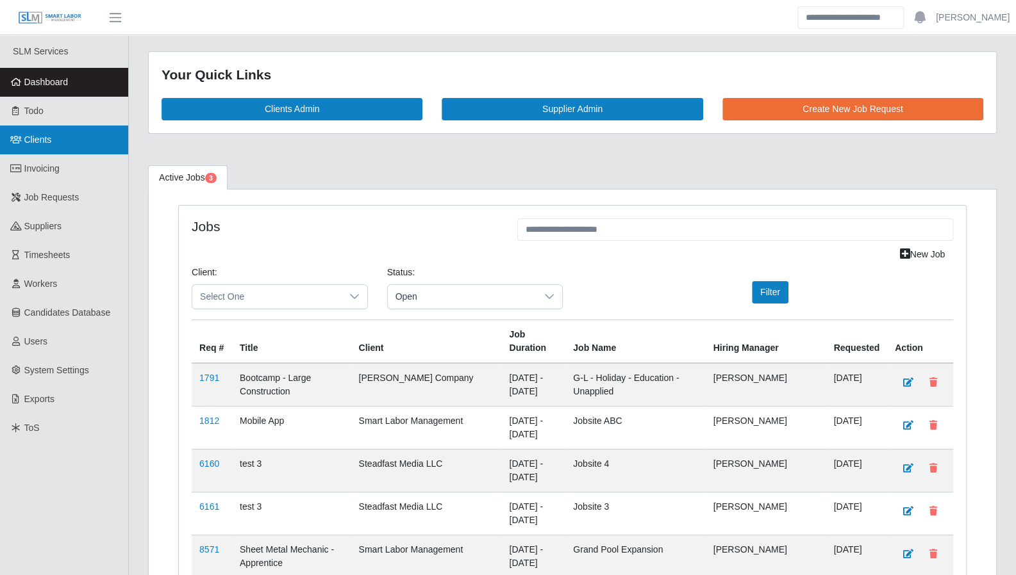
click at [29, 141] on span "Clients" at bounding box center [38, 140] width 28 height 10
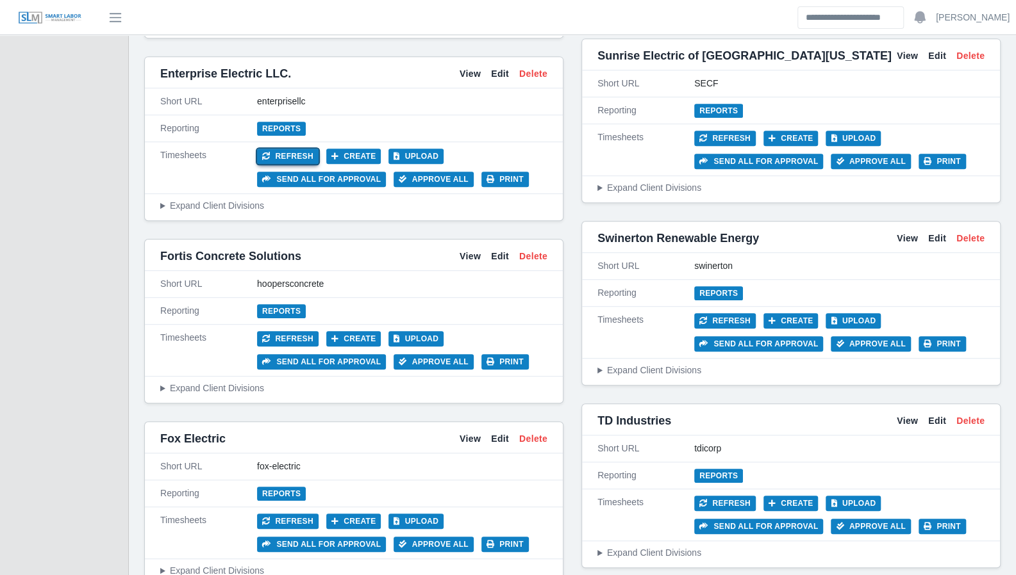
scroll to position [3400, 0]
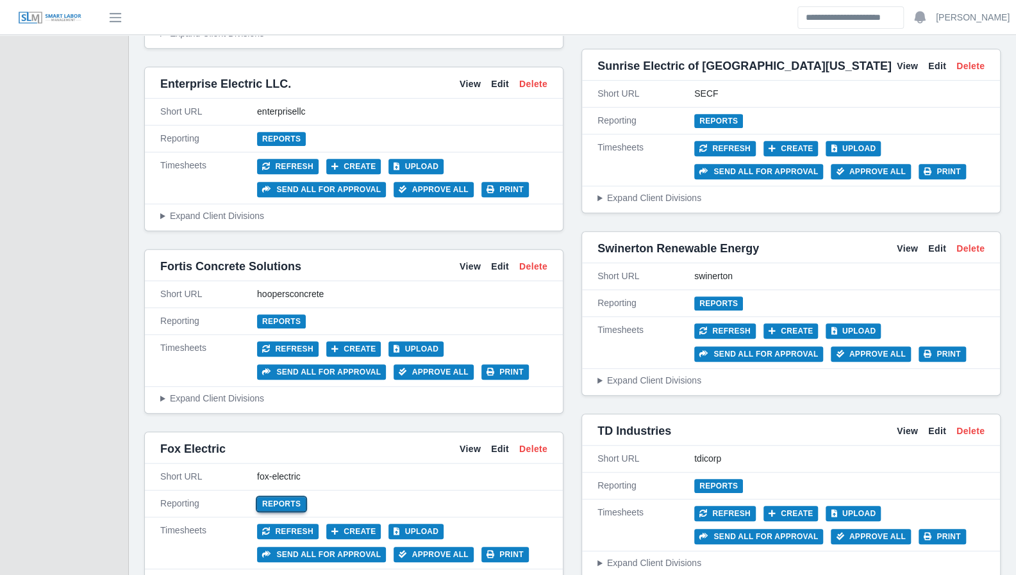
click at [286, 497] on link "Reports" at bounding box center [281, 504] width 49 height 14
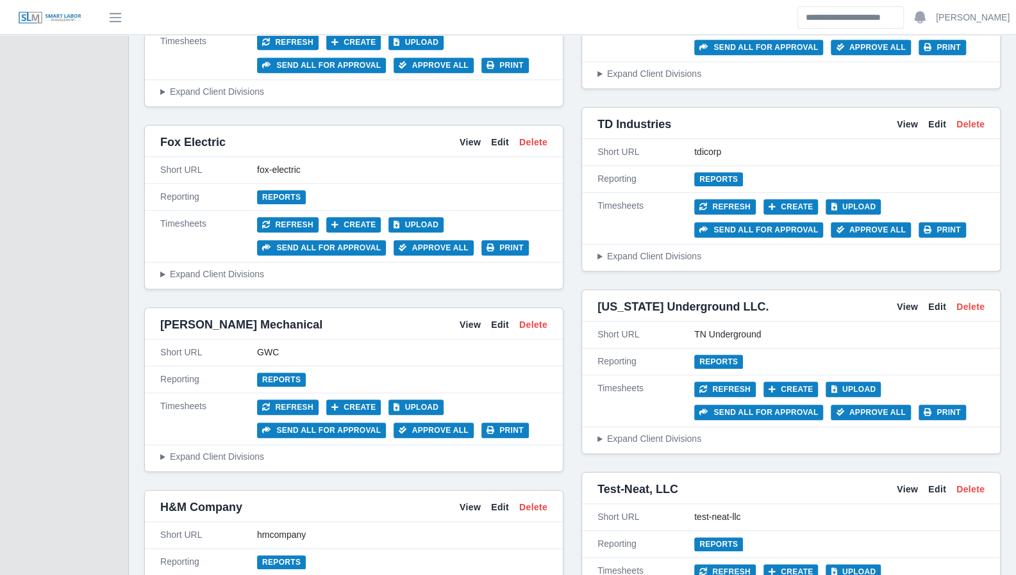
scroll to position [3642, 0]
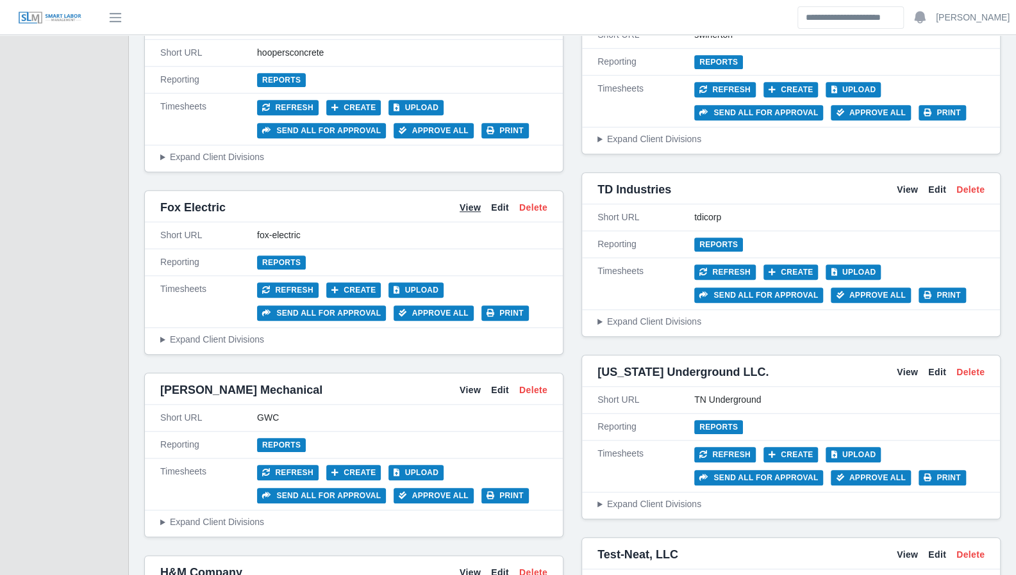
click at [465, 201] on link "View" at bounding box center [469, 207] width 21 height 13
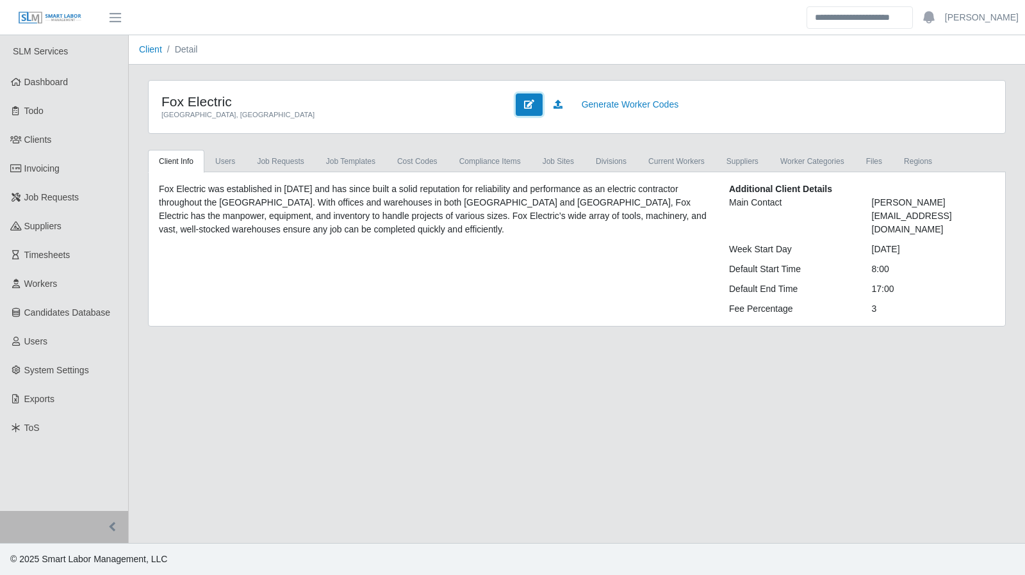
click at [528, 105] on icon at bounding box center [529, 104] width 10 height 9
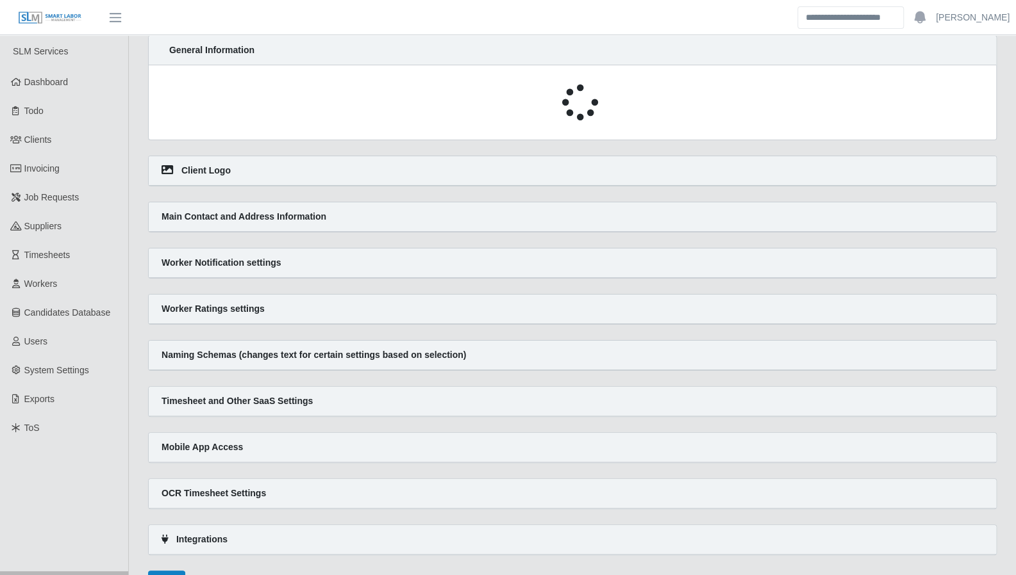
select select
select select "*****"
select select "******"
select select "*"
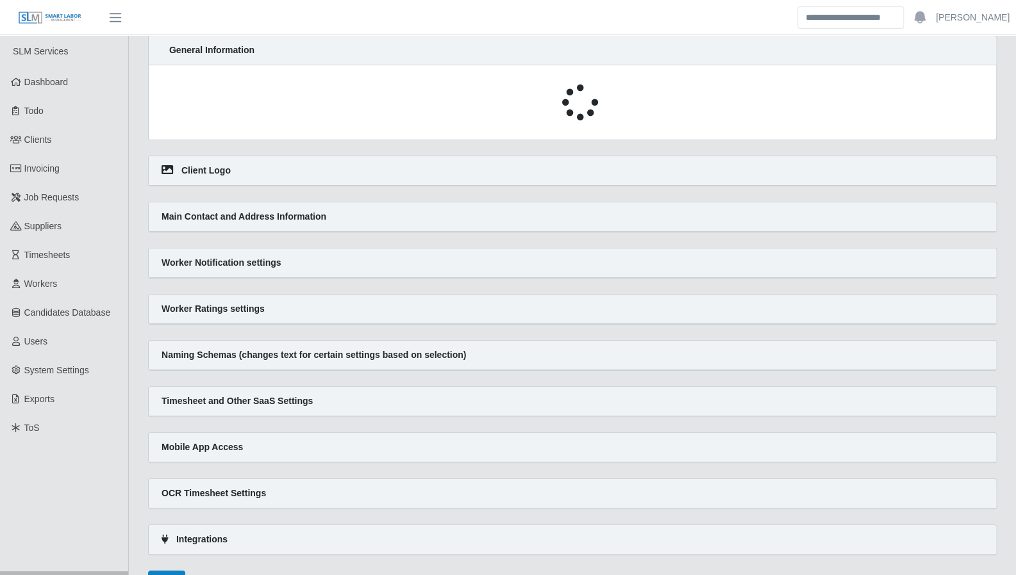
select select "*****"
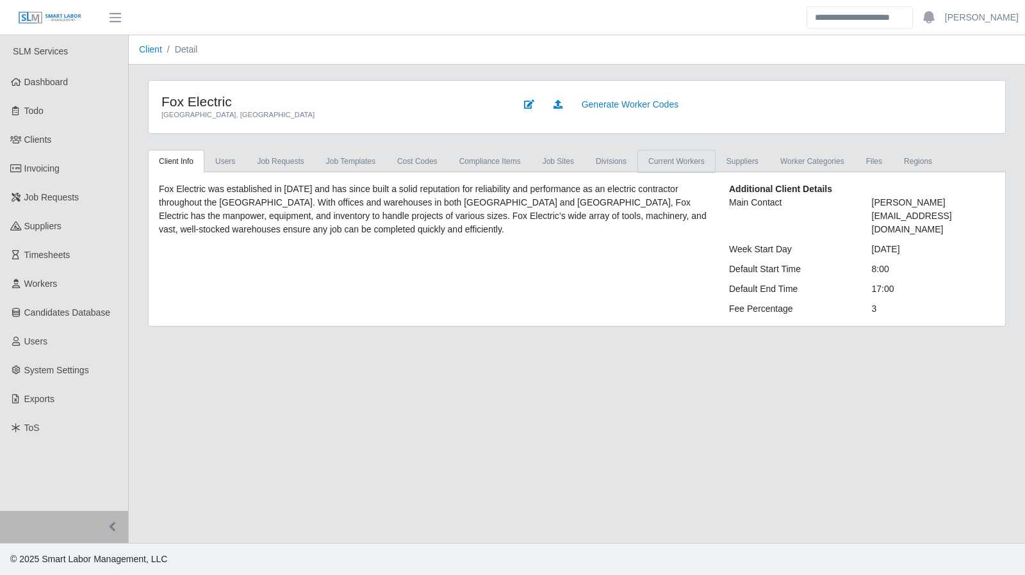
click at [669, 167] on link "Current Workers" at bounding box center [677, 161] width 78 height 23
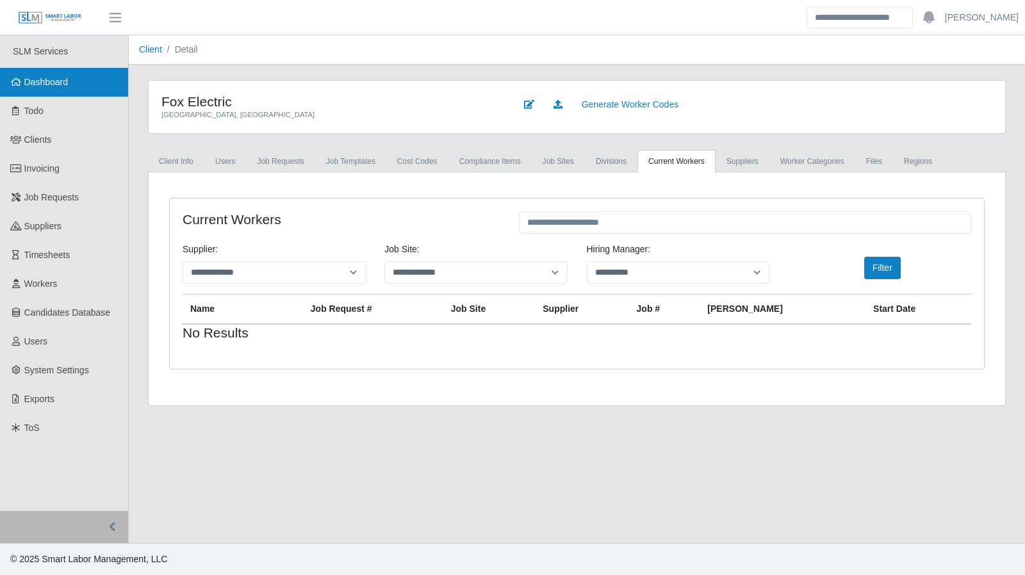
click at [91, 85] on link "Dashboard" at bounding box center [64, 82] width 128 height 29
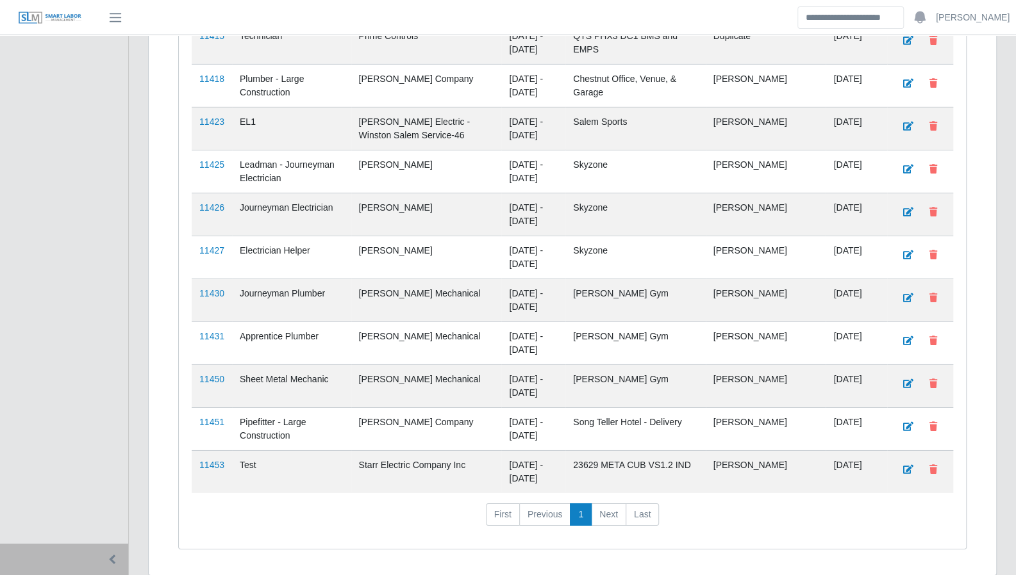
scroll to position [2492, 0]
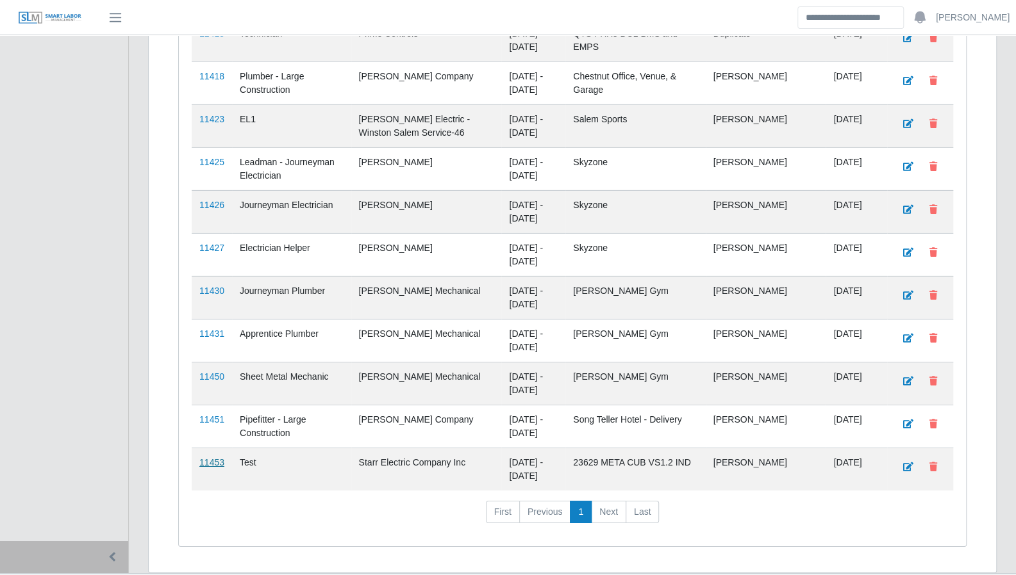
click at [213, 458] on link "11453" at bounding box center [211, 463] width 25 height 10
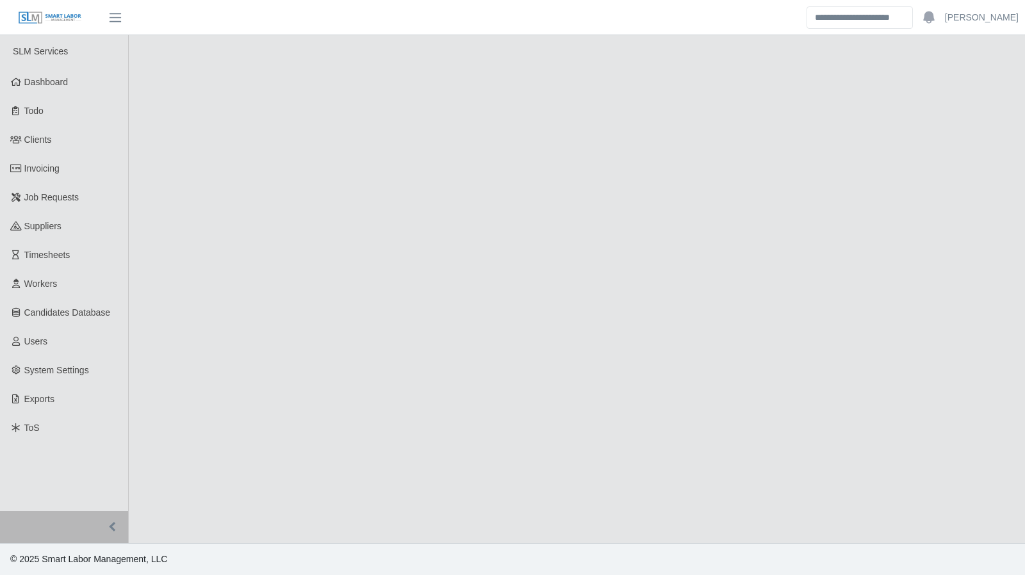
select select "****"
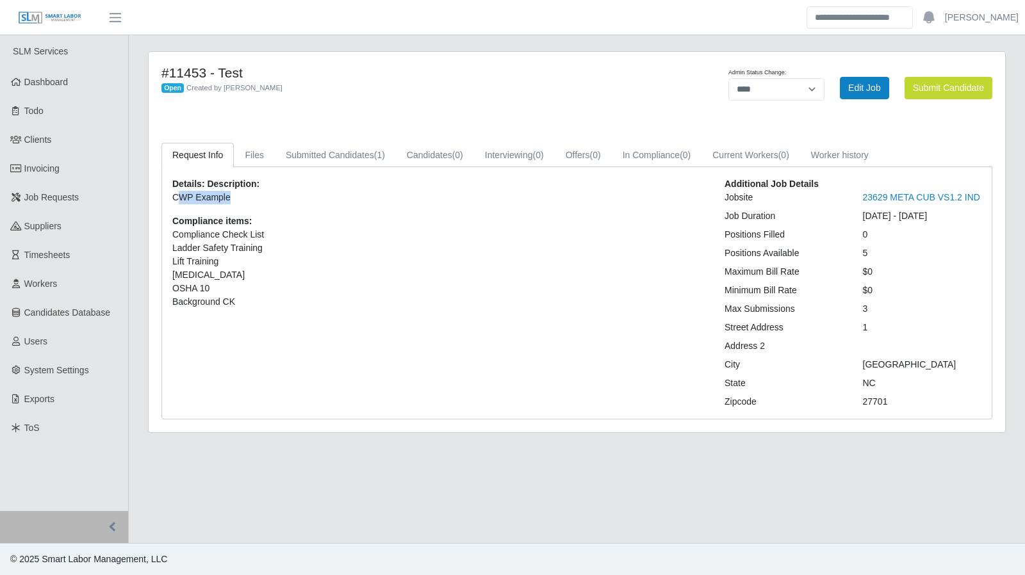
drag, startPoint x: 181, startPoint y: 198, endPoint x: 233, endPoint y: 198, distance: 52.5
click at [233, 198] on p "CWP Example" at bounding box center [438, 197] width 533 height 13
drag, startPoint x: 263, startPoint y: 206, endPoint x: 345, endPoint y: 235, distance: 87.8
click at [265, 208] on div "Details: Description: CWP Example Compliance items: Compliance Check List Ladde…" at bounding box center [439, 293] width 552 height 231
click at [347, 153] on link "Submitted Candidates (1)" at bounding box center [335, 155] width 121 height 25
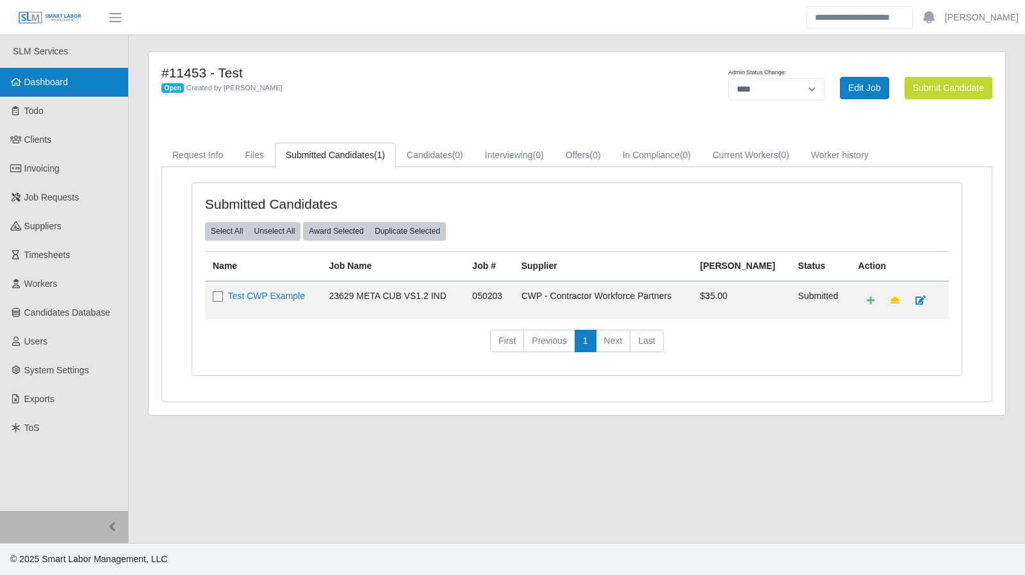
click at [27, 89] on link "Dashboard" at bounding box center [64, 82] width 128 height 29
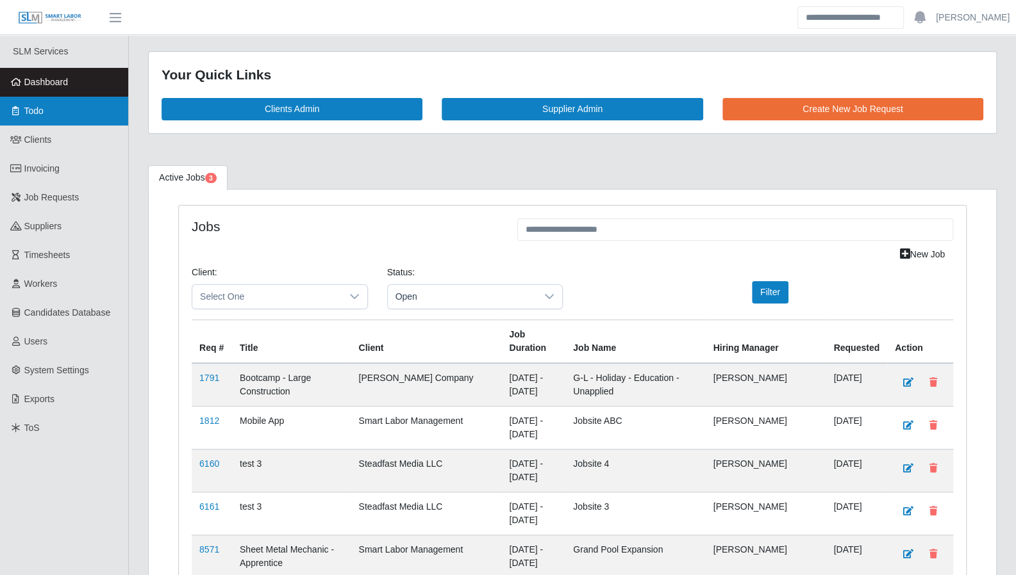
click at [59, 118] on link "Todo" at bounding box center [64, 111] width 128 height 29
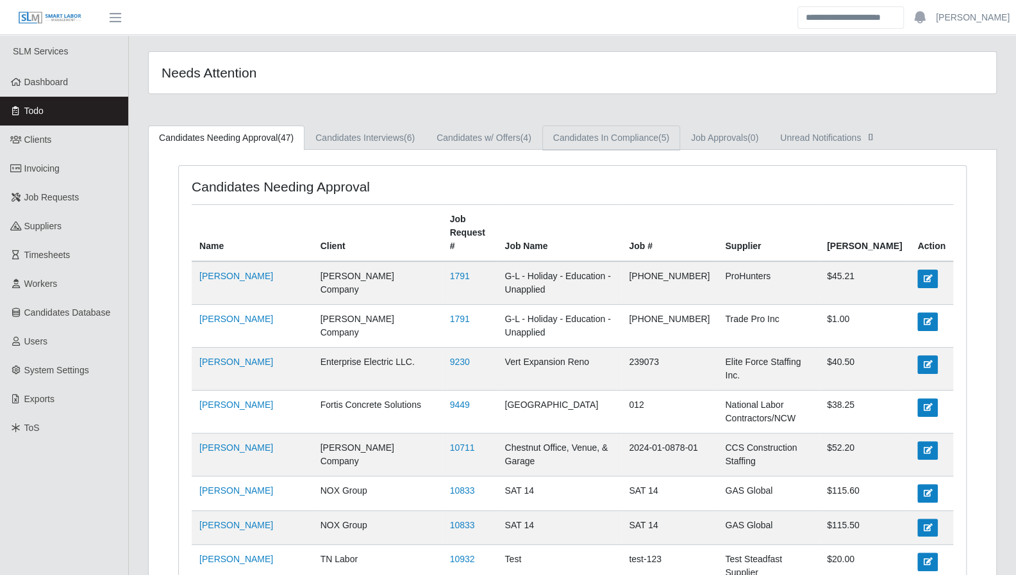
click at [605, 138] on link "Candidates In Compliance (5)" at bounding box center [611, 138] width 138 height 25
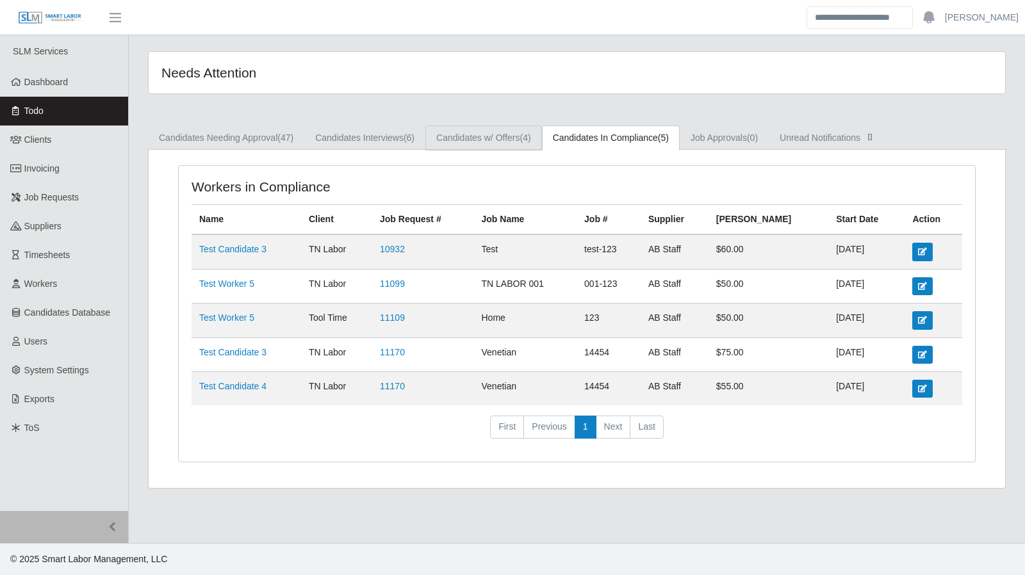
click at [502, 140] on link "Candidates w/ Offers (4)" at bounding box center [484, 138] width 117 height 25
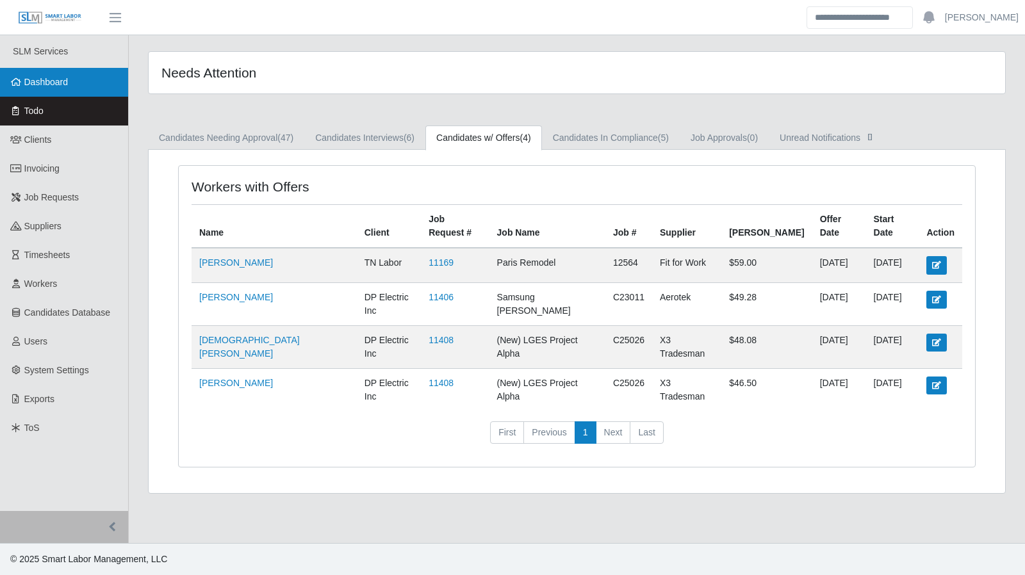
click at [48, 83] on span "Dashboard" at bounding box center [46, 82] width 44 height 10
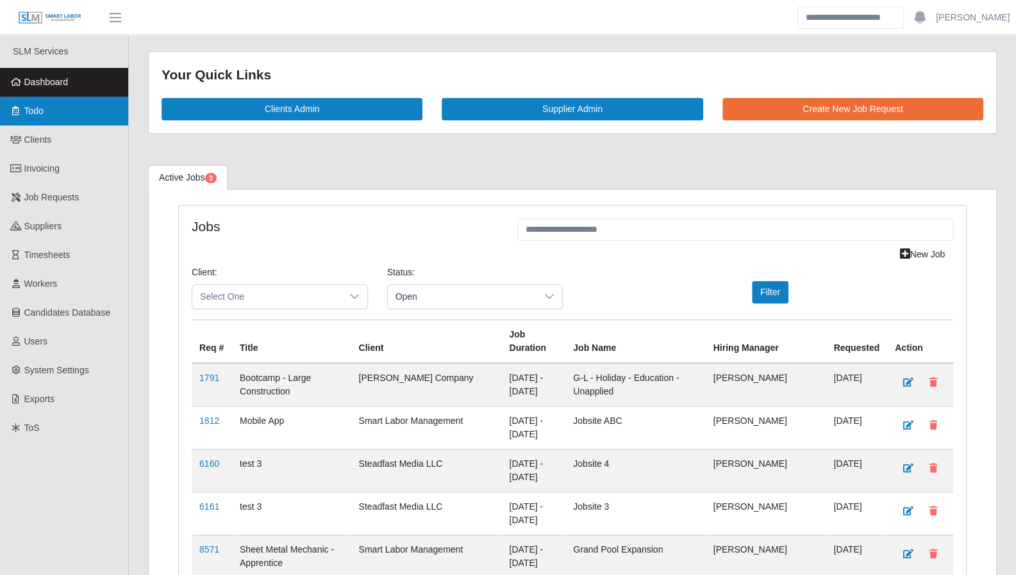
click at [44, 110] on link "Todo" at bounding box center [64, 111] width 128 height 29
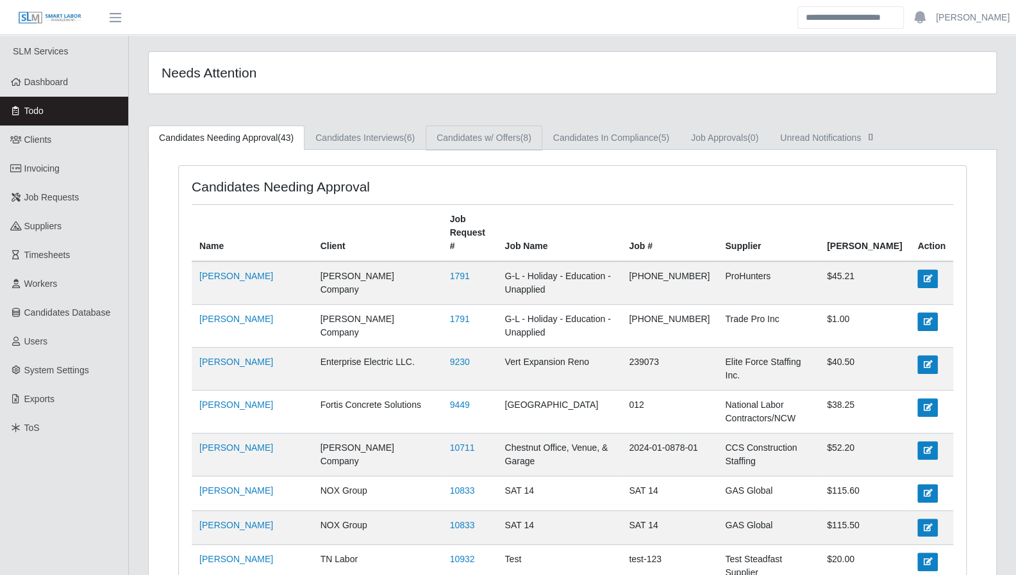
click at [511, 142] on link "Candidates w/ Offers (8)" at bounding box center [484, 138] width 117 height 25
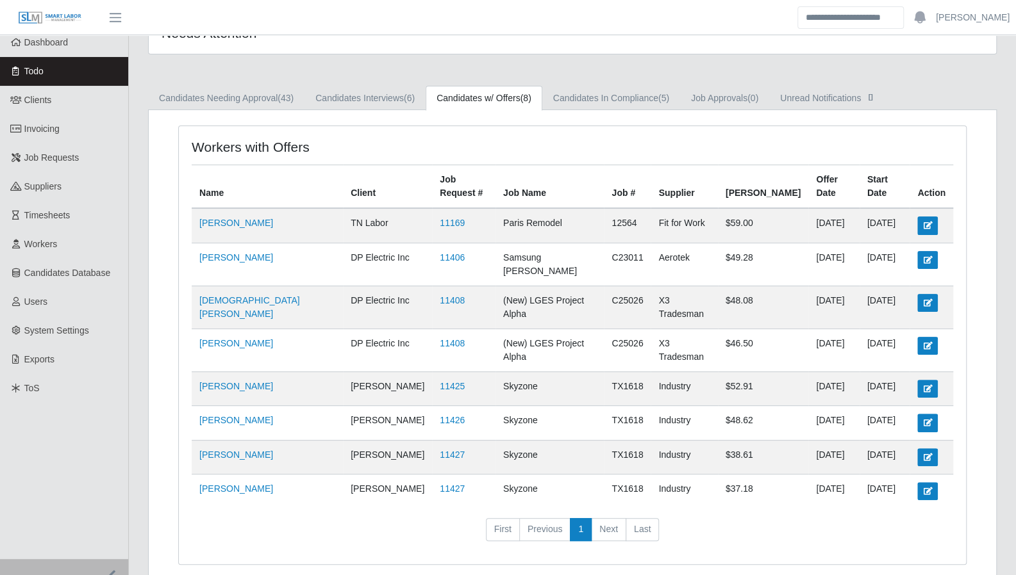
scroll to position [40, 0]
click at [65, 48] on link "Dashboard" at bounding box center [64, 42] width 128 height 29
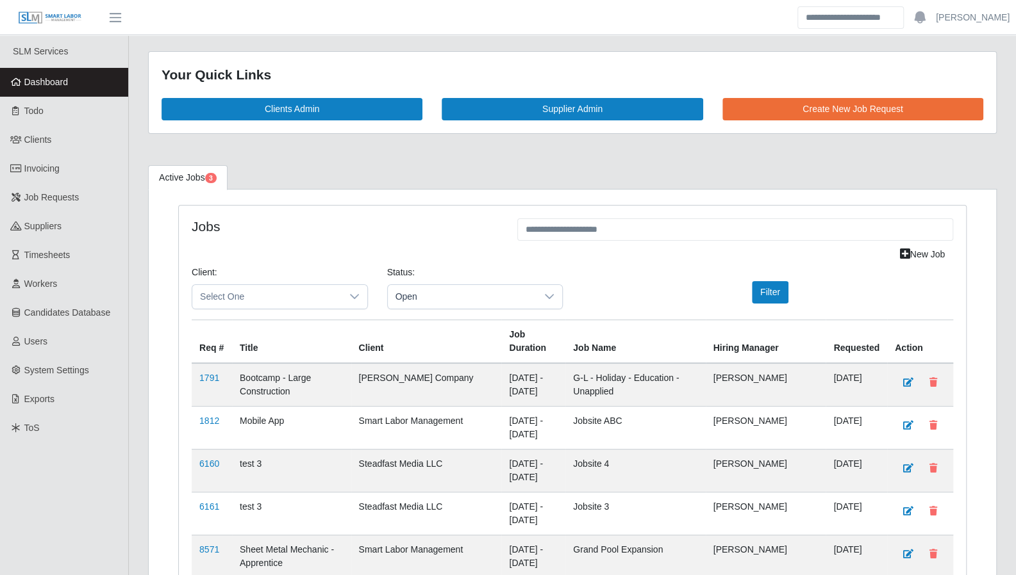
click at [56, 84] on span "Dashboard" at bounding box center [46, 82] width 44 height 10
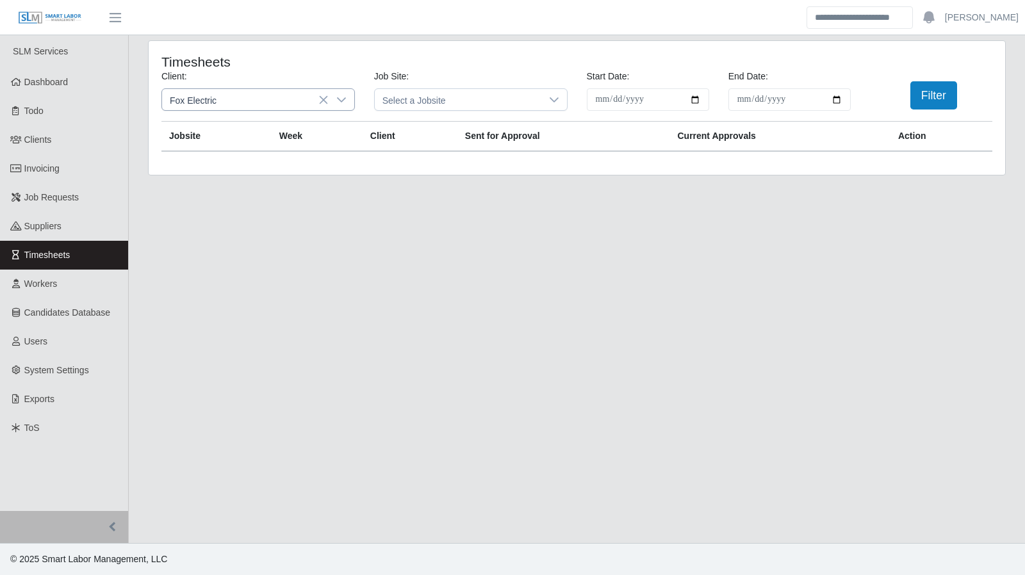
click at [349, 101] on div at bounding box center [342, 99] width 26 height 21
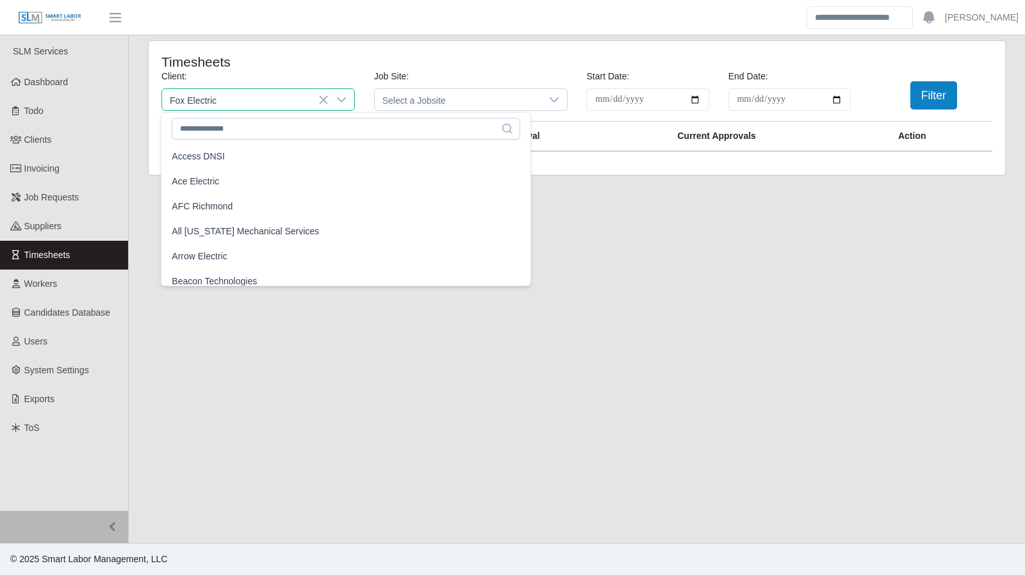
scroll to position [533, 0]
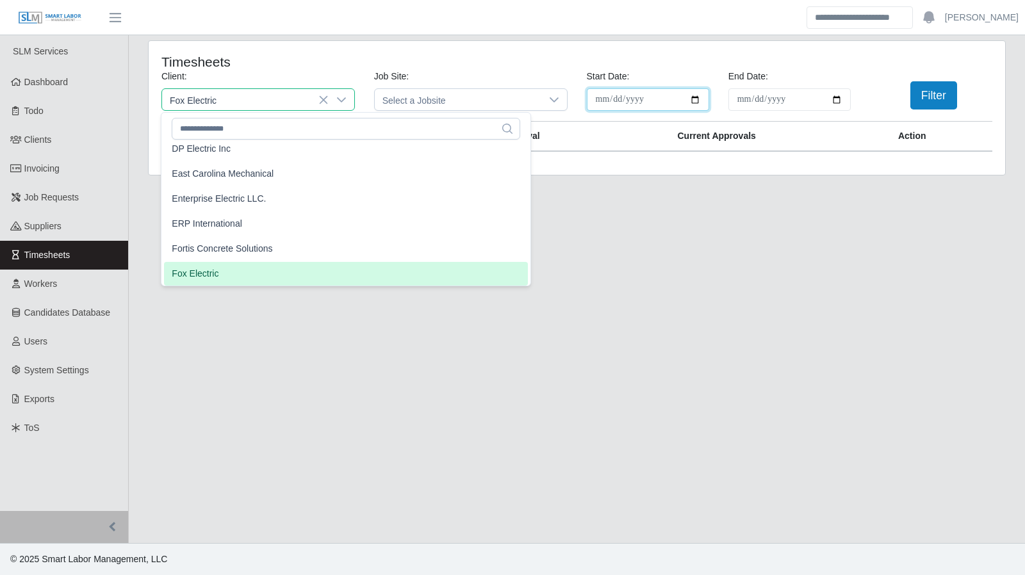
click at [697, 95] on input "**********" at bounding box center [648, 99] width 122 height 22
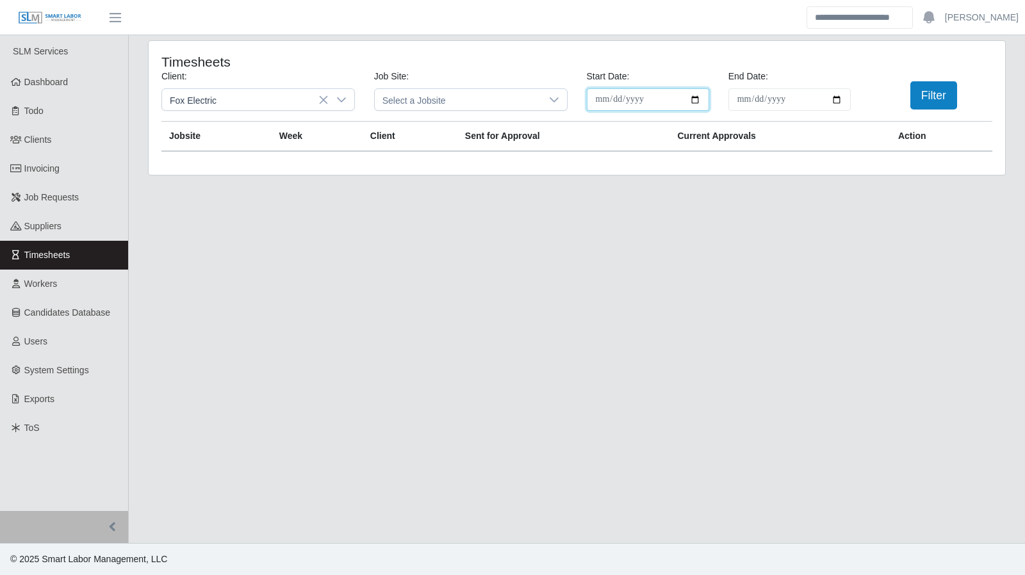
type input "**********"
click at [838, 99] on input "**********" at bounding box center [790, 99] width 122 height 22
type input "**********"
click at [928, 99] on button "Filter" at bounding box center [934, 95] width 47 height 28
click at [345, 97] on icon at bounding box center [341, 100] width 10 height 10
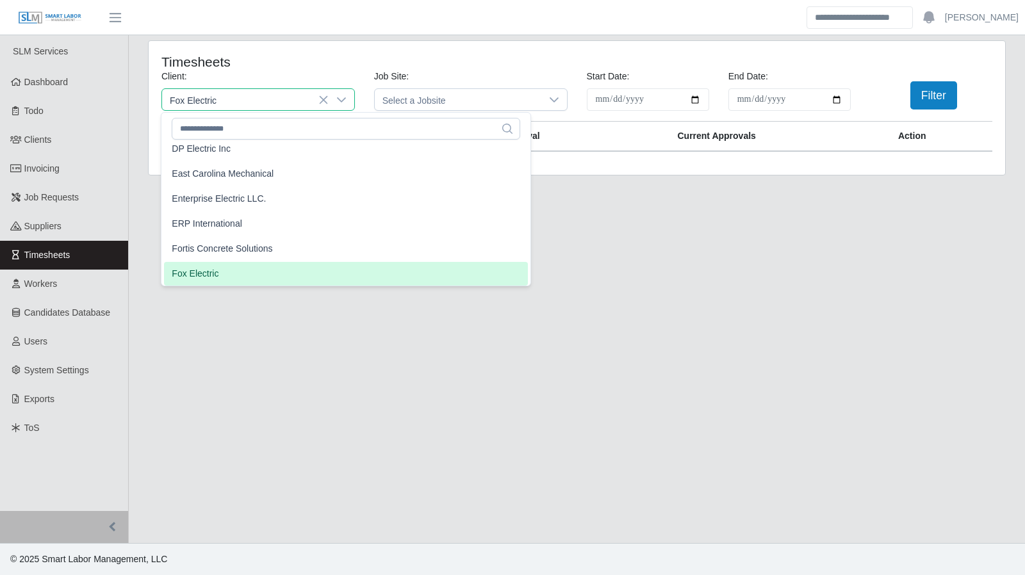
scroll to position [527, 0]
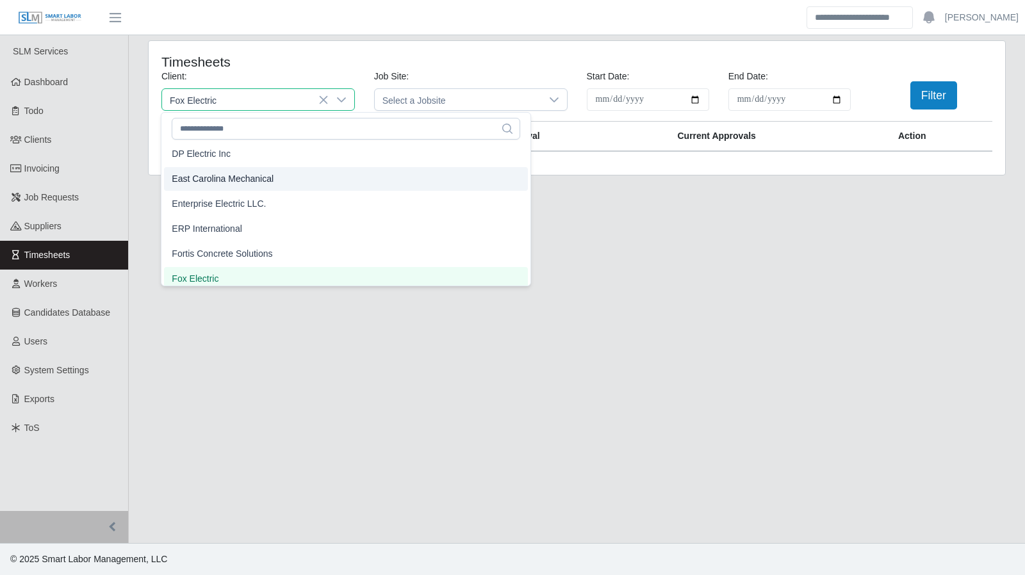
click at [288, 67] on h4 "Timesheets" at bounding box center [328, 62] width 335 height 16
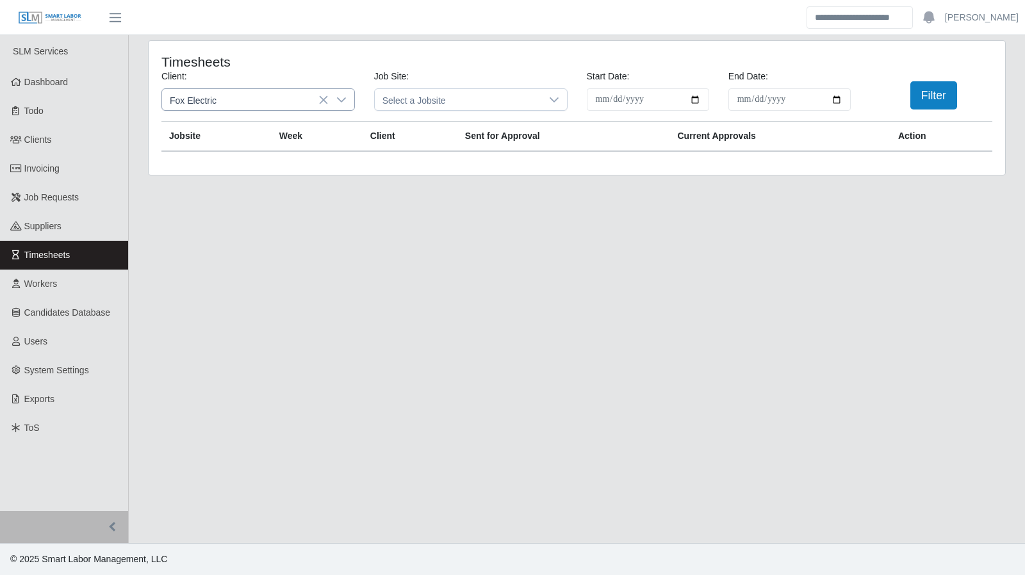
click at [347, 99] on div at bounding box center [342, 99] width 26 height 21
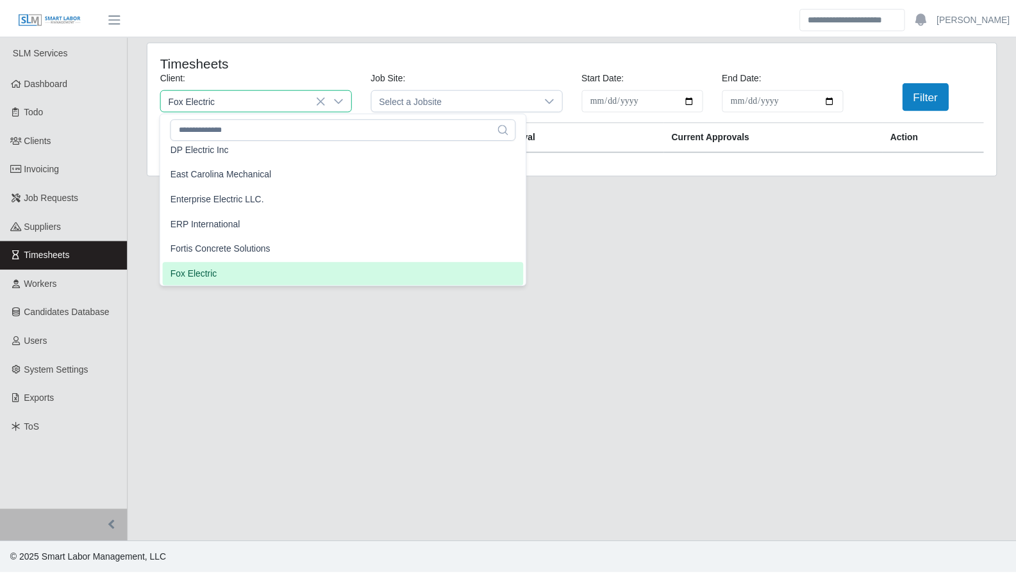
scroll to position [527, 0]
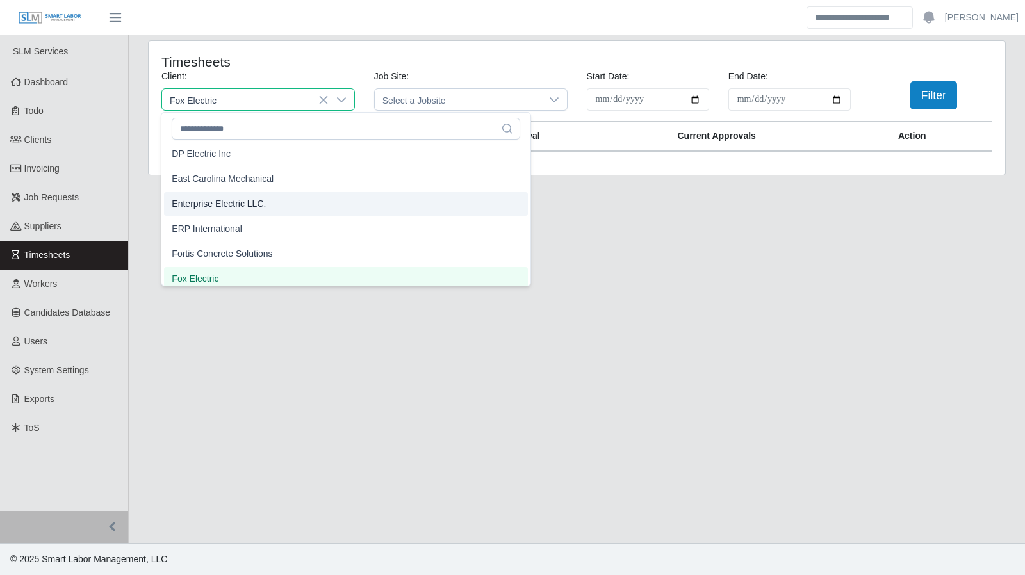
click at [279, 199] on li "Enterprise Electric LLC." at bounding box center [346, 204] width 364 height 24
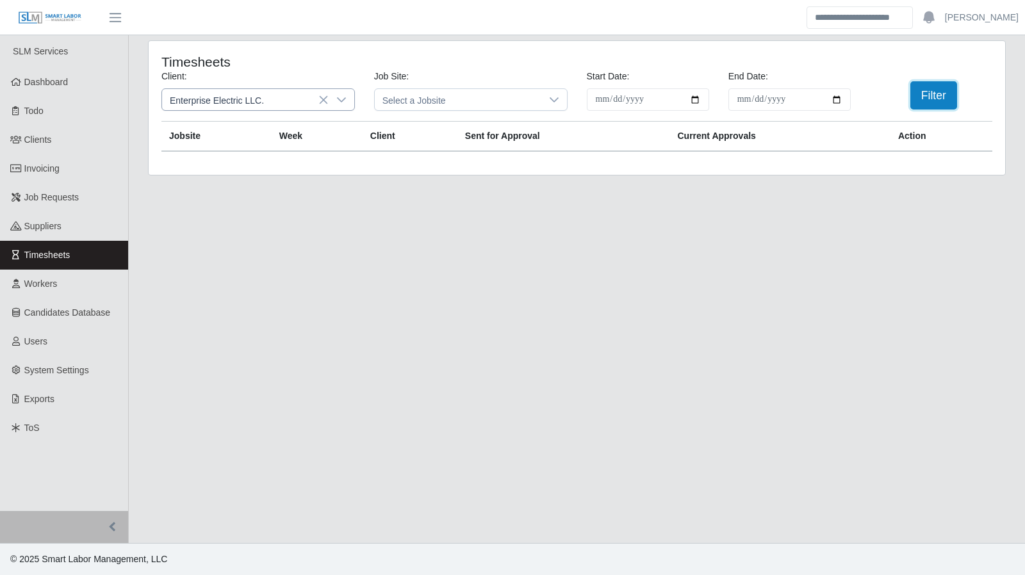
drag, startPoint x: 924, startPoint y: 101, endPoint x: 339, endPoint y: 99, distance: 585.1
click at [924, 101] on button "Filter" at bounding box center [934, 95] width 47 height 28
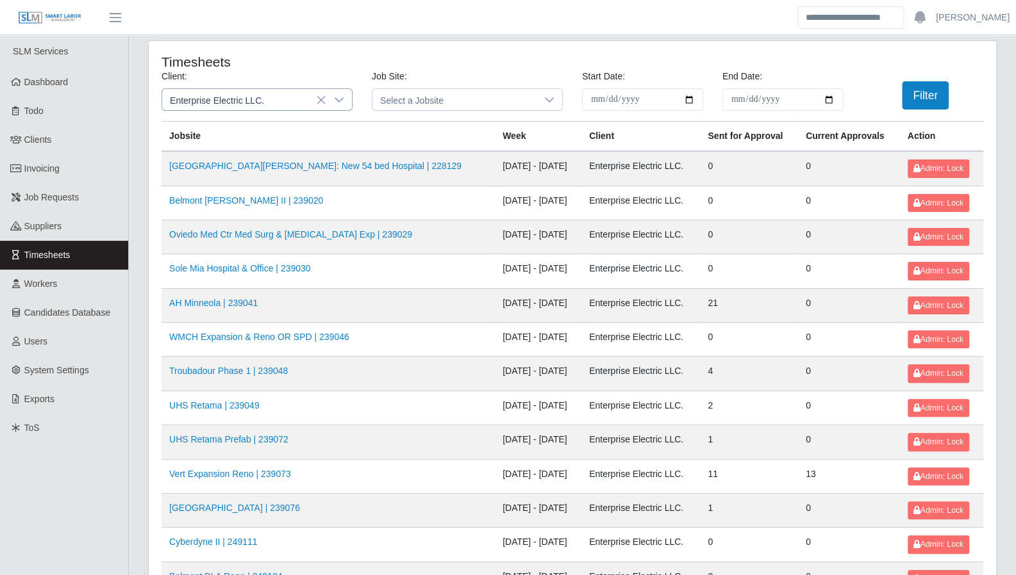
click at [344, 99] on div at bounding box center [339, 99] width 26 height 21
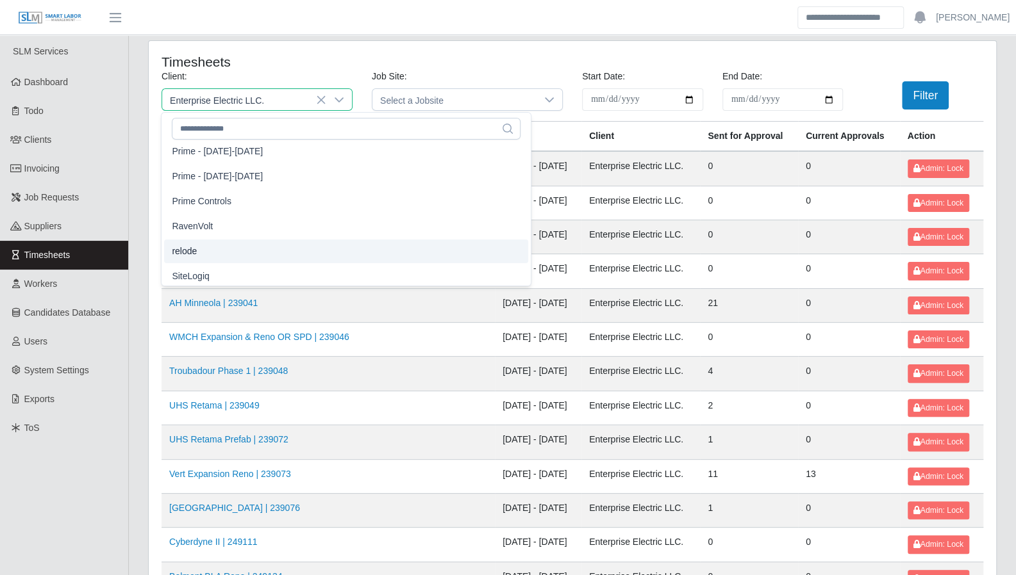
scroll to position [1157, 0]
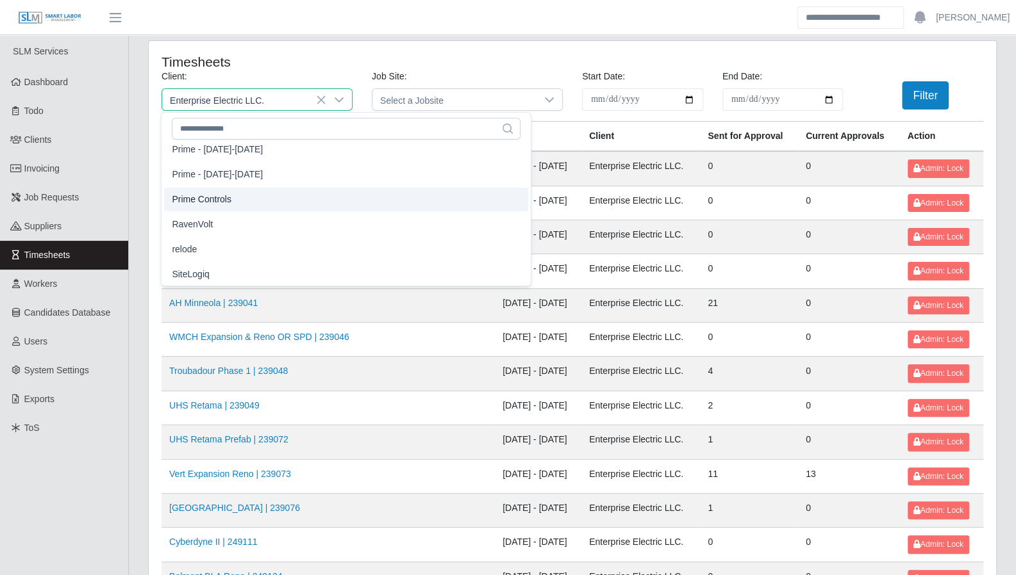
click at [210, 201] on span "Prime Controls" at bounding box center [202, 199] width 60 height 13
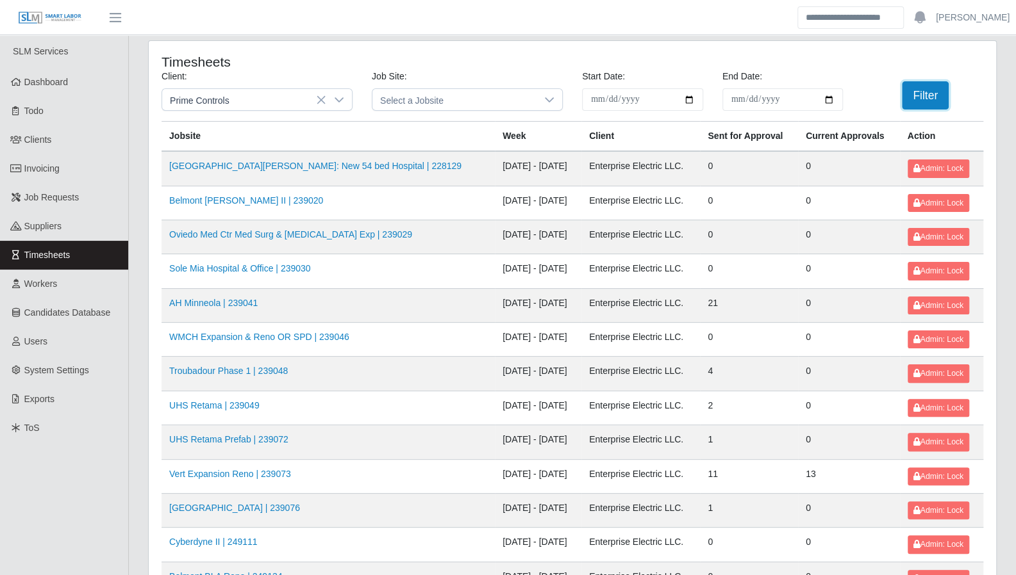
click at [914, 94] on button "Filter" at bounding box center [925, 95] width 47 height 28
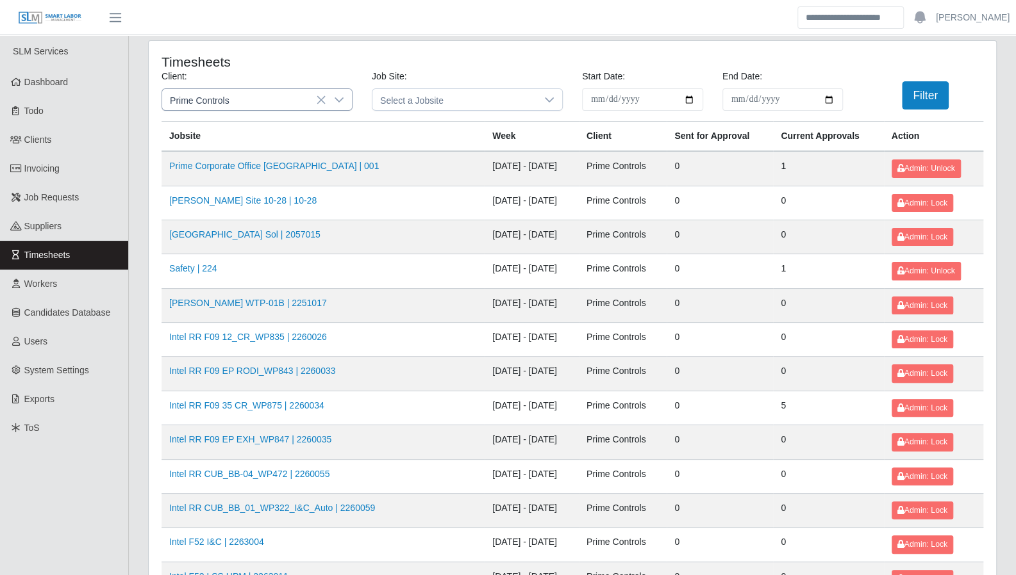
click at [343, 99] on icon at bounding box center [339, 100] width 10 height 10
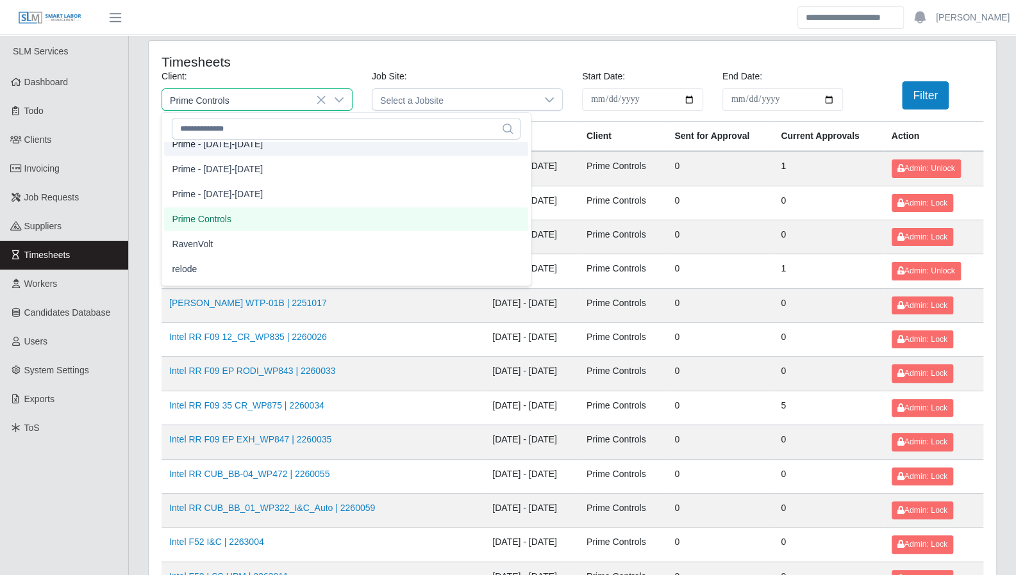
scroll to position [1127, 0]
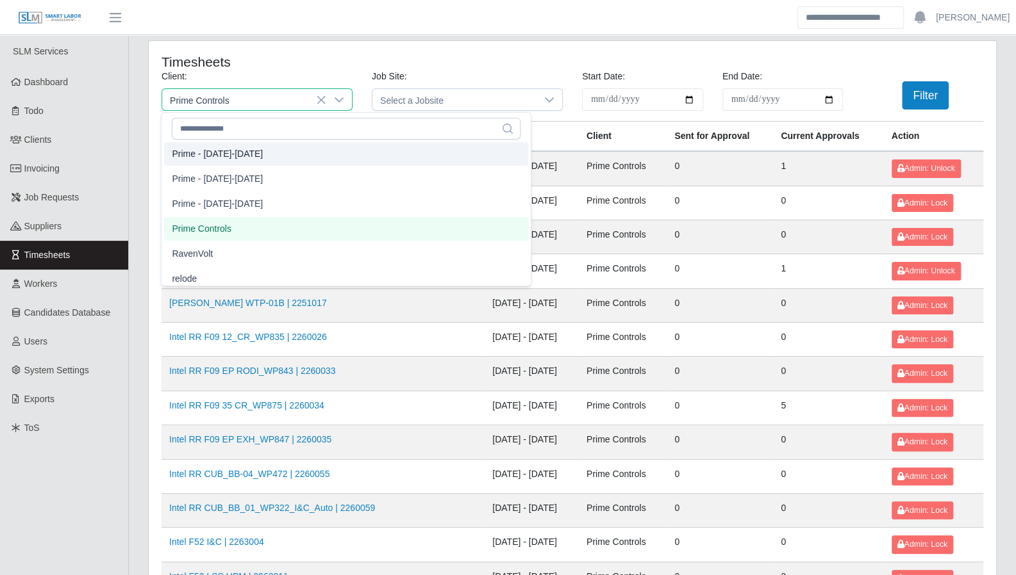
click at [484, 201] on td "09/27/2025 - 10/03/2025" at bounding box center [531, 203] width 94 height 34
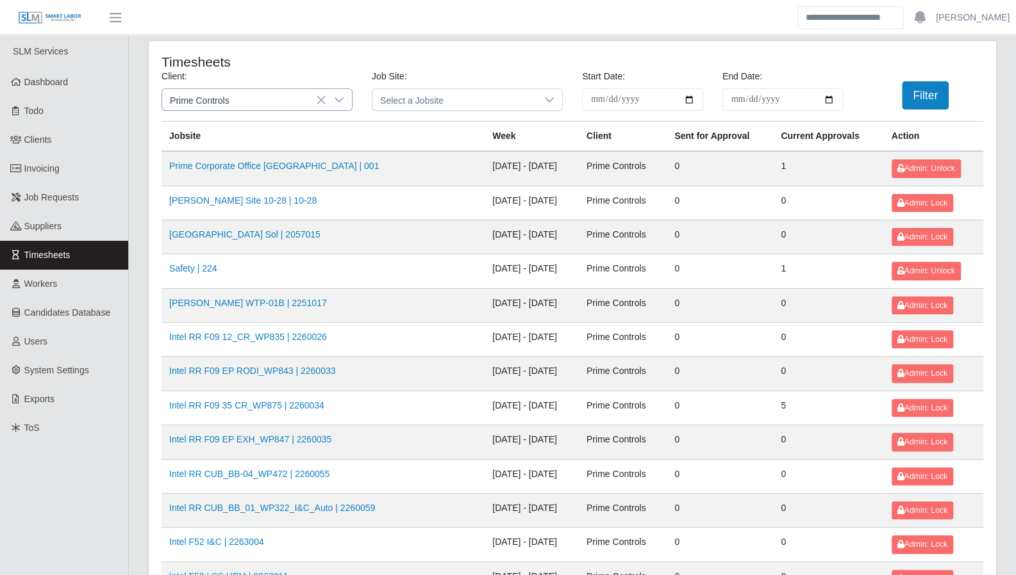
click at [338, 98] on icon at bounding box center [339, 100] width 10 height 10
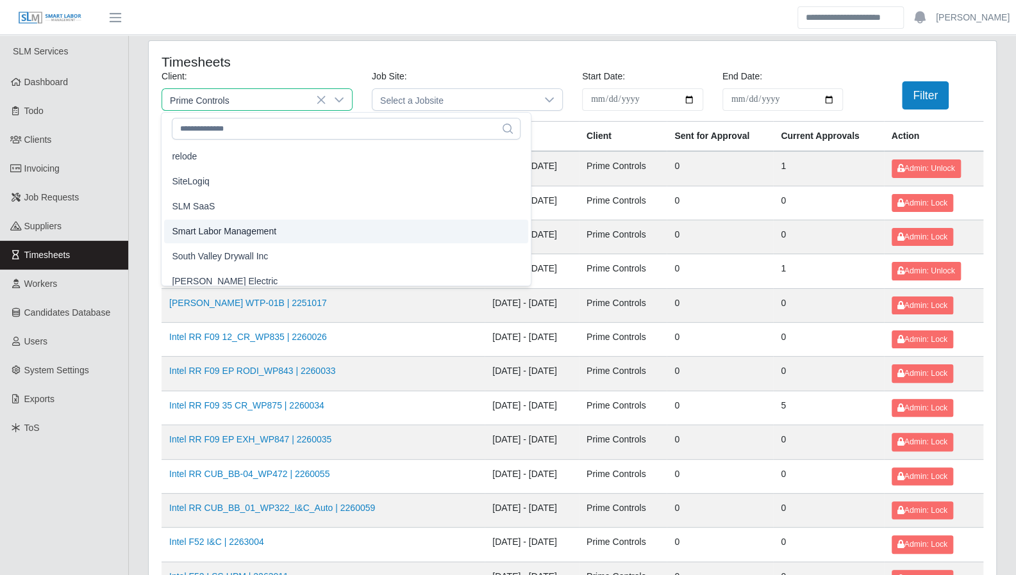
scroll to position [1302, 0]
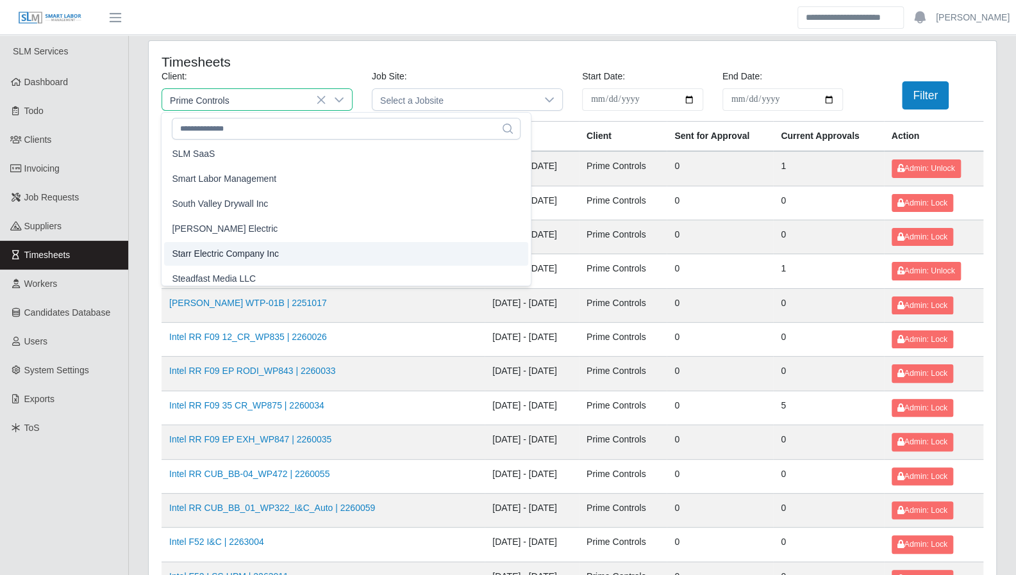
click at [252, 253] on span "Starr Electric Company Inc" at bounding box center [225, 253] width 107 height 13
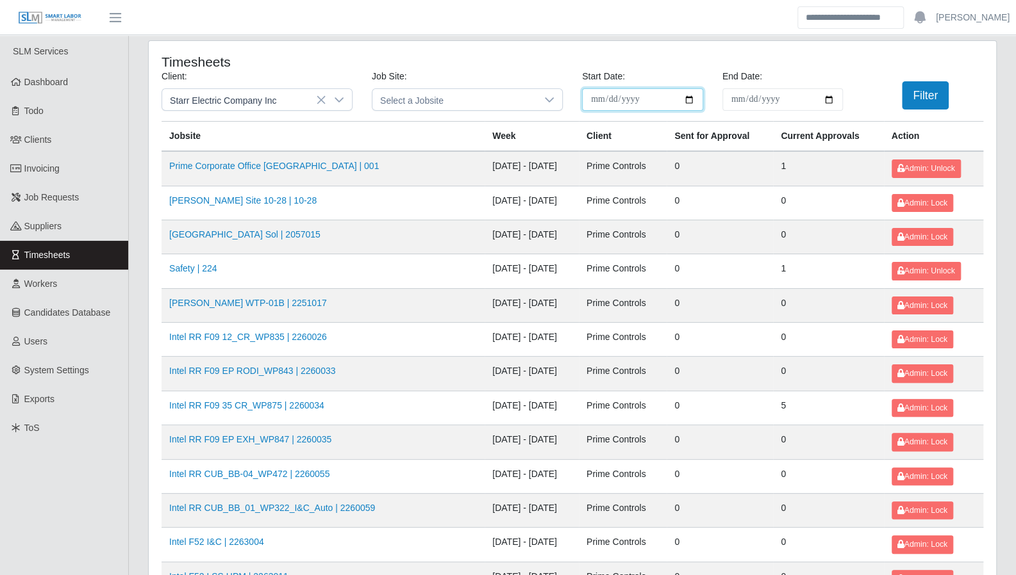
click at [689, 106] on input "**********" at bounding box center [642, 99] width 121 height 22
click at [688, 104] on input "**********" at bounding box center [642, 99] width 121 height 22
type input "**********"
click at [834, 94] on input "**********" at bounding box center [782, 99] width 121 height 22
click at [829, 99] on input "**********" at bounding box center [782, 99] width 121 height 22
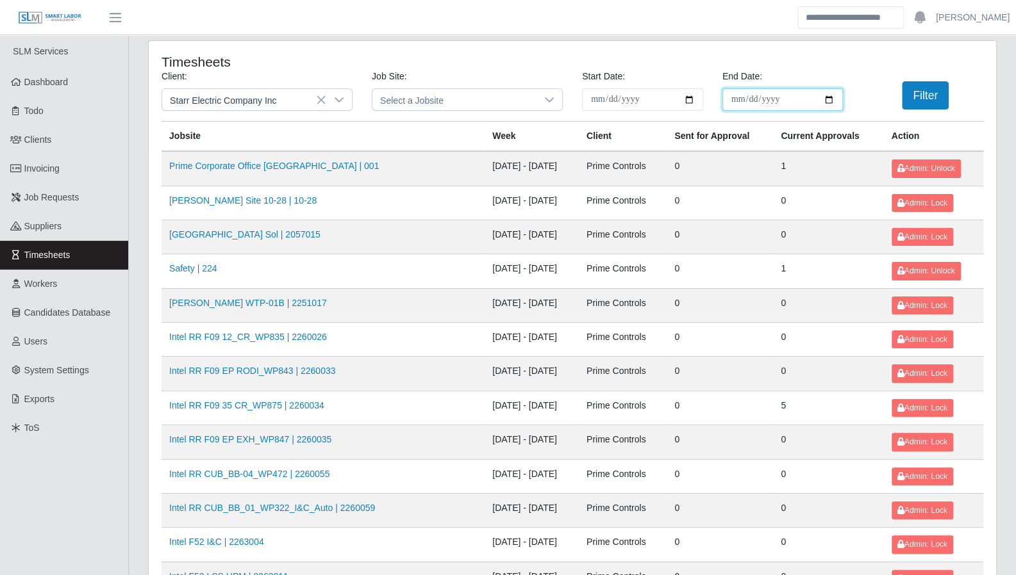
type input "**********"
click at [909, 97] on button "Filter" at bounding box center [925, 95] width 47 height 28
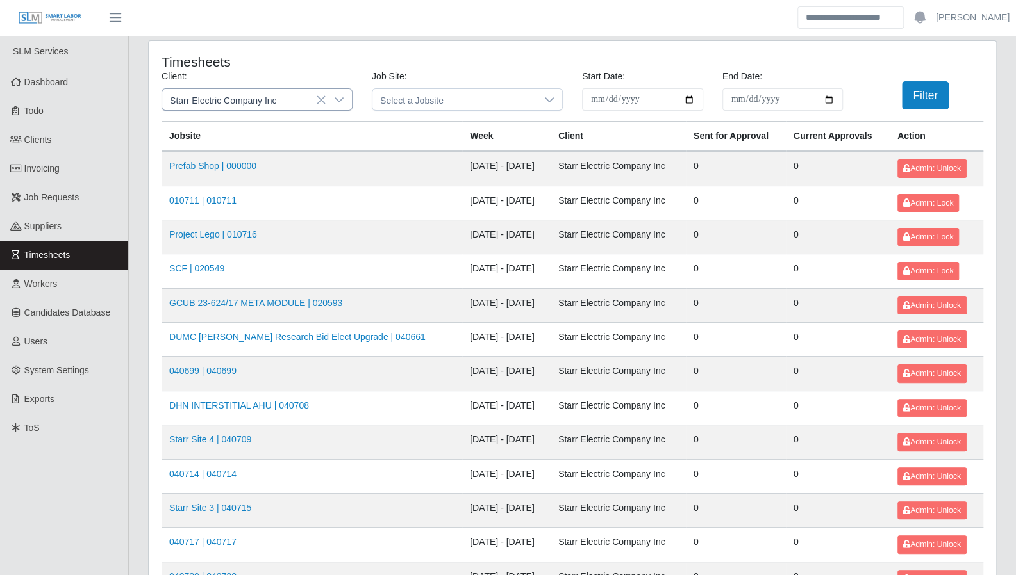
drag, startPoint x: 338, startPoint y: 99, endPoint x: 349, endPoint y: 107, distance: 13.9
click at [338, 100] on icon at bounding box center [339, 99] width 9 height 5
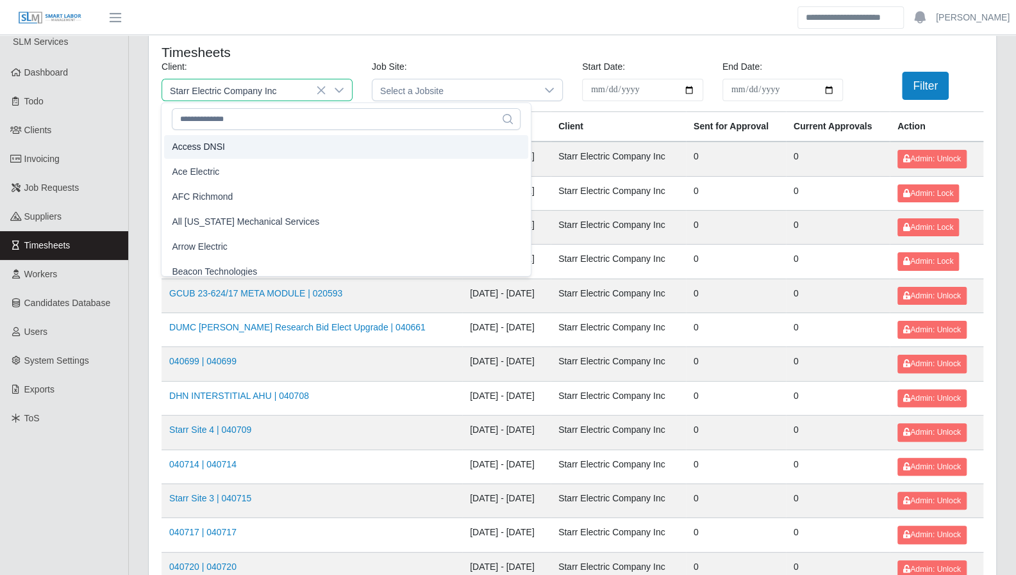
scroll to position [12, 0]
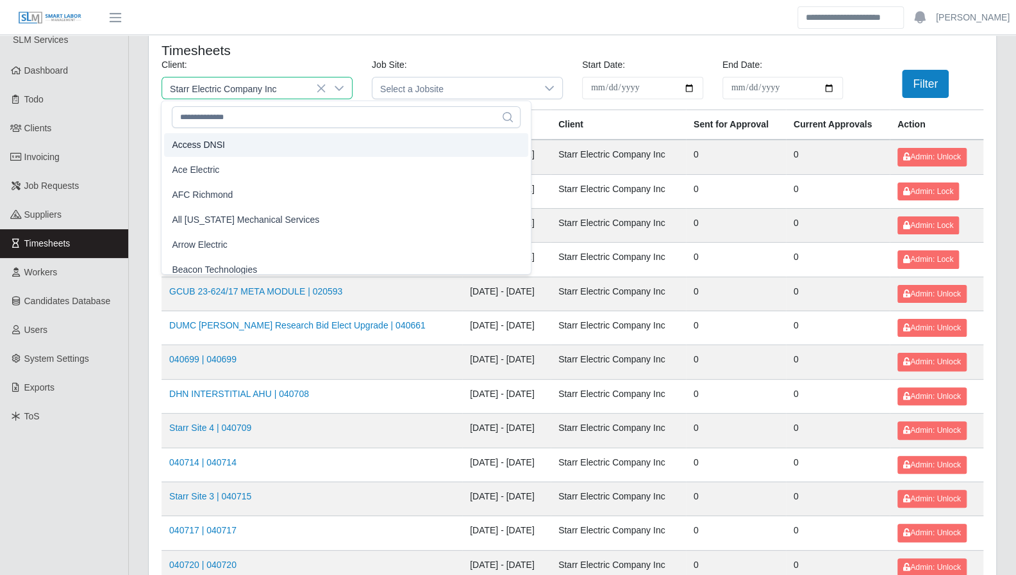
drag, startPoint x: 232, startPoint y: 147, endPoint x: 765, endPoint y: 78, distance: 537.6
click at [233, 147] on li "Access DNSI" at bounding box center [346, 145] width 364 height 24
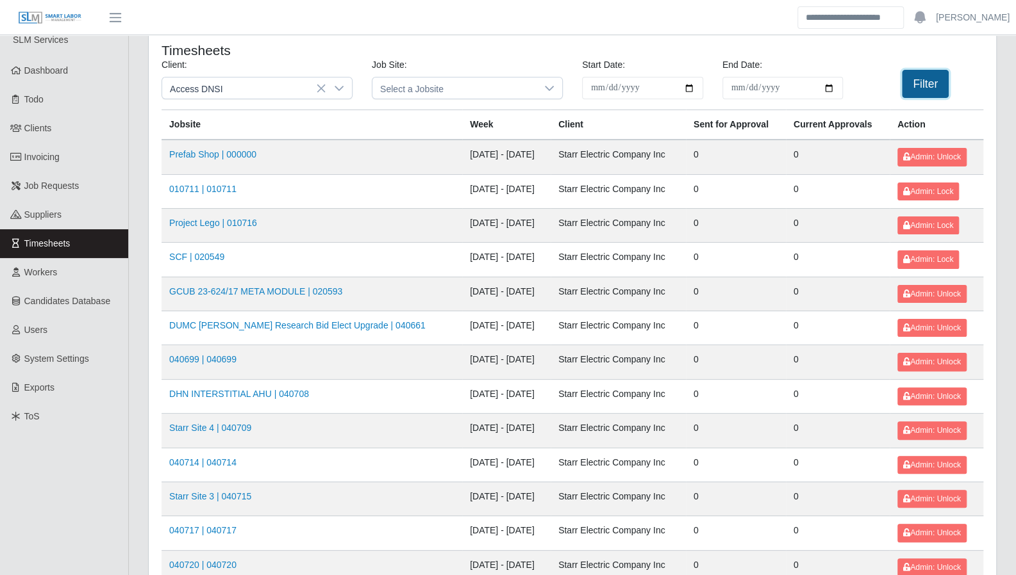
click at [923, 78] on button "Filter" at bounding box center [925, 84] width 47 height 28
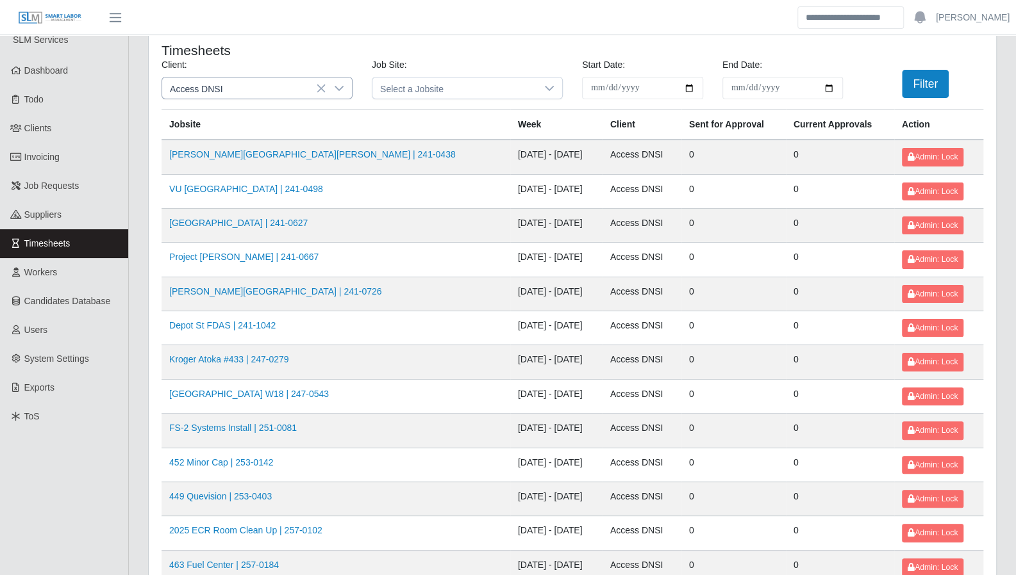
click at [338, 92] on icon at bounding box center [339, 88] width 10 height 10
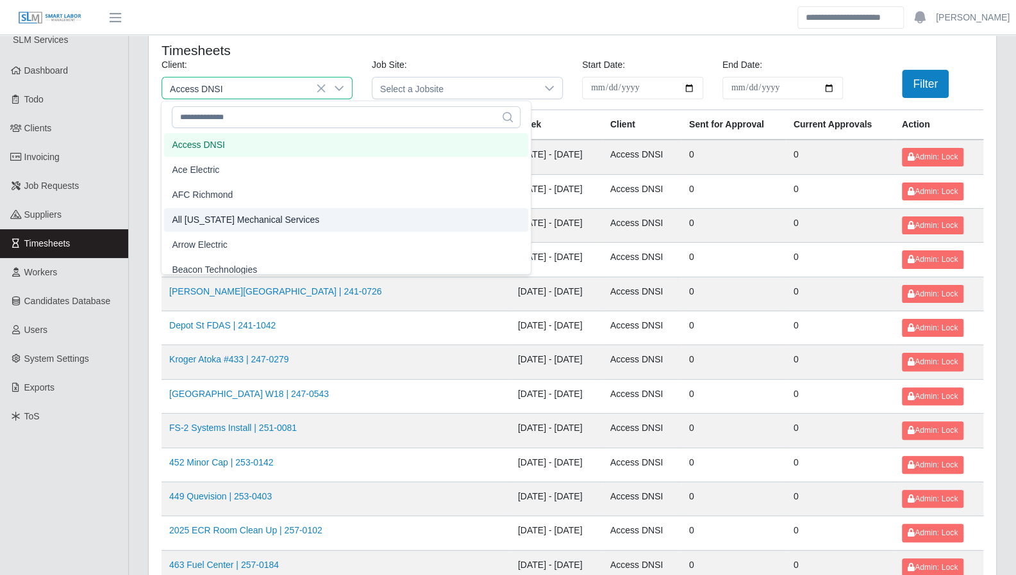
click at [296, 220] on li "All [US_STATE] Mechanical Services" at bounding box center [346, 220] width 364 height 24
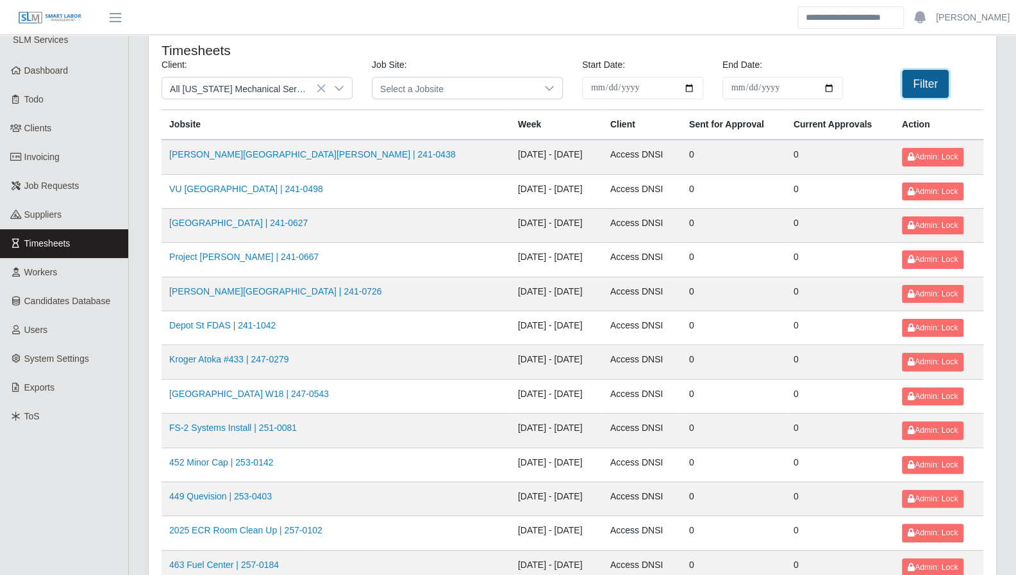
click at [933, 82] on button "Filter" at bounding box center [925, 84] width 47 height 28
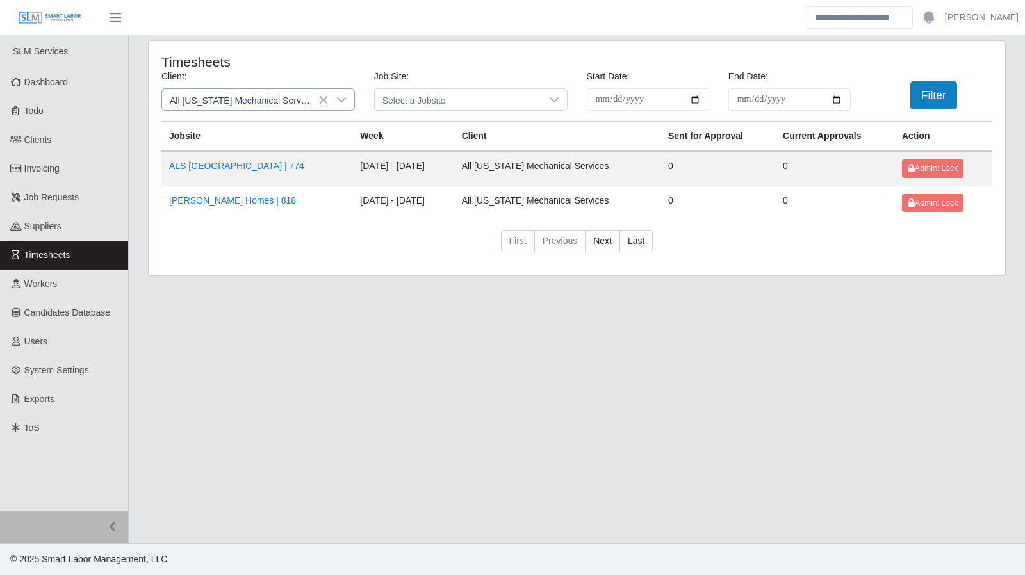
click at [342, 99] on icon at bounding box center [341, 100] width 10 height 10
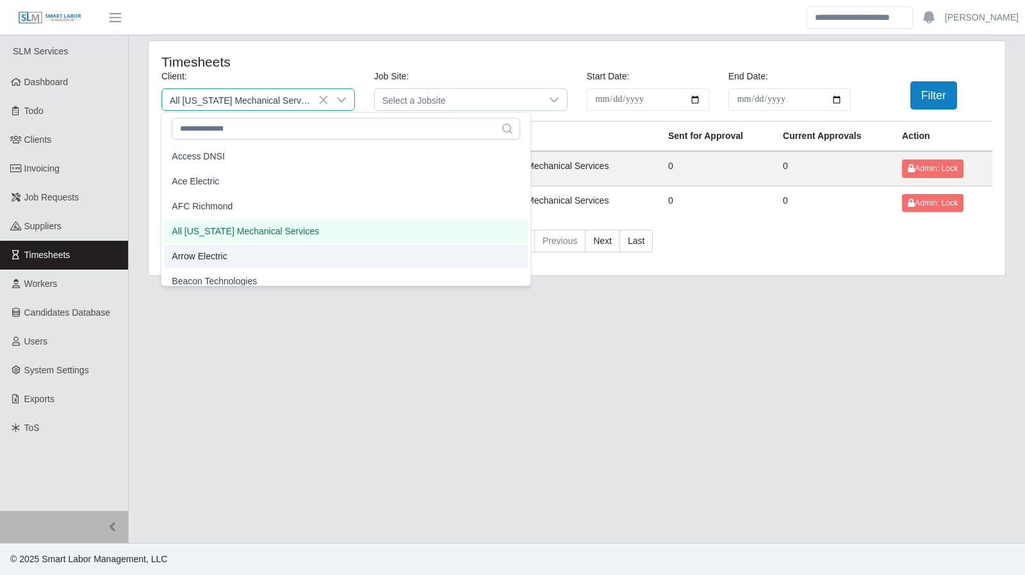
click at [281, 252] on li "Arrow Electric" at bounding box center [346, 257] width 364 height 24
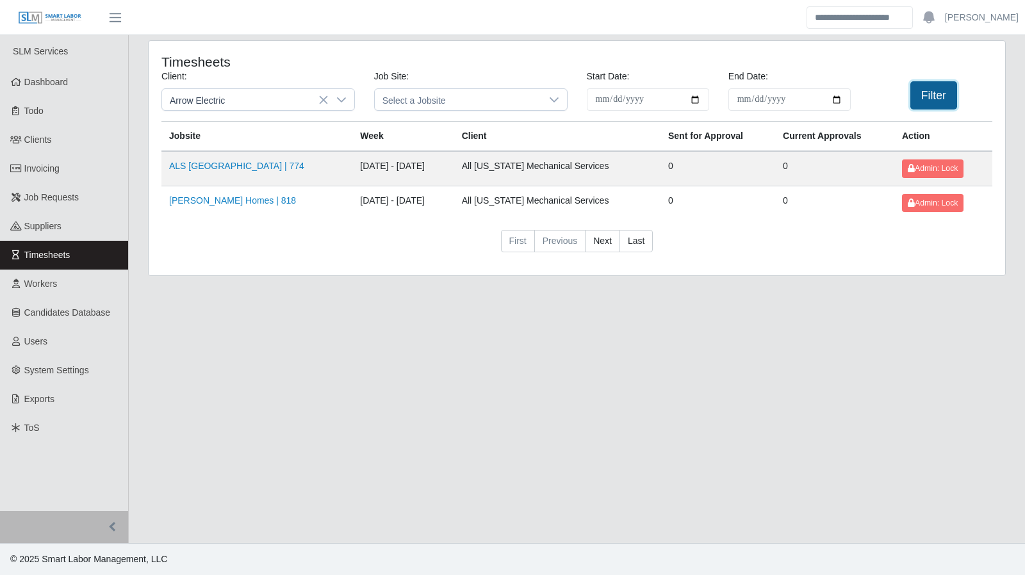
click at [939, 98] on button "Filter" at bounding box center [934, 95] width 47 height 28
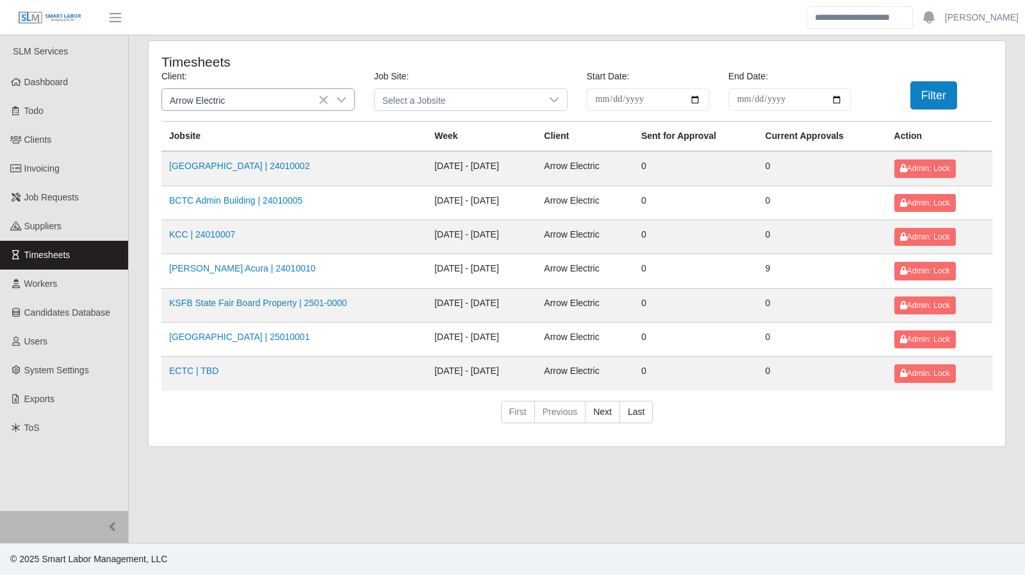
click at [342, 96] on icon at bounding box center [341, 100] width 10 height 10
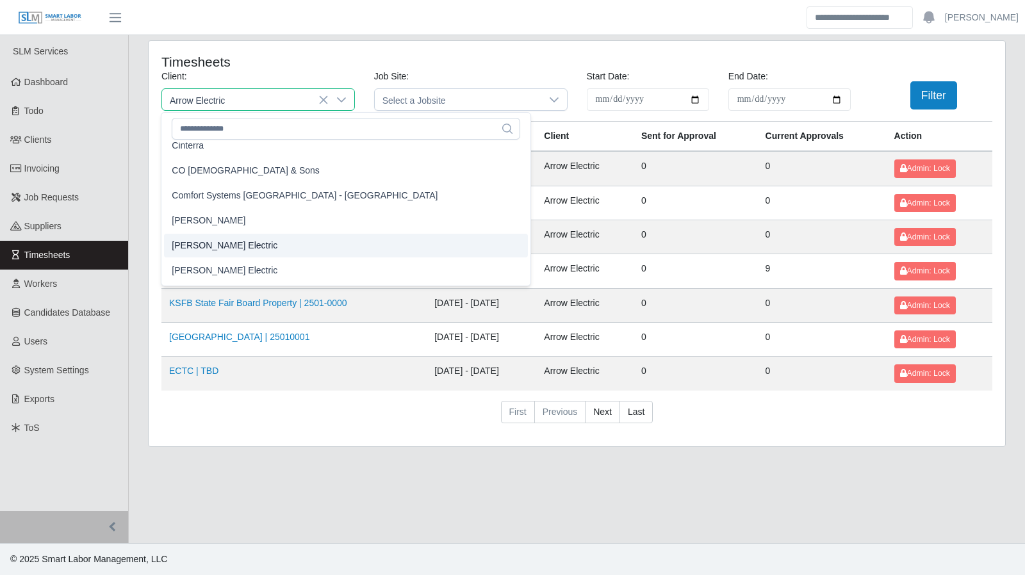
scroll to position [393, 0]
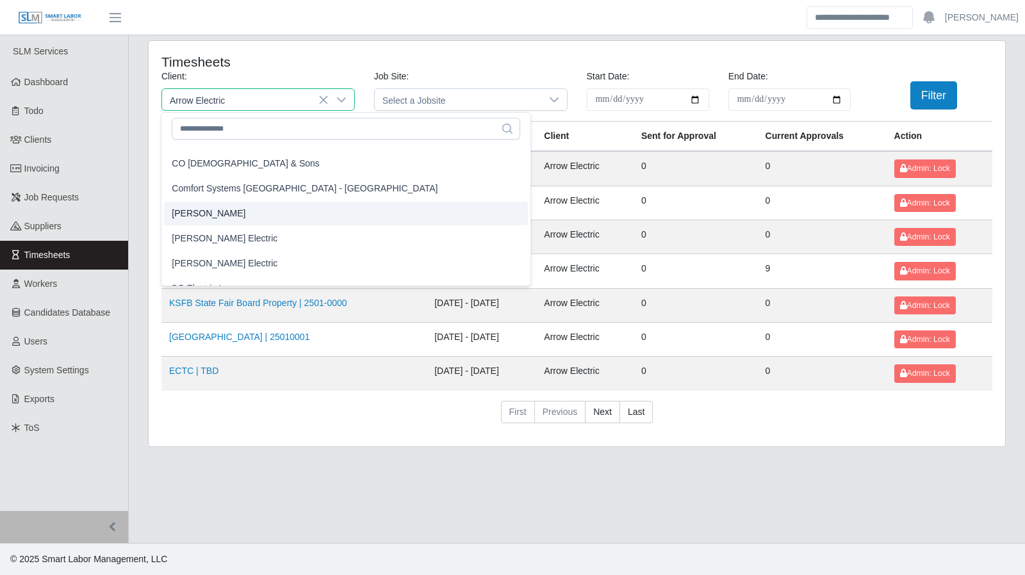
click at [251, 218] on li "[PERSON_NAME]" at bounding box center [346, 214] width 364 height 24
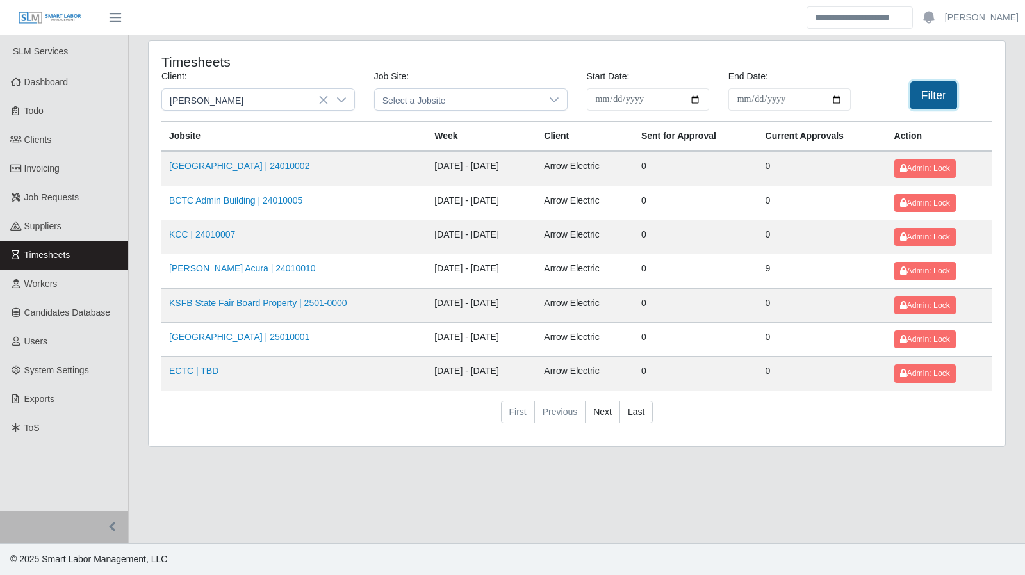
click at [925, 94] on button "Filter" at bounding box center [934, 95] width 47 height 28
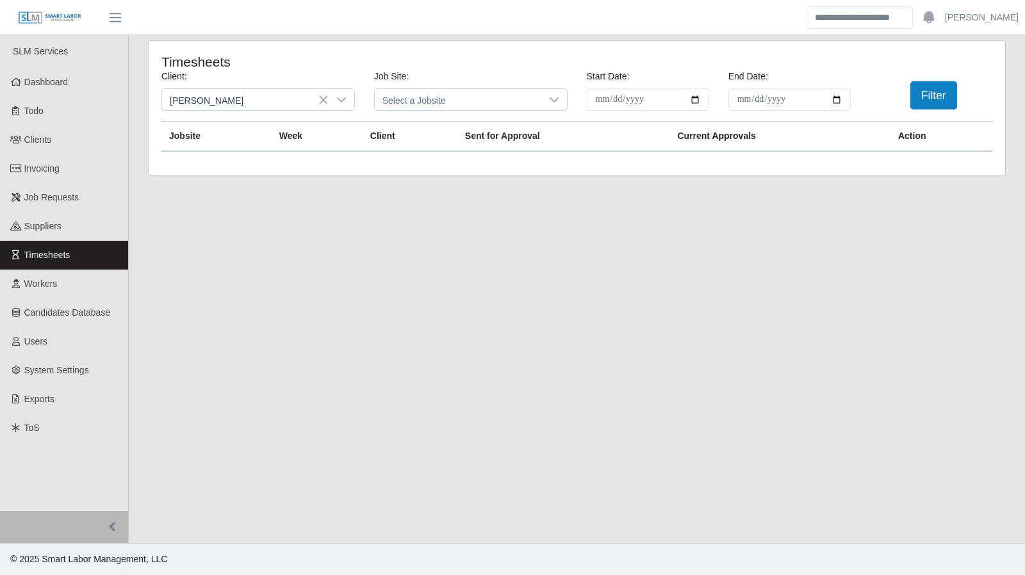
drag, startPoint x: 341, startPoint y: 96, endPoint x: 367, endPoint y: 103, distance: 27.2
click at [347, 99] on div at bounding box center [342, 99] width 26 height 21
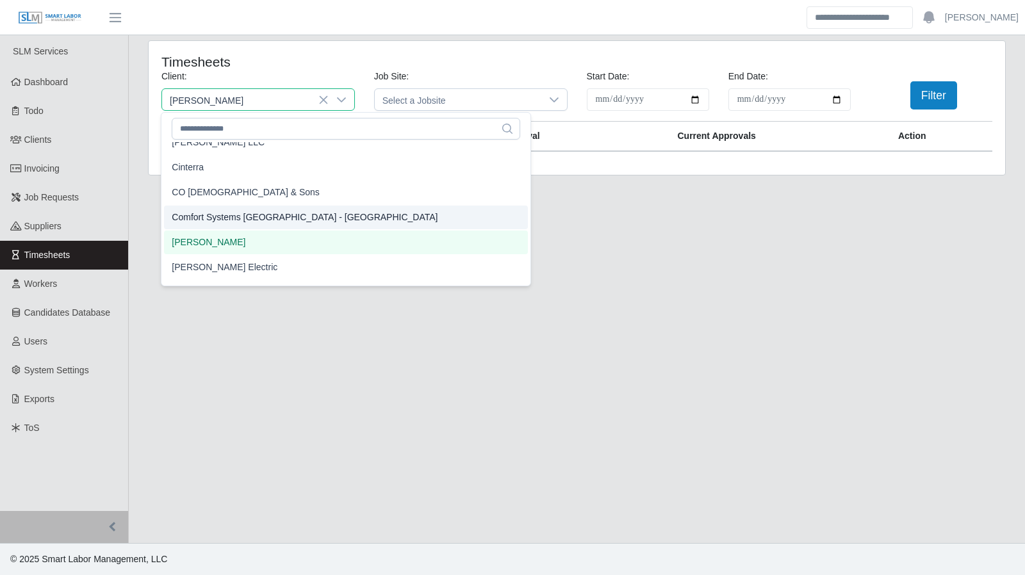
scroll to position [420, 0]
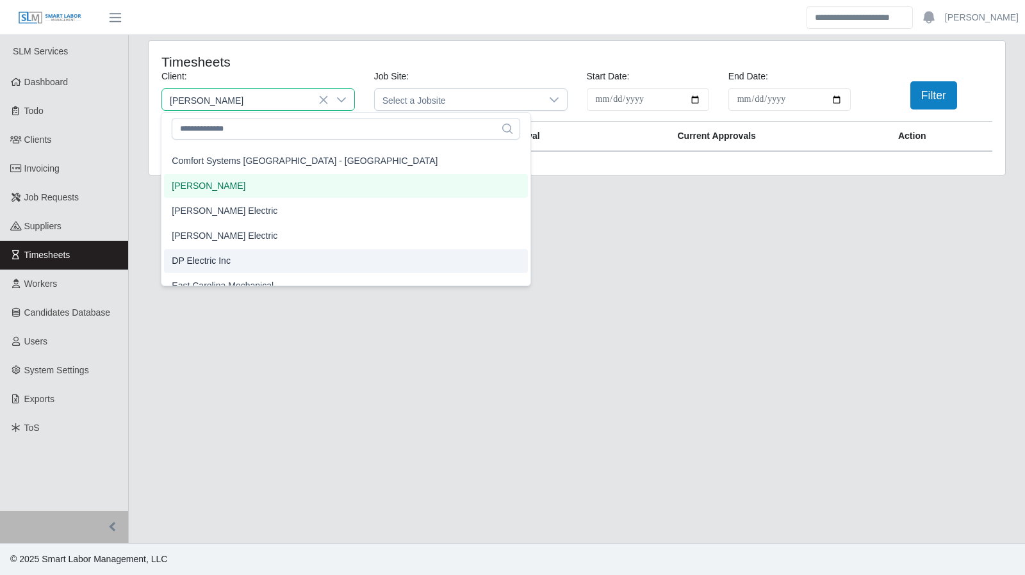
click at [261, 267] on li "DP Electric Inc" at bounding box center [346, 261] width 364 height 24
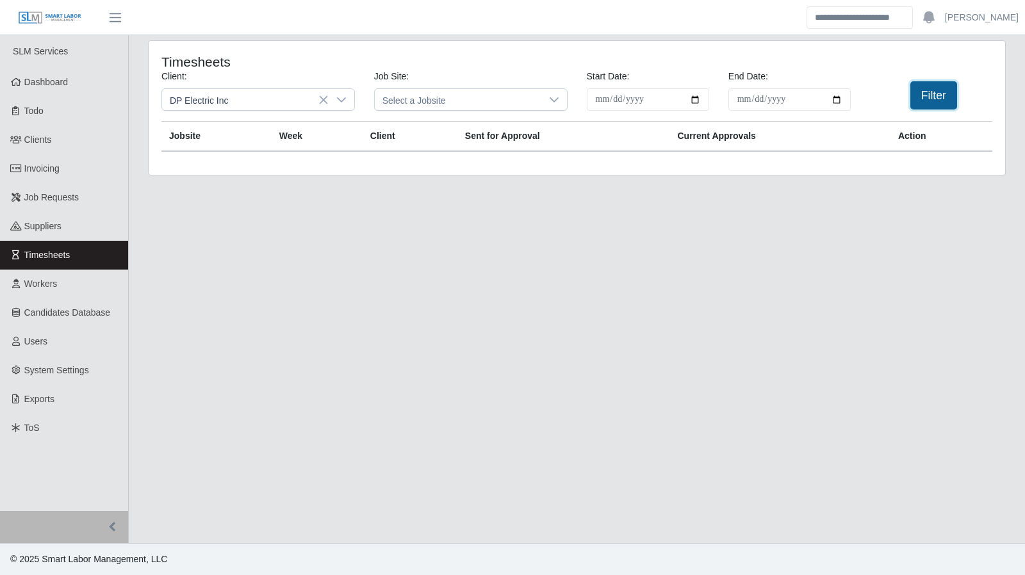
click at [925, 93] on button "Filter" at bounding box center [934, 95] width 47 height 28
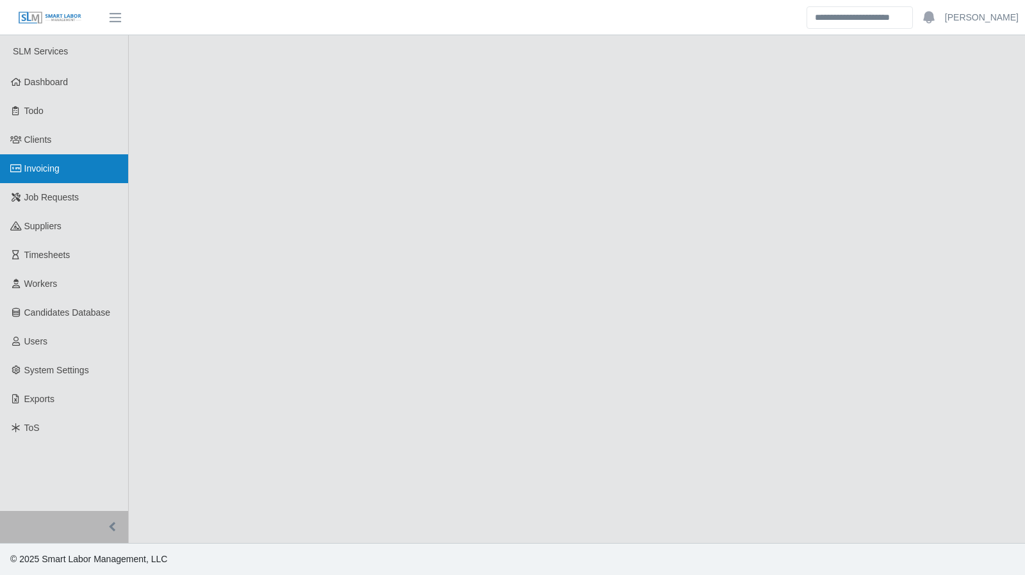
click at [45, 169] on span "Invoicing" at bounding box center [41, 168] width 35 height 10
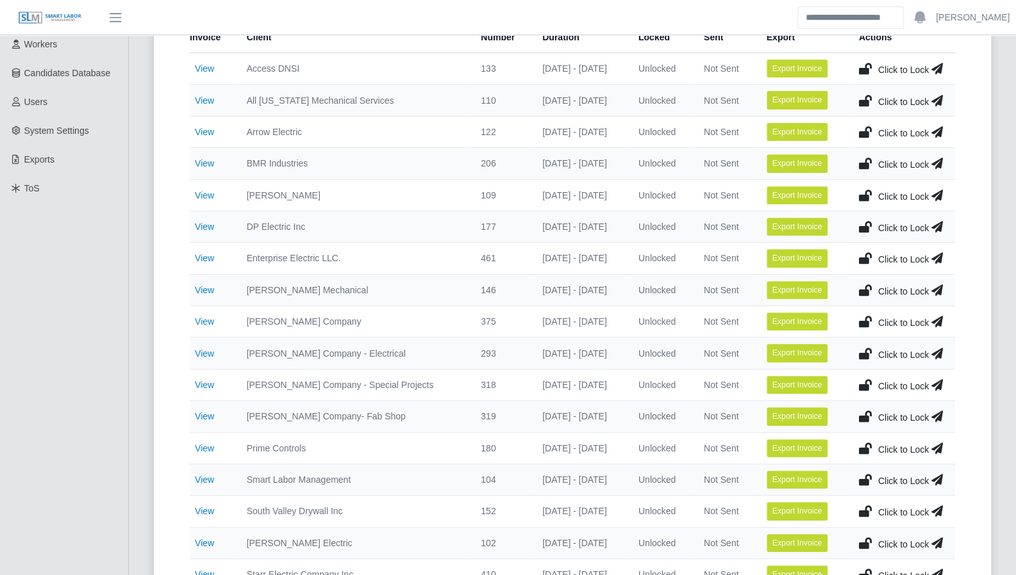
scroll to position [242, 0]
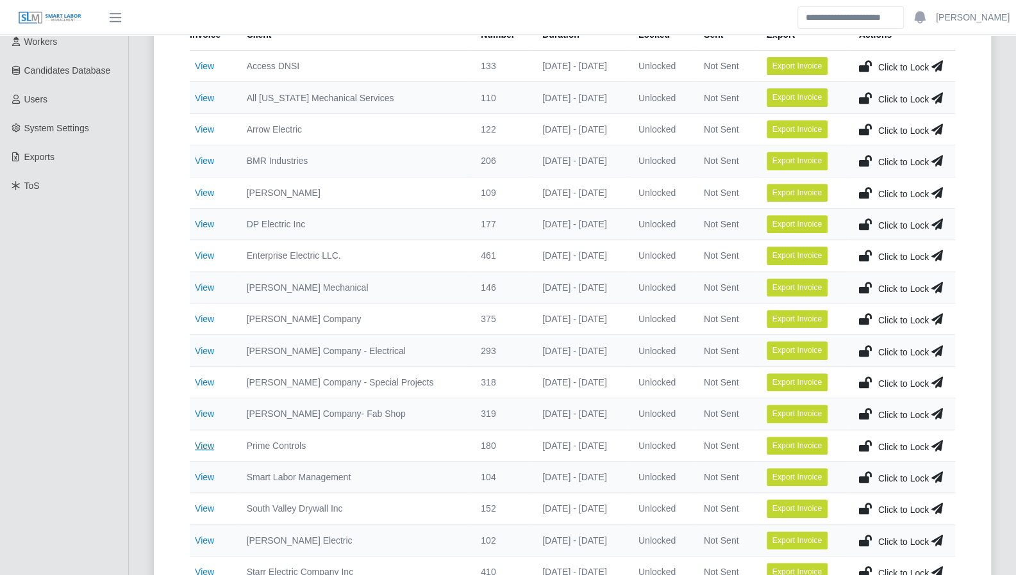
click at [213, 443] on link "View" at bounding box center [204, 446] width 19 height 10
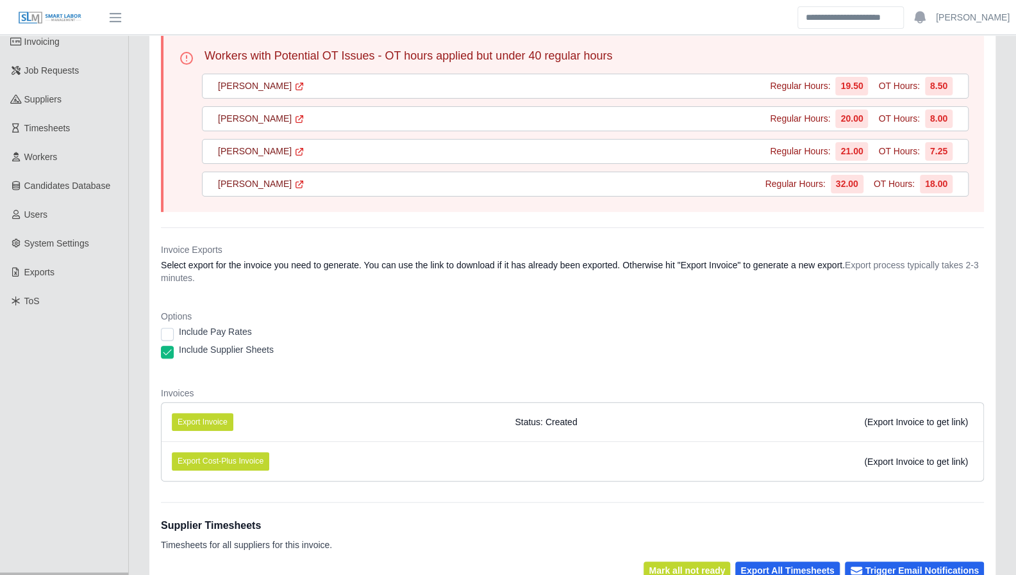
scroll to position [163, 0]
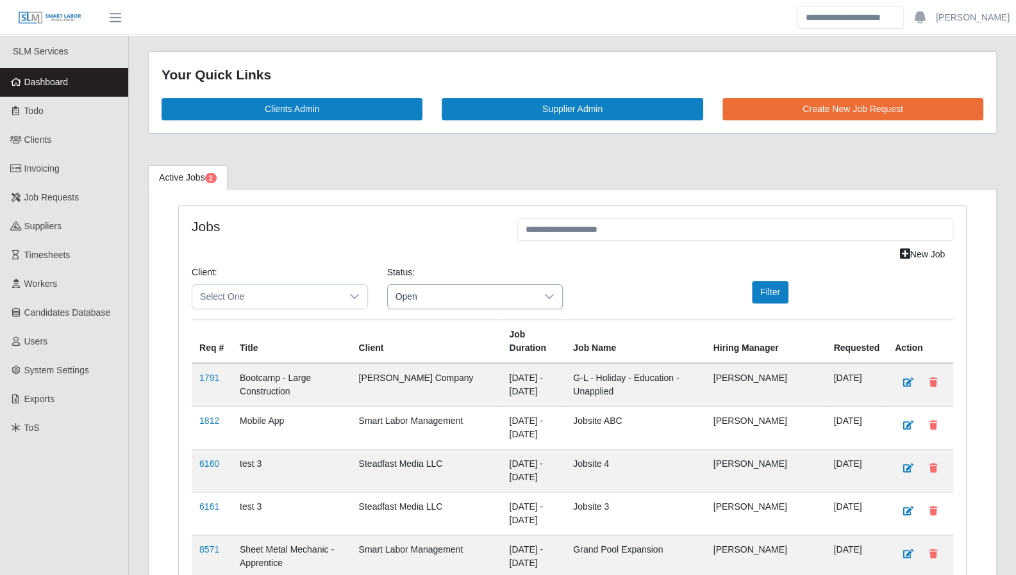
click at [508, 299] on span "Open" at bounding box center [462, 297] width 149 height 24
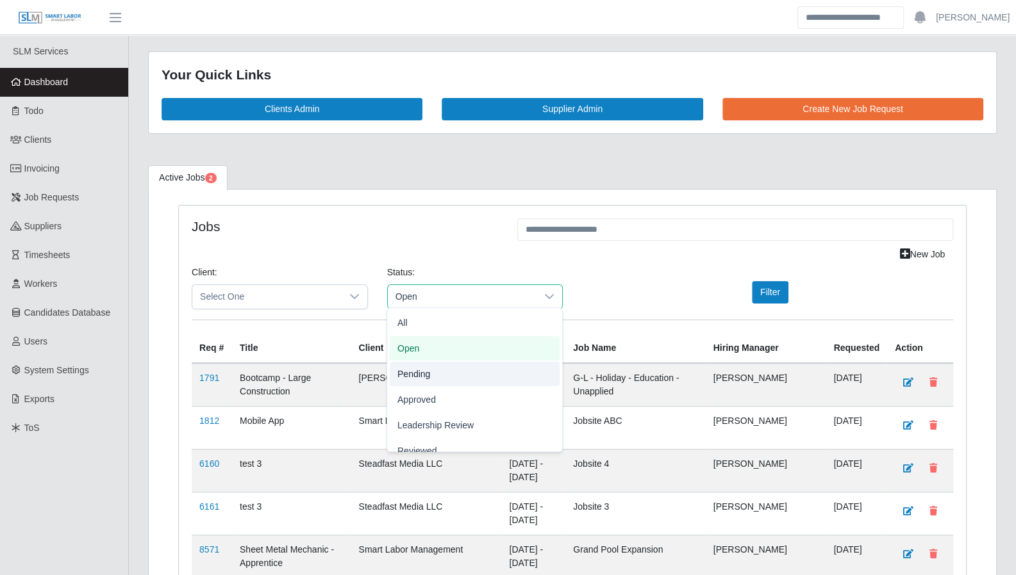
click at [461, 368] on li "Pending" at bounding box center [475, 374] width 170 height 24
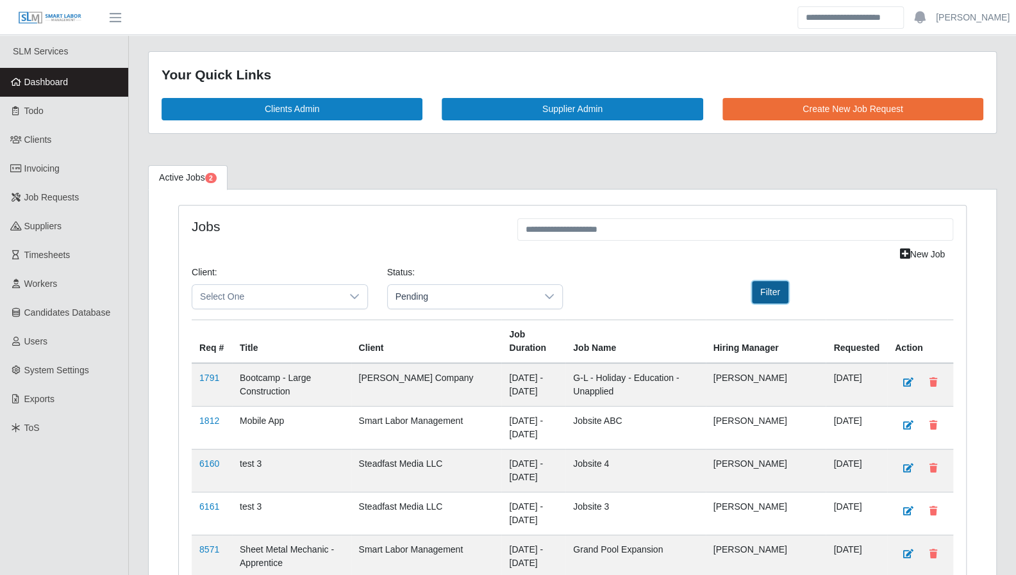
click at [784, 297] on button "Filter" at bounding box center [770, 292] width 37 height 22
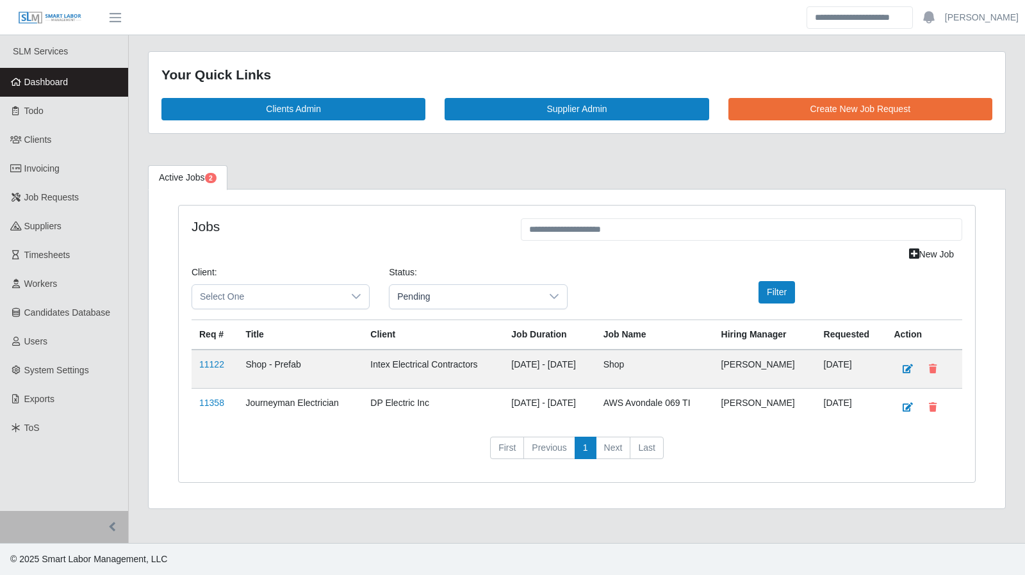
click at [76, 84] on link "Dashboard" at bounding box center [64, 82] width 128 height 29
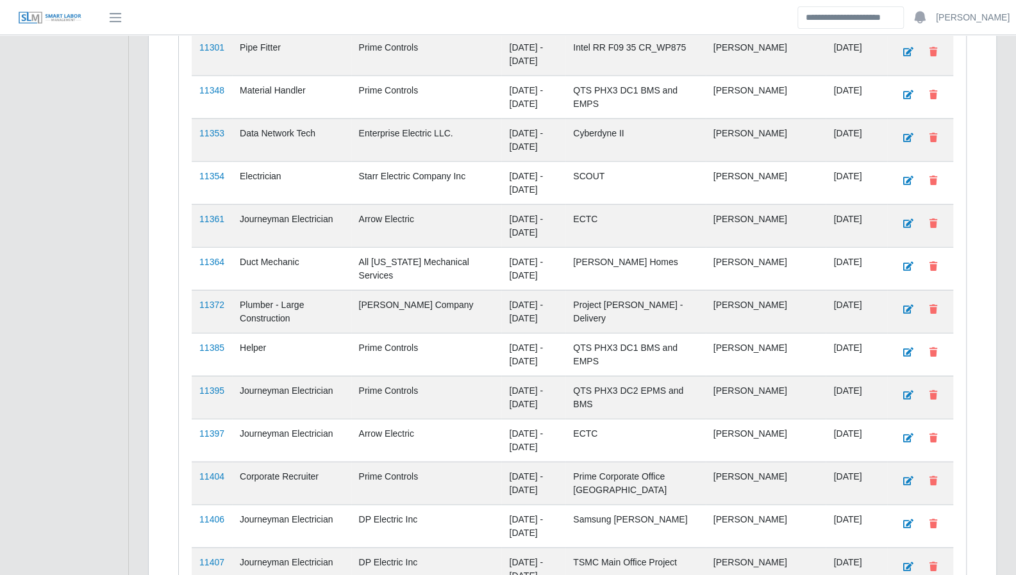
scroll to position [2449, 0]
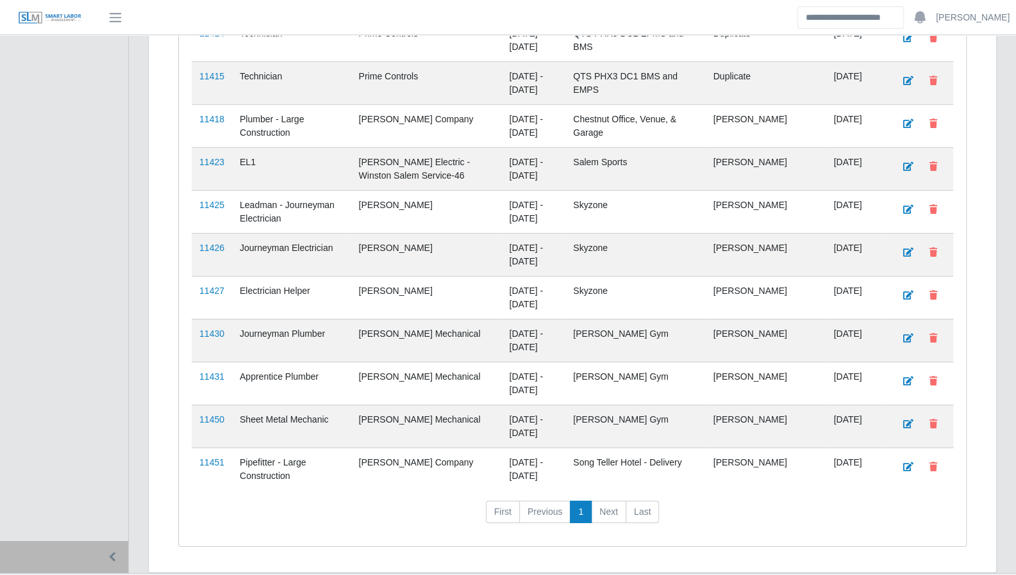
click at [215, 458] on link "11451" at bounding box center [211, 463] width 25 height 10
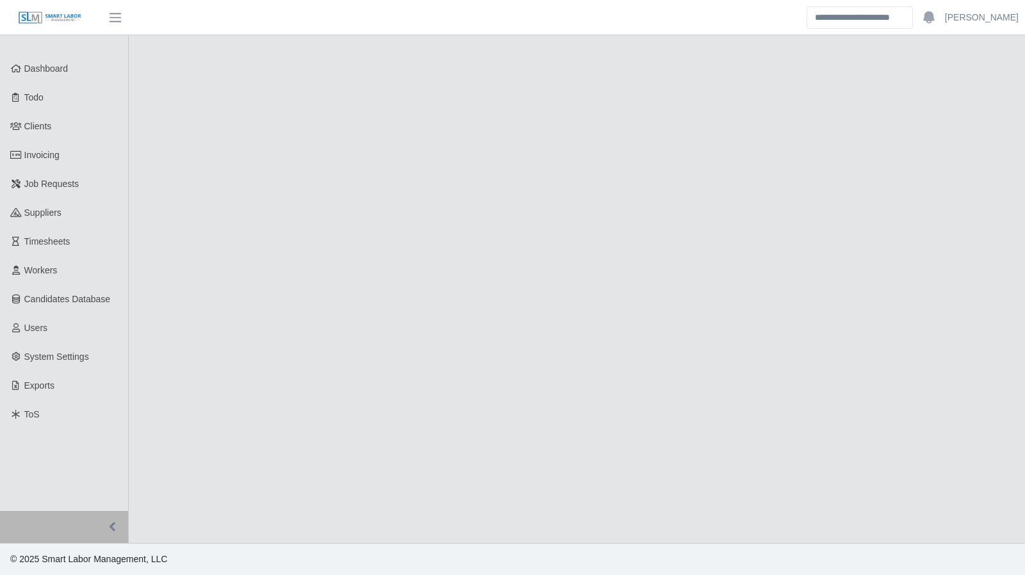
select select "****"
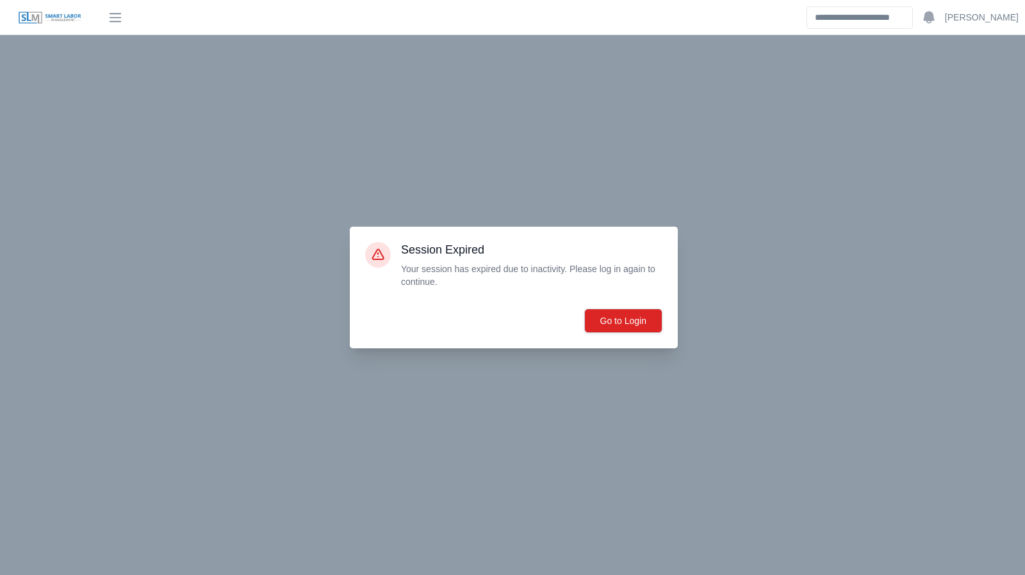
select select "****"
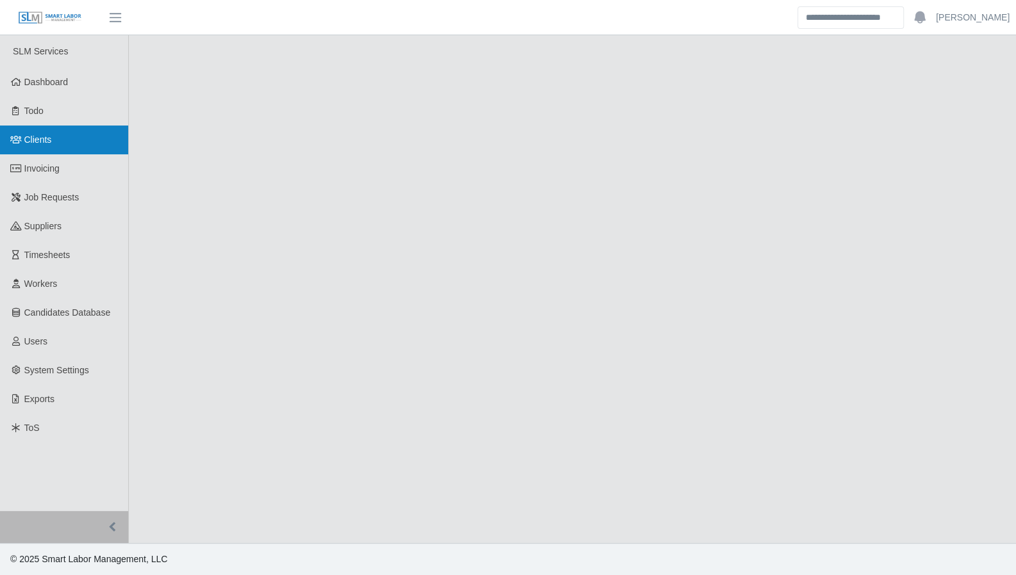
select select "****"
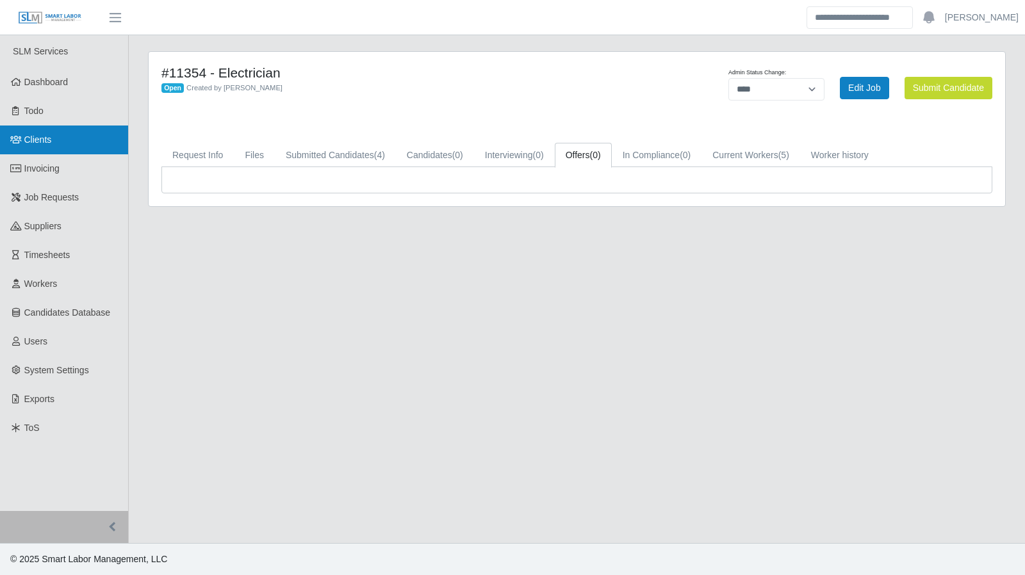
click at [36, 136] on span "Clients" at bounding box center [38, 140] width 28 height 10
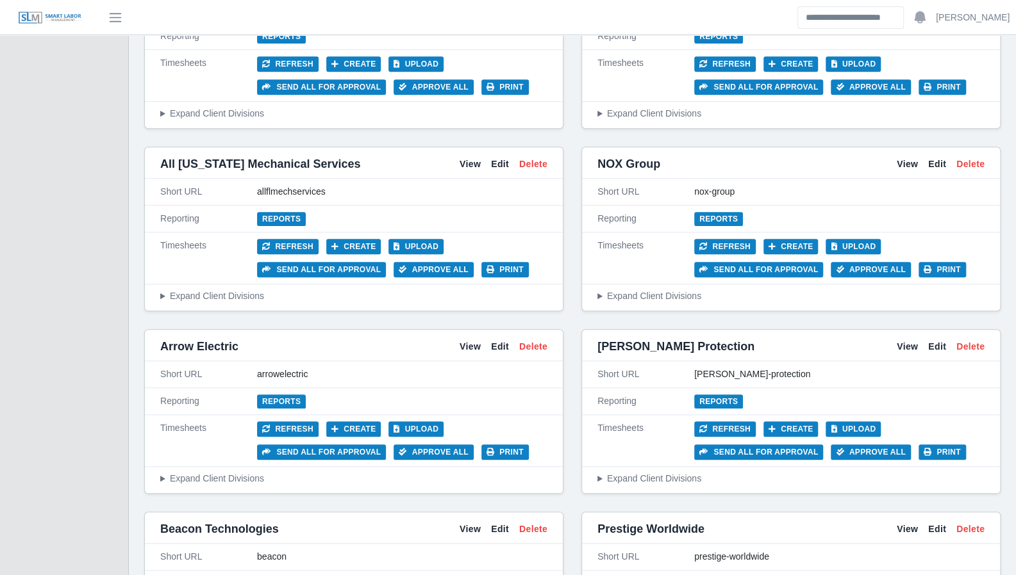
scroll to position [564, 0]
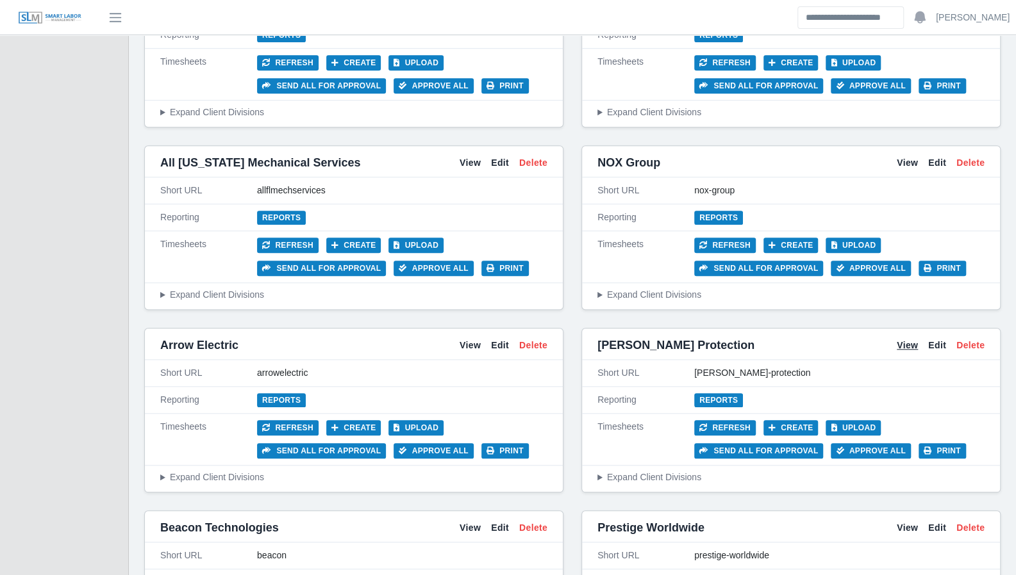
click at [905, 342] on link "View" at bounding box center [907, 345] width 21 height 13
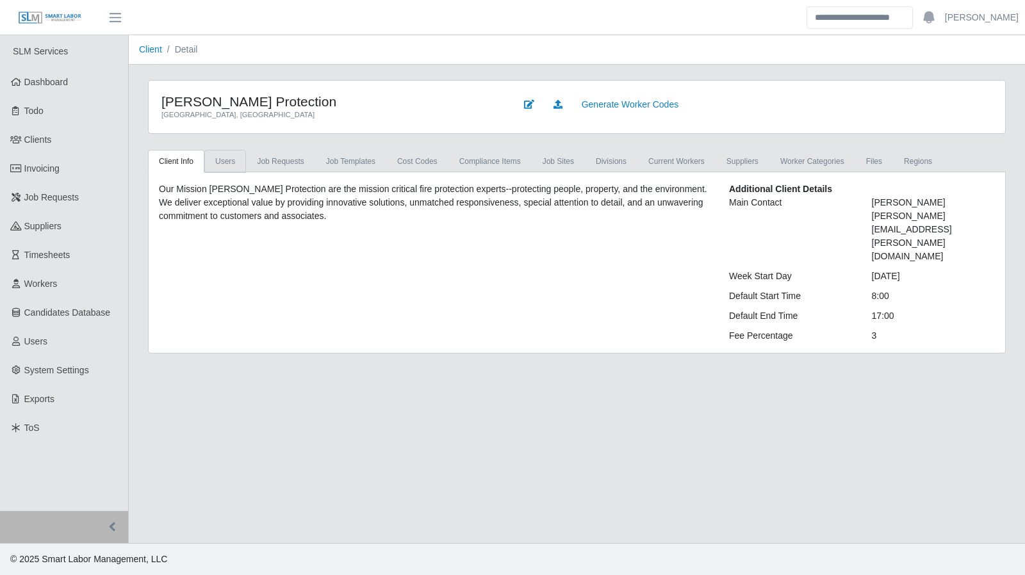
click at [238, 166] on link "Users" at bounding box center [225, 161] width 42 height 23
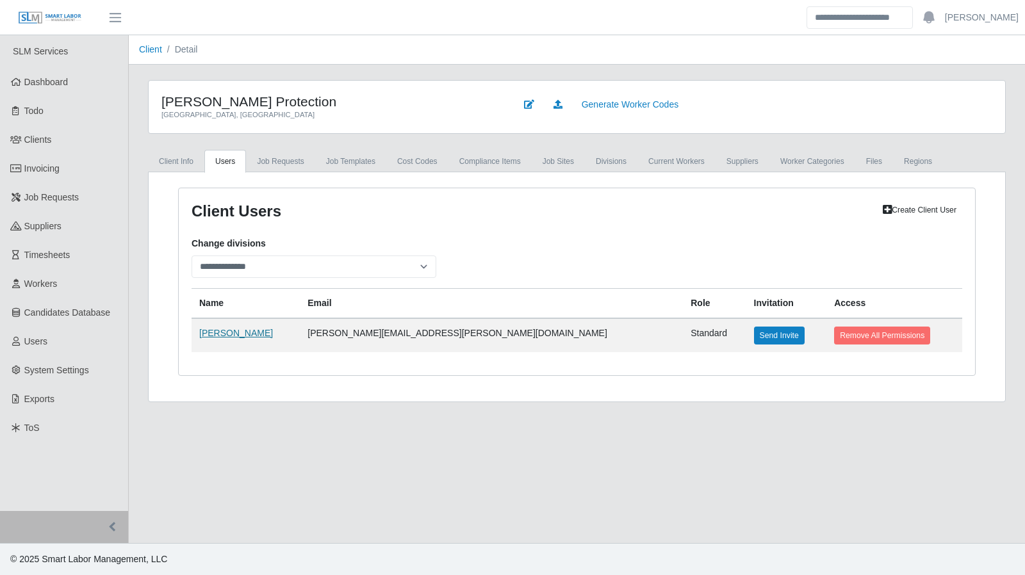
click at [203, 335] on link "Dina Rager" at bounding box center [236, 333] width 74 height 10
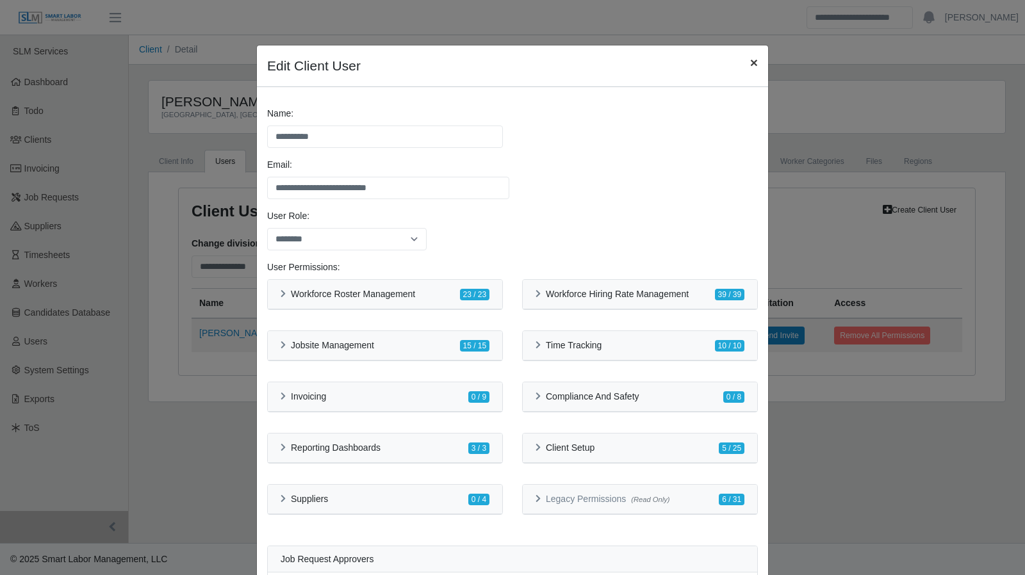
click at [750, 63] on span "×" at bounding box center [754, 62] width 8 height 15
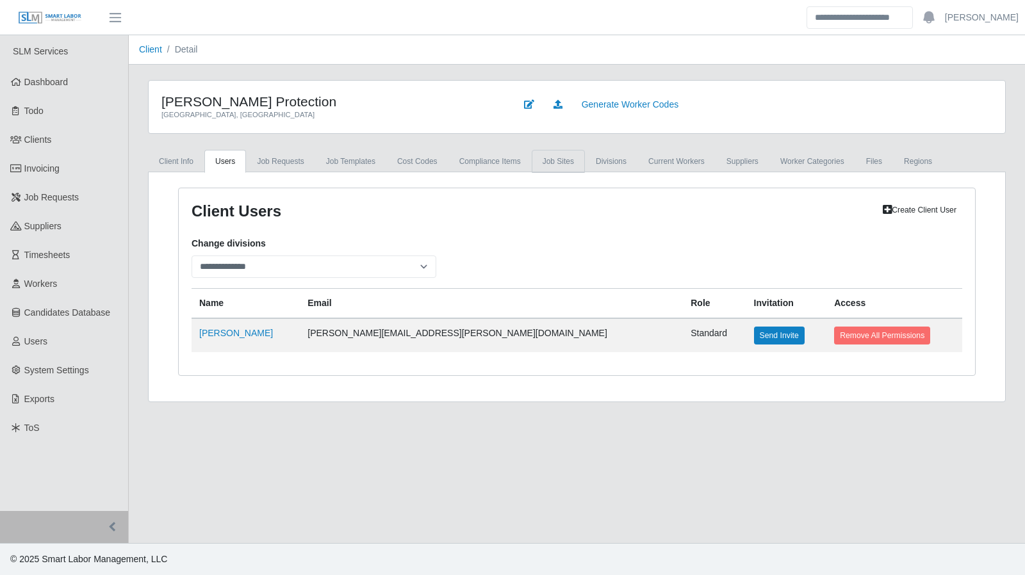
click at [536, 165] on link "job sites" at bounding box center [558, 161] width 53 height 23
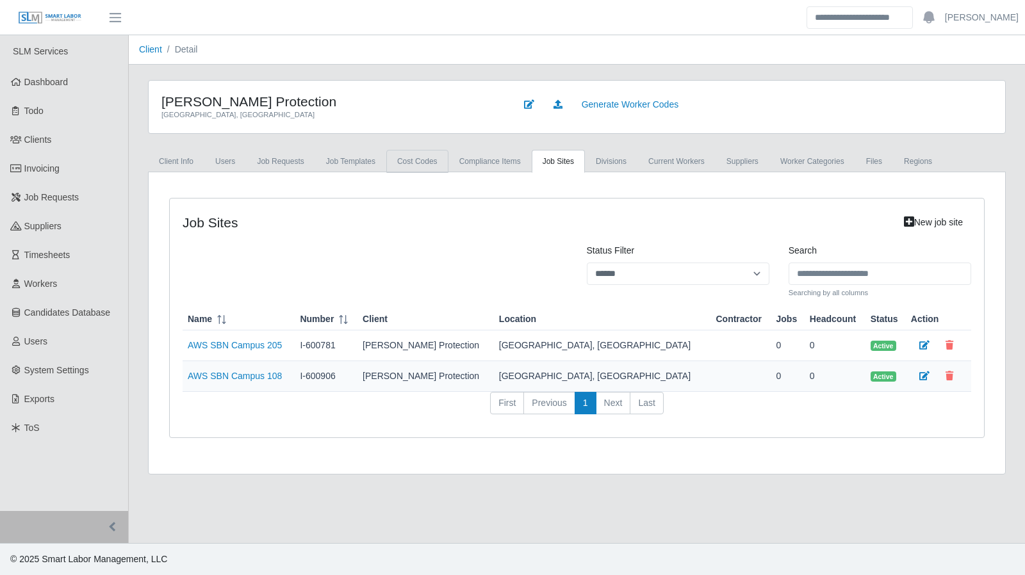
click at [414, 164] on link "cost codes" at bounding box center [417, 161] width 62 height 23
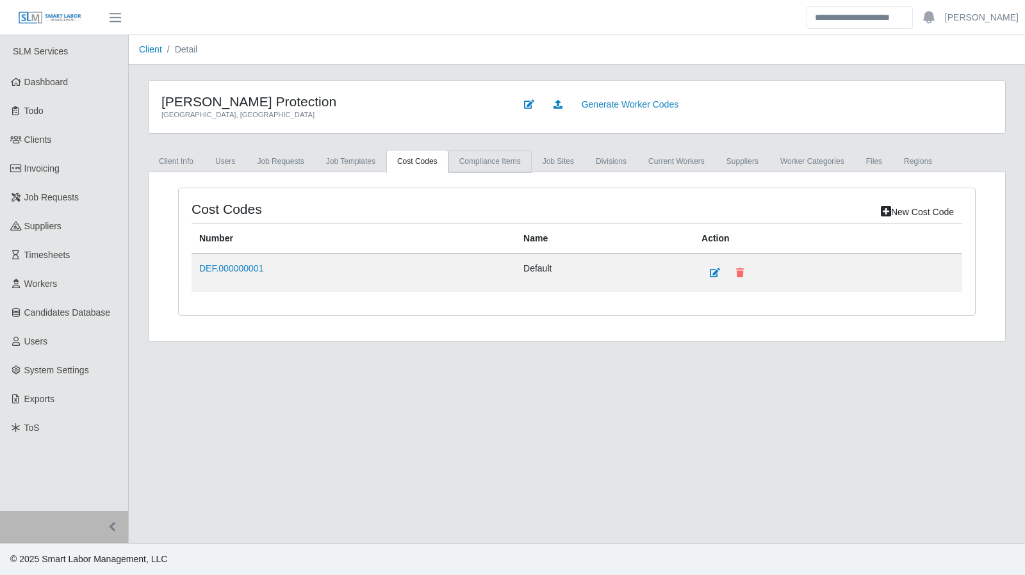
click at [472, 165] on link "Compliance Items" at bounding box center [490, 161] width 83 height 23
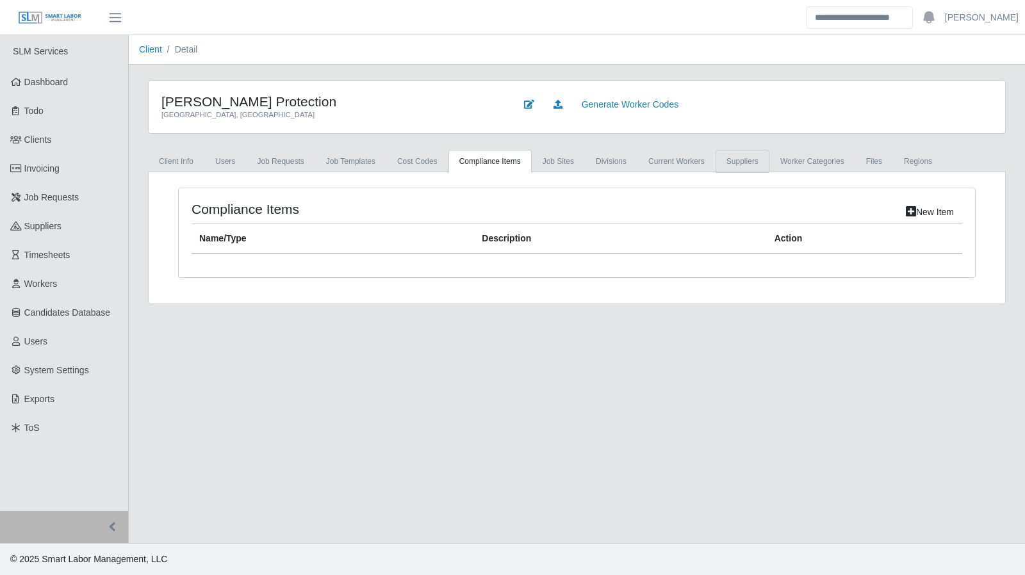
click at [716, 169] on link "Suppliers" at bounding box center [743, 161] width 54 height 23
click at [860, 164] on link "Files" at bounding box center [875, 161] width 38 height 23
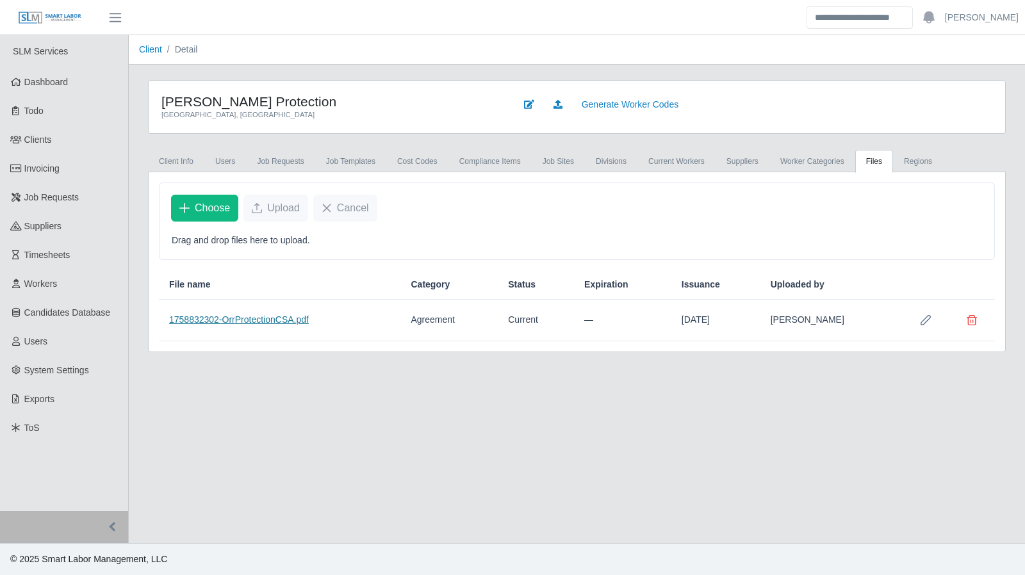
click at [277, 315] on link "1758832302-OrrProtectionCSA.pdf" at bounding box center [239, 320] width 140 height 10
click at [38, 88] on link "Dashboard" at bounding box center [64, 82] width 128 height 29
